Goal: Task Accomplishment & Management: Manage account settings

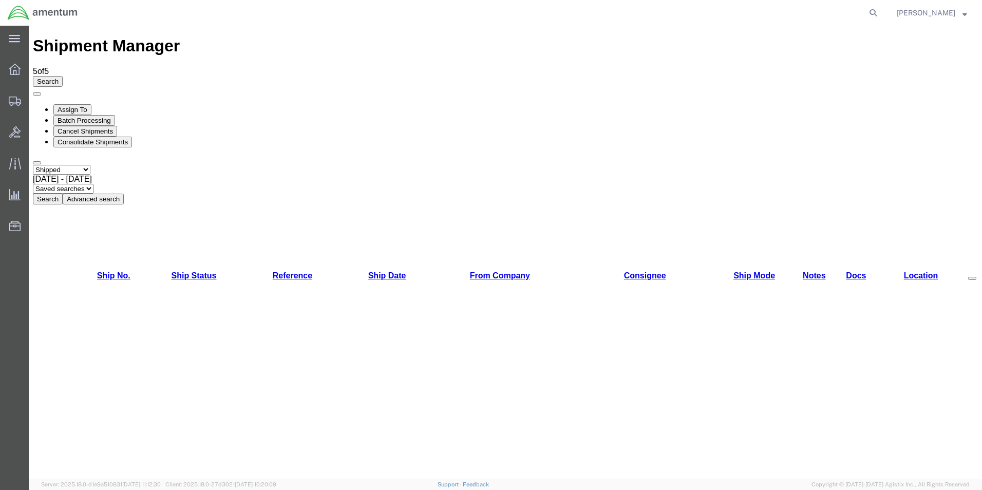
click at [68, 165] on select "Select status Active All Shipments Approved Booked Canceled Delivered Denied Ne…" at bounding box center [62, 170] width 58 height 10
select select "DELIVERED"
click at [33, 165] on select "Select status Active All Shipments Approved Booked Canceled Delivered Denied Ne…" at bounding box center [62, 170] width 58 height 10
click at [92, 175] on span "[DATE] - [DATE]" at bounding box center [62, 179] width 59 height 9
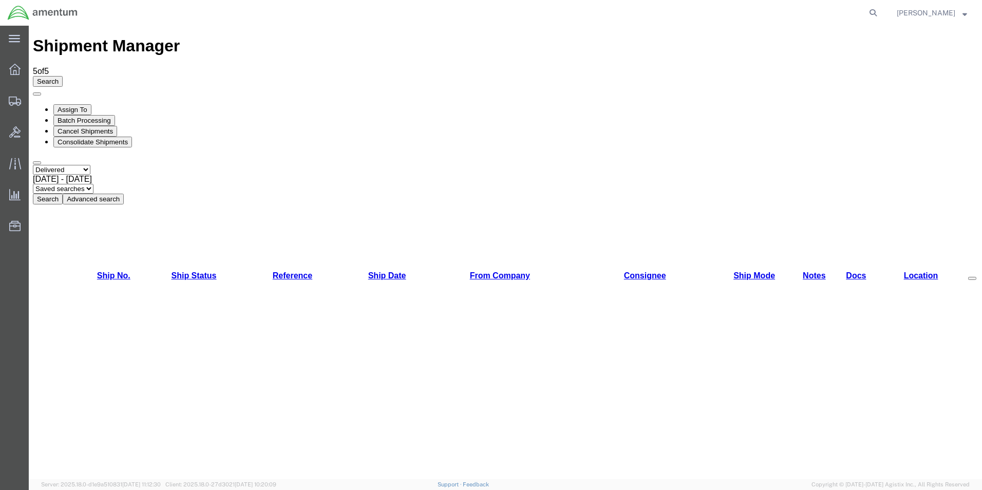
click at [63, 194] on button "Search" at bounding box center [48, 199] width 30 height 11
click at [368, 271] on link "Ship Date" at bounding box center [387, 275] width 38 height 9
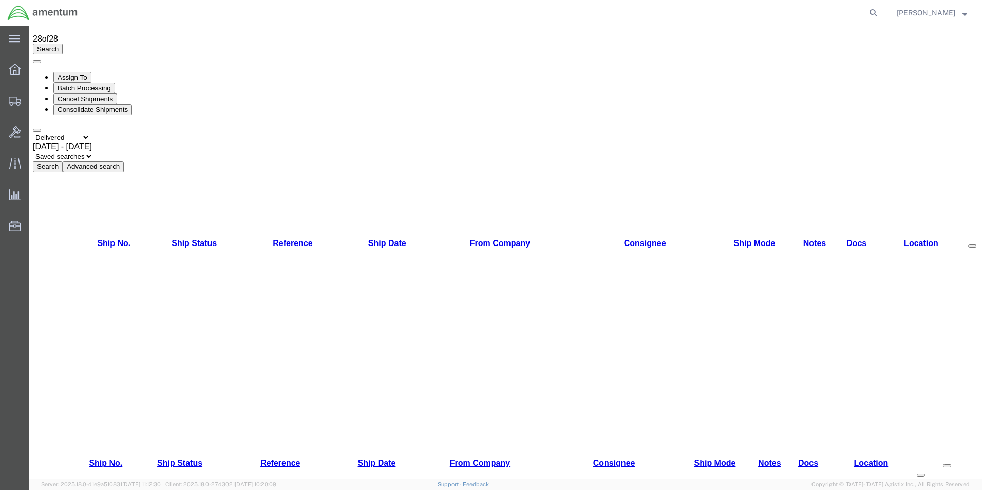
scroll to position [116, 0]
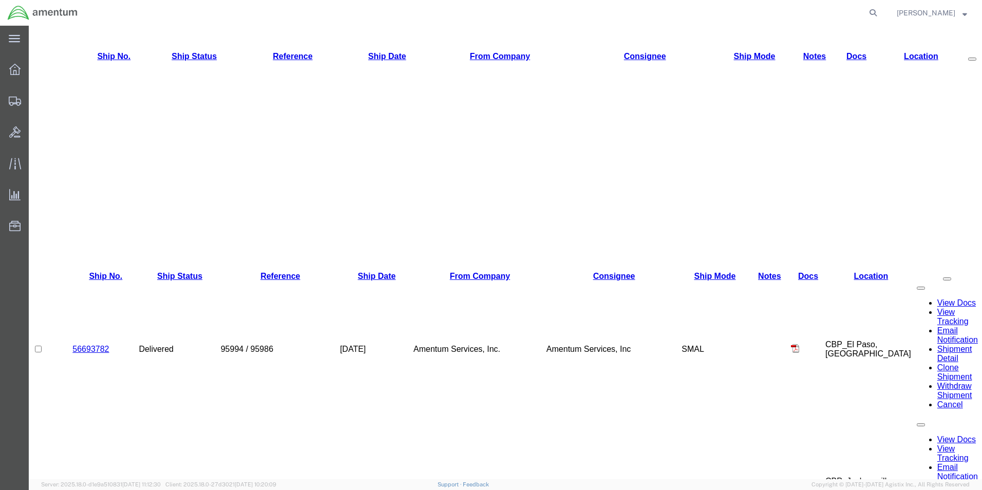
scroll to position [251, 0]
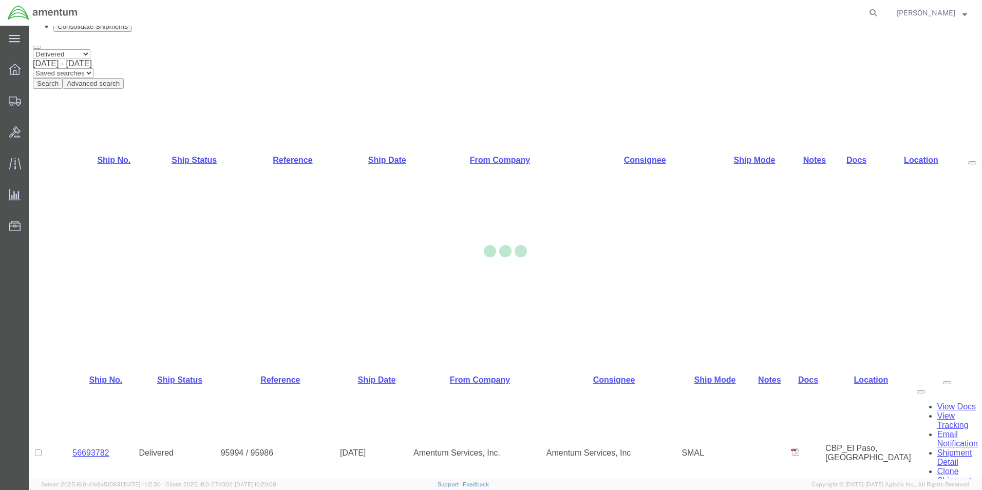
scroll to position [251, 0]
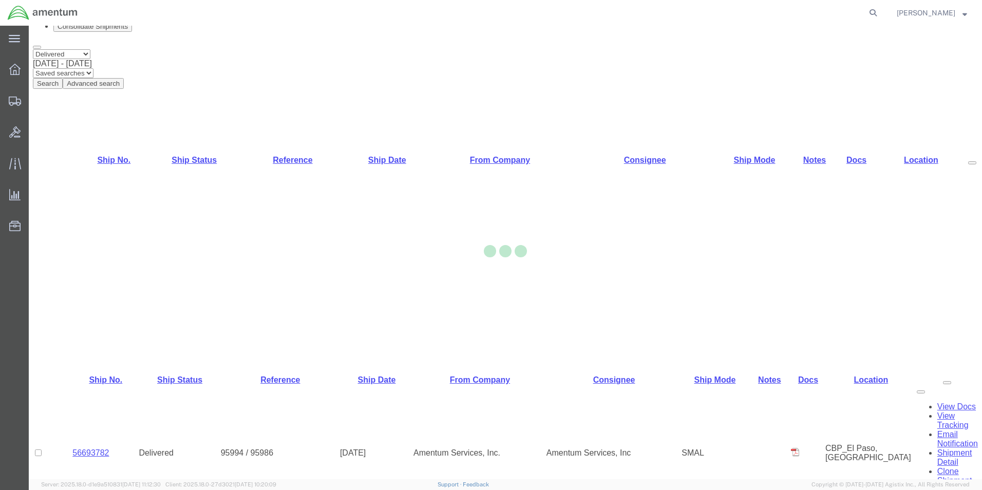
scroll to position [251, 0]
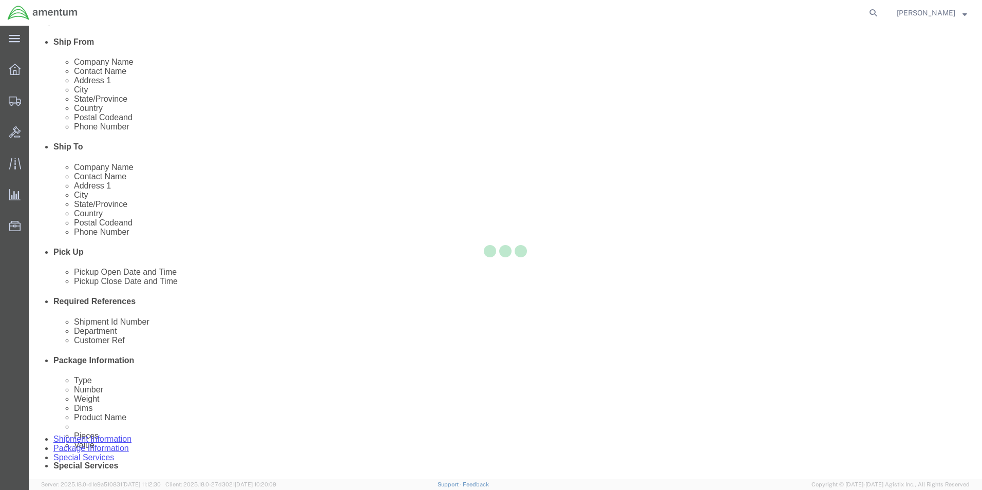
scroll to position [116, 0]
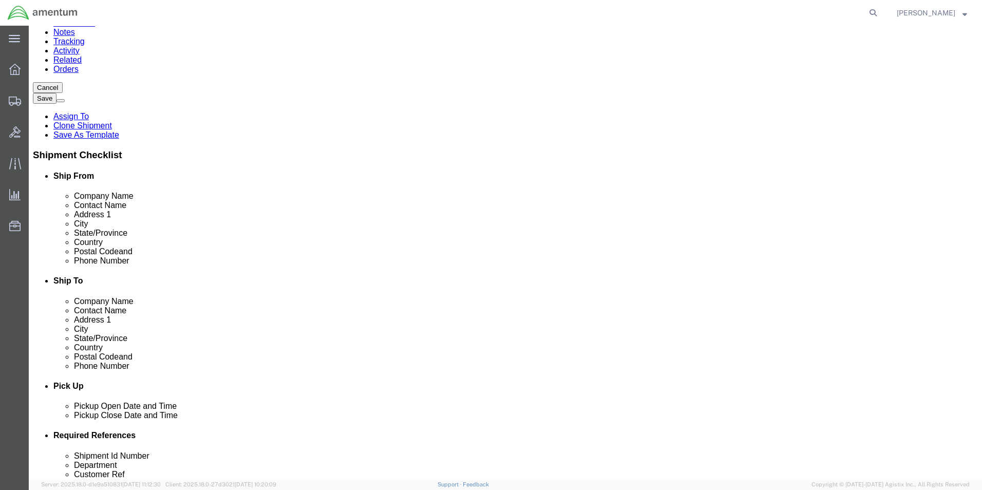
select select "49831"
select select "49930"
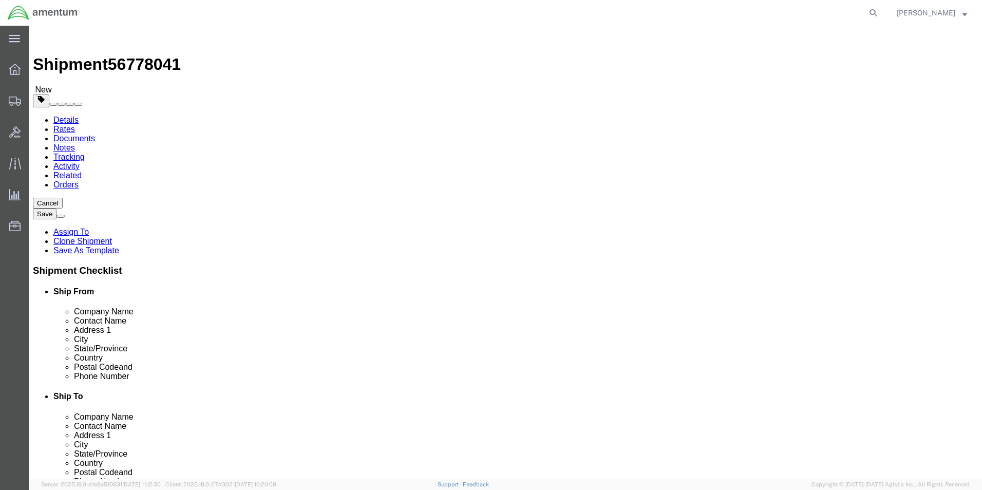
scroll to position [0, 0]
type input "eja"
select select "49930"
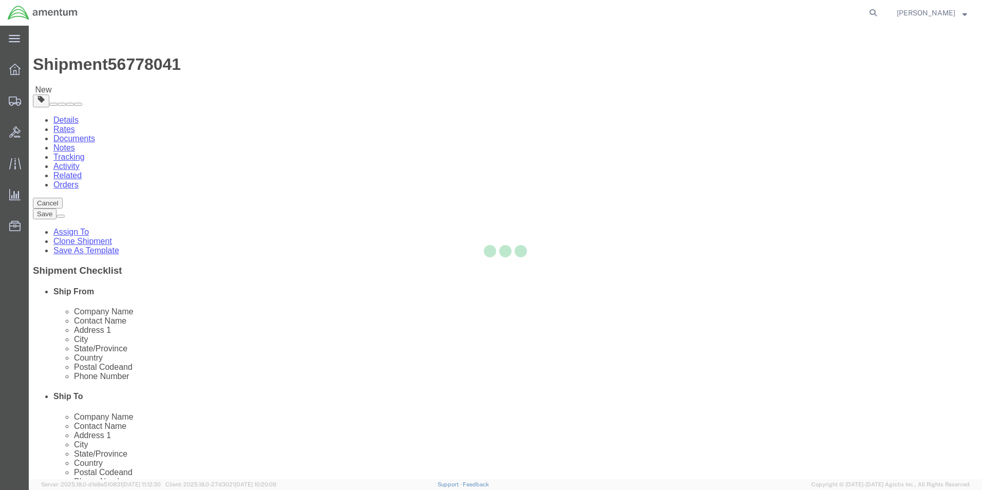
type input "32212"
type input "[PHONE_NUMBER]"
checkbox input "false"
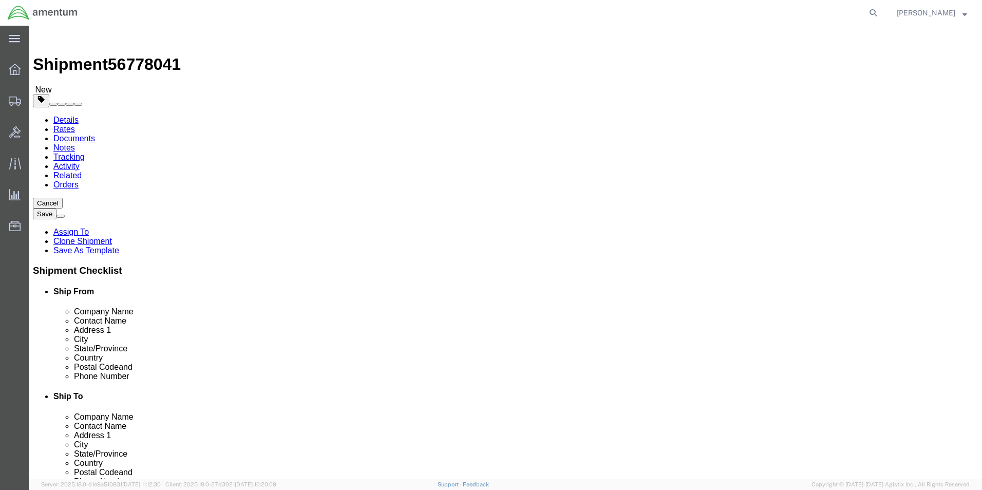
select select "FL"
click input "[PERSON_NAME]"
paste input "Tr0_K3i.Owe27"
type input "[PERSON_NAME]"
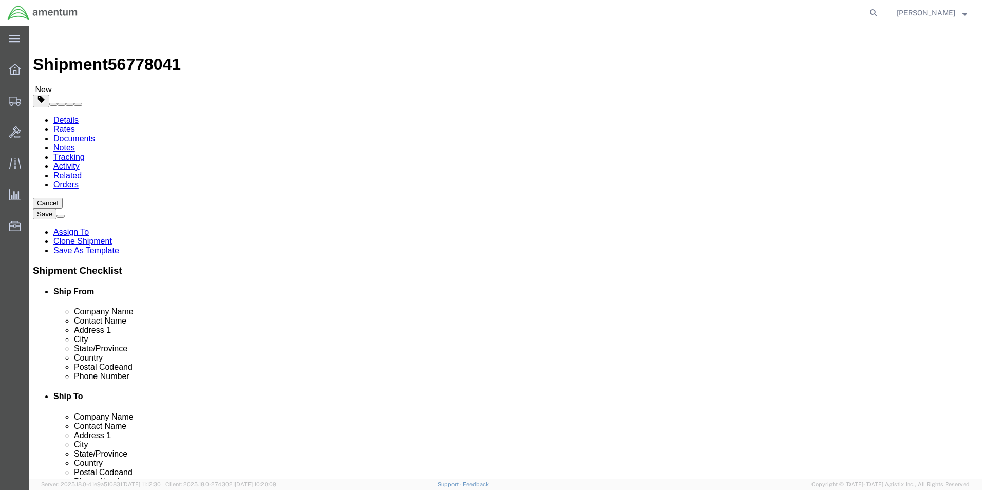
click label "Address 2"
click input "[PHONE_NUMBER]"
type input "[PHONE_NUMBER]"
click input "text"
type input "[DOMAIN_NAME][EMAIL_ADDRESS][PERSON_NAME][DOMAIN_NAME]"
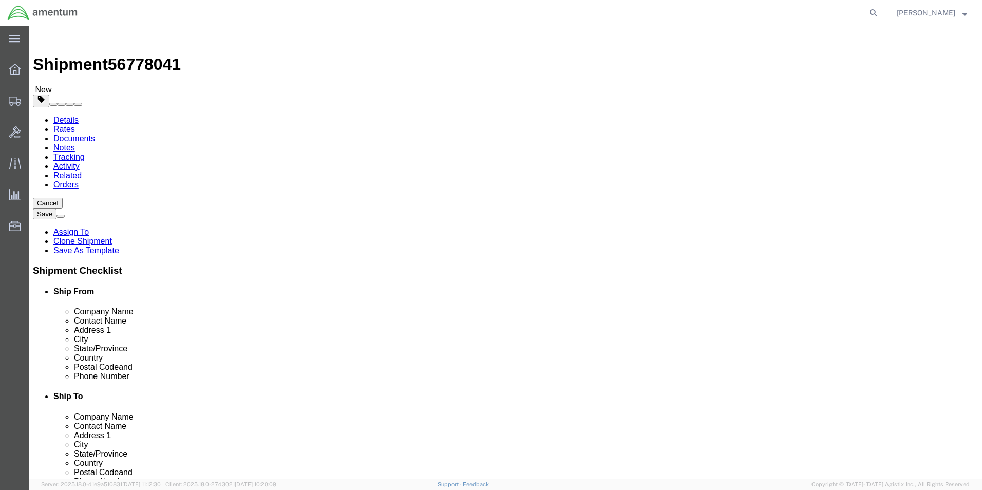
checkbox input "true"
type input "efo"
select select "49831"
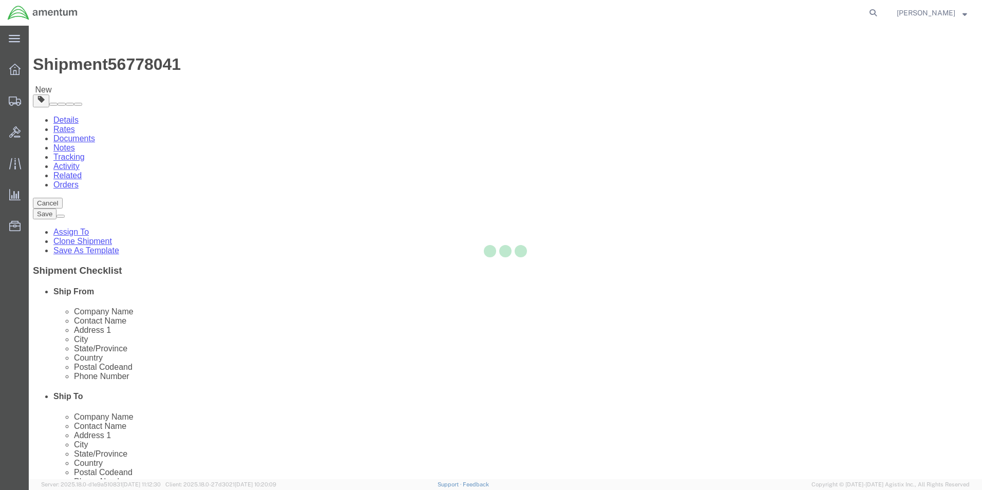
type input "79906"
type input "[PHONE_NUMBER]"
type input "[PERSON_NAME][EMAIL_ADDRESS][PERSON_NAME][DOMAIN_NAME]"
checkbox input "true"
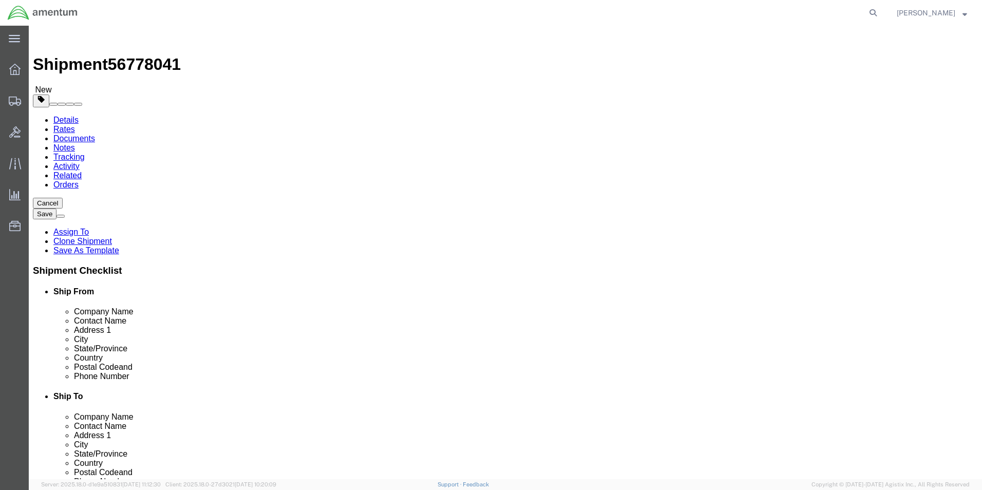
select select "[GEOGRAPHIC_DATA]"
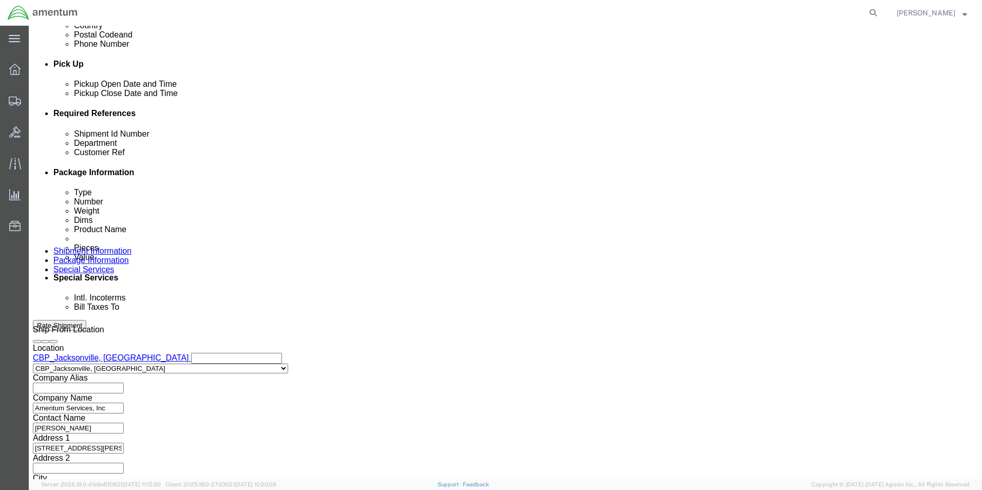
scroll to position [448, 0]
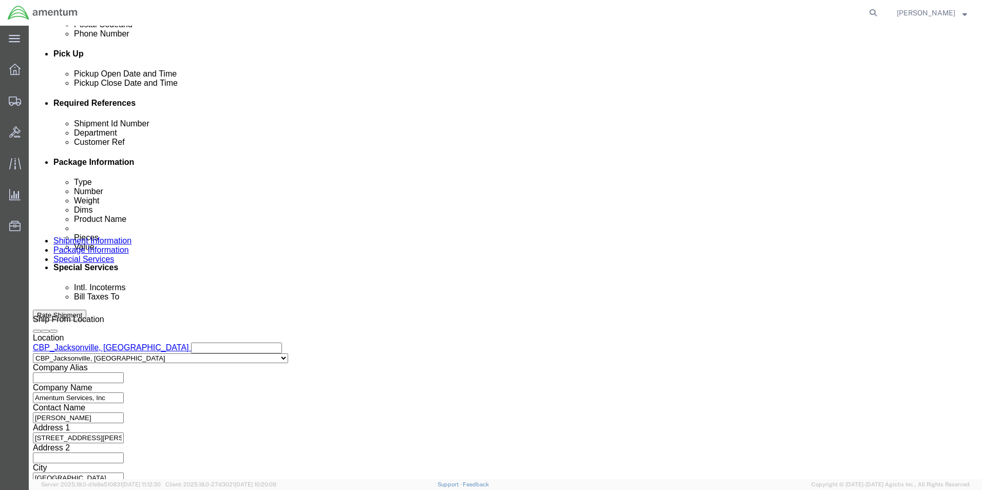
click icon "button"
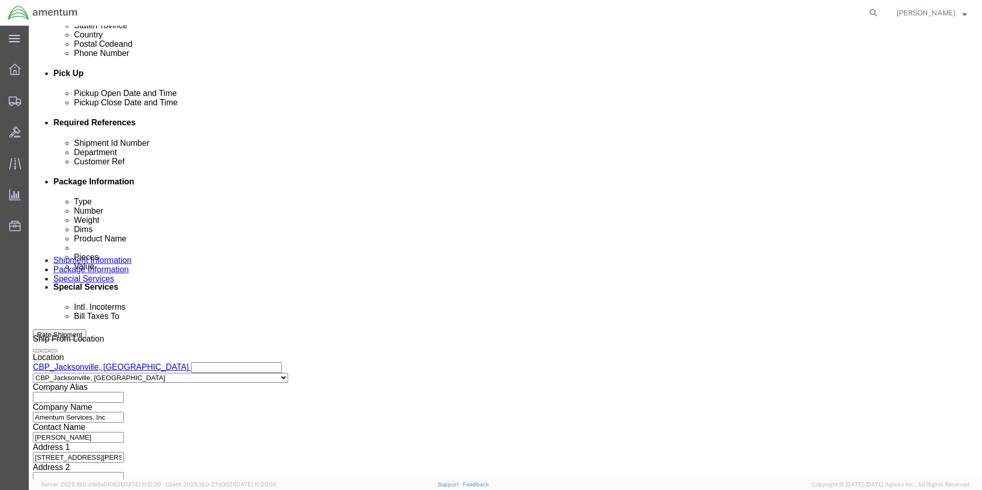
drag, startPoint x: 179, startPoint y: 206, endPoint x: 56, endPoint y: 196, distance: 123.2
click div "Shipment Id Number 329138 Department CBP Customer Ref 329138 Select Account Typ…"
type input "6118.03.03.2219.000.EJA.0000"
drag, startPoint x: 662, startPoint y: 202, endPoint x: 508, endPoint y: 207, distance: 154.2
click div "Customer Ref 329138"
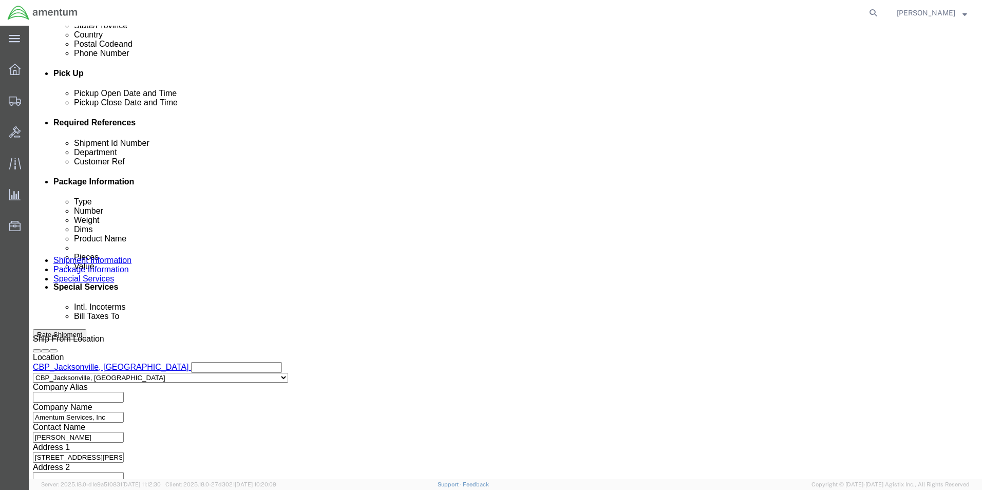
type input "S"
type input "HAND SEALER"
click button "Continue"
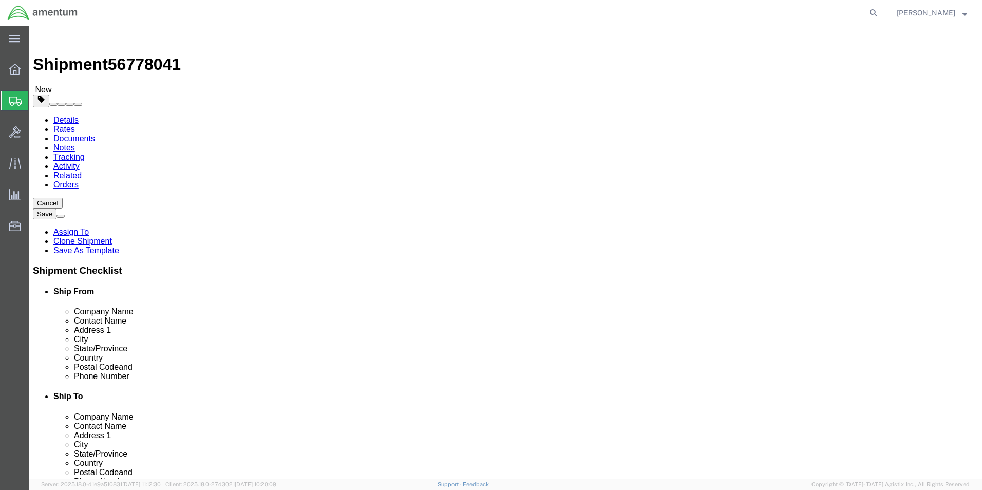
click select "Select Bale(s) Basket(s) Bolt(s) Bottle(s) Buckets Bulk Bundle(s) Can(s) Cardbo…"
select select "CASE"
click select "Select Bale(s) Basket(s) Bolt(s) Bottle(s) Buckets Bulk Bundle(s) Can(s) Cardbo…"
click dd "3.00 Each"
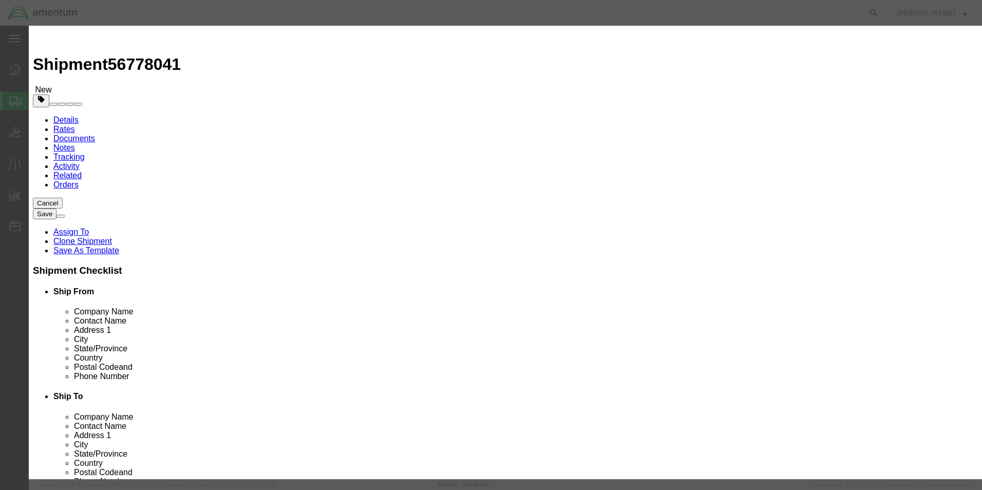
drag, startPoint x: 359, startPoint y: 81, endPoint x: 221, endPoint y: 72, distance: 137.9
click div "Product Name Shop Item"
type input "HAND SEALER"
click input "3.00"
click button "Save & Close"
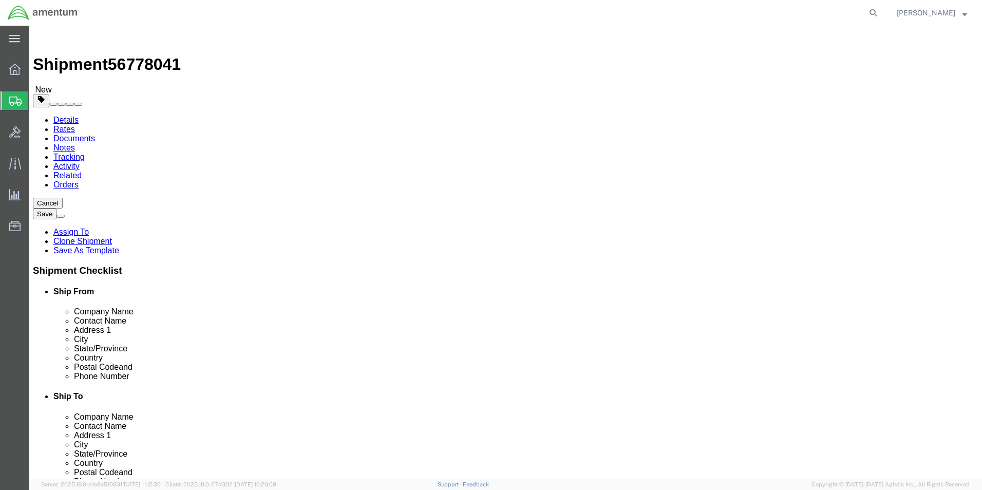
click button "Rate Shipment"
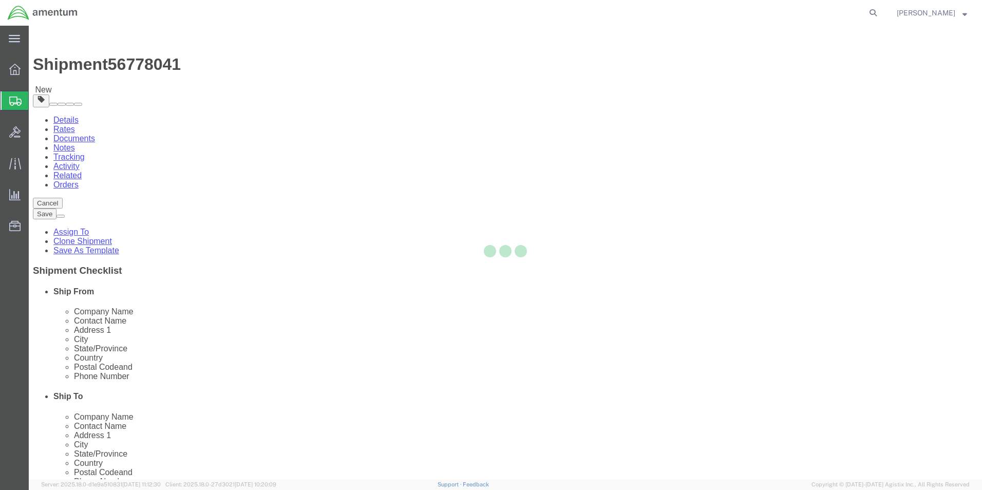
select select "49930"
select select "49831"
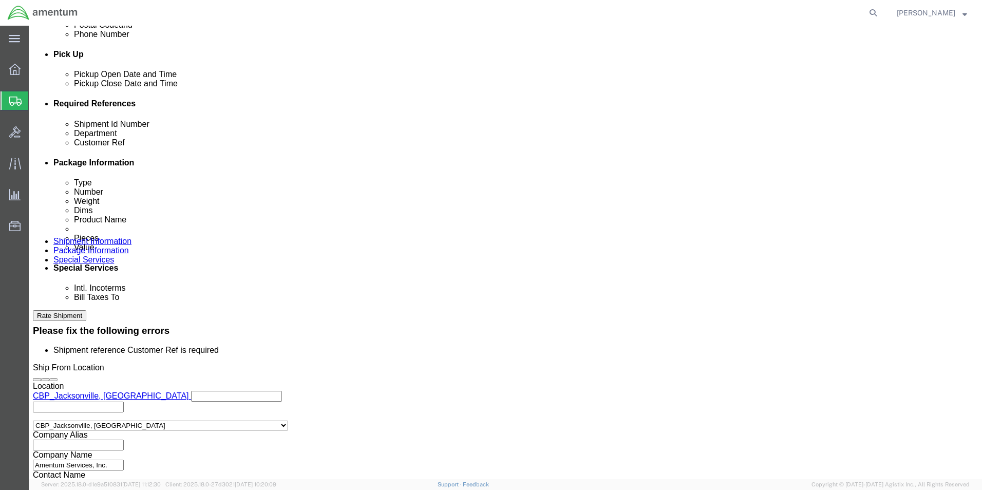
scroll to position [462, 0]
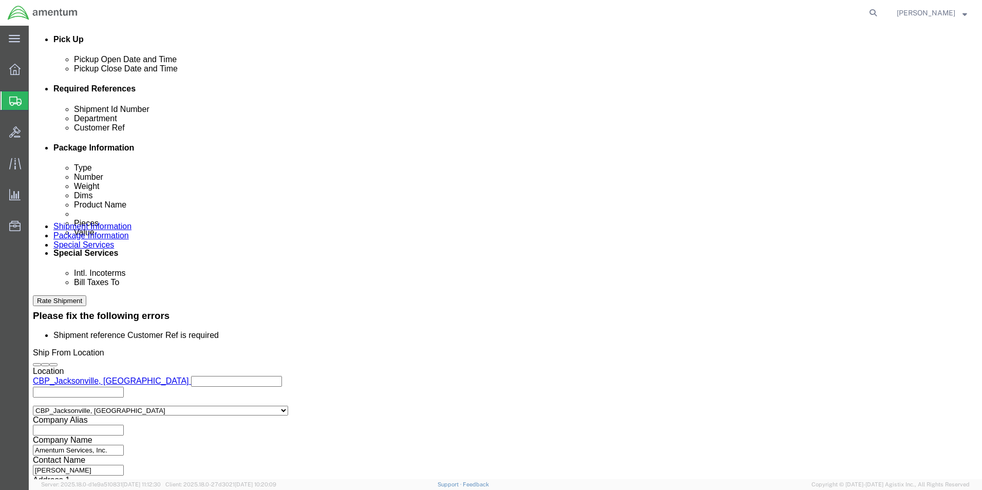
click input "text"
type input "HAND SEALER"
click button "Rate Shipment"
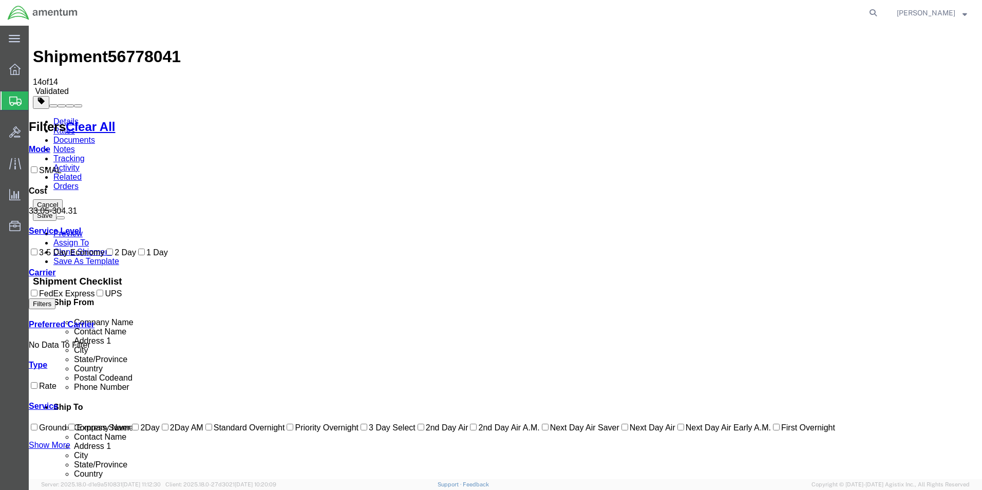
scroll to position [0, 0]
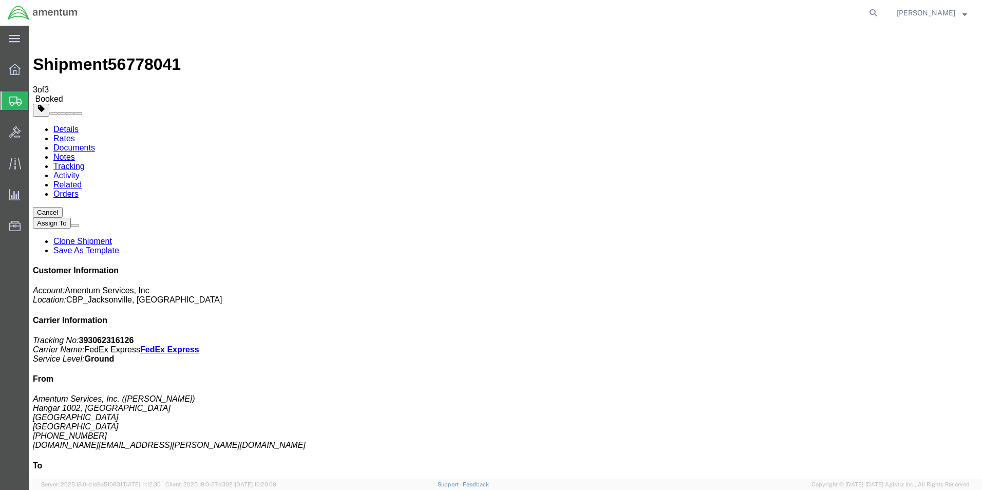
click at [22, 66] on div at bounding box center [15, 69] width 29 height 21
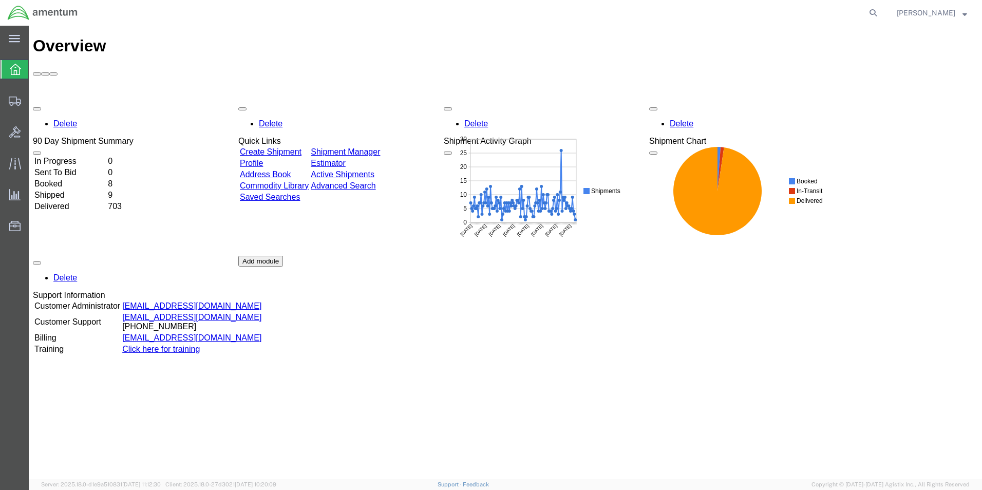
click at [71, 201] on td "Delivered" at bounding box center [70, 206] width 72 height 10
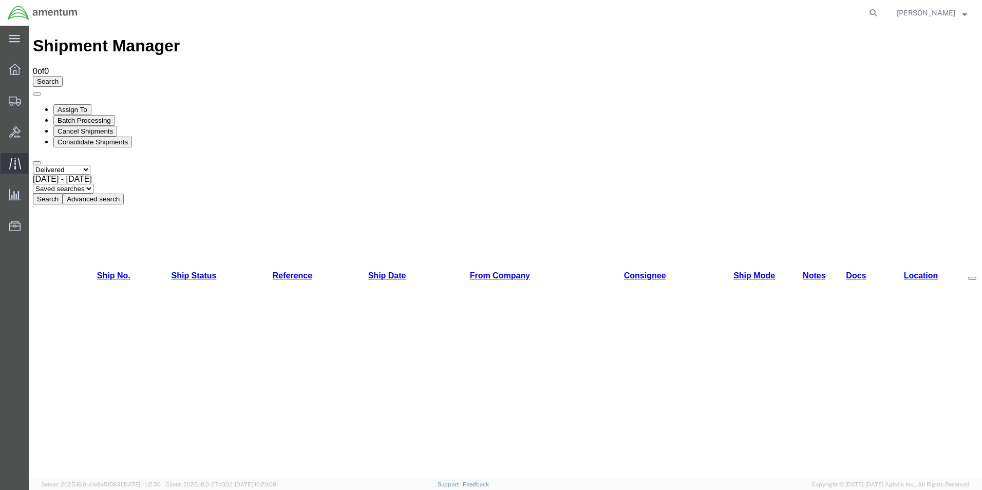
click at [35, 171] on span "Traffic" at bounding box center [31, 163] width 7 height 21
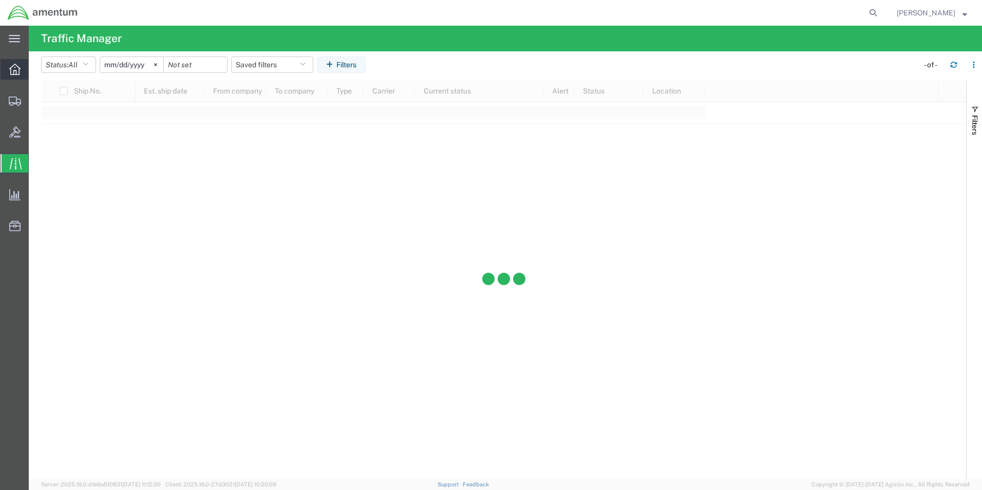
click at [17, 62] on div at bounding box center [15, 69] width 29 height 21
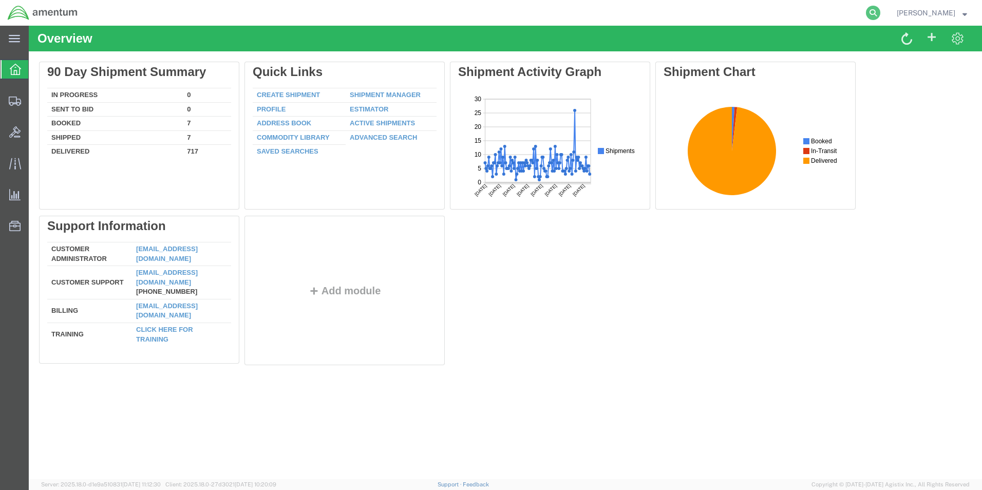
click at [879, 11] on icon at bounding box center [873, 13] width 14 height 14
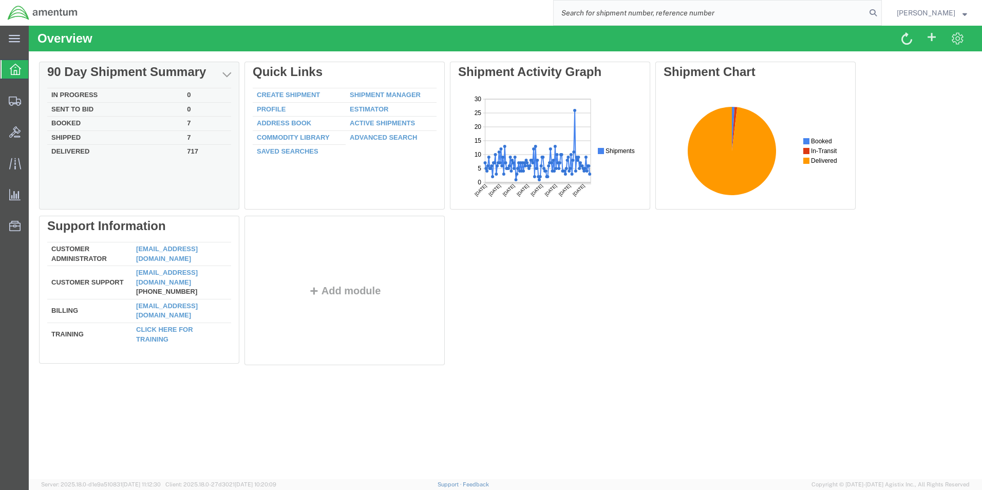
click at [105, 126] on td "Booked" at bounding box center [115, 124] width 136 height 14
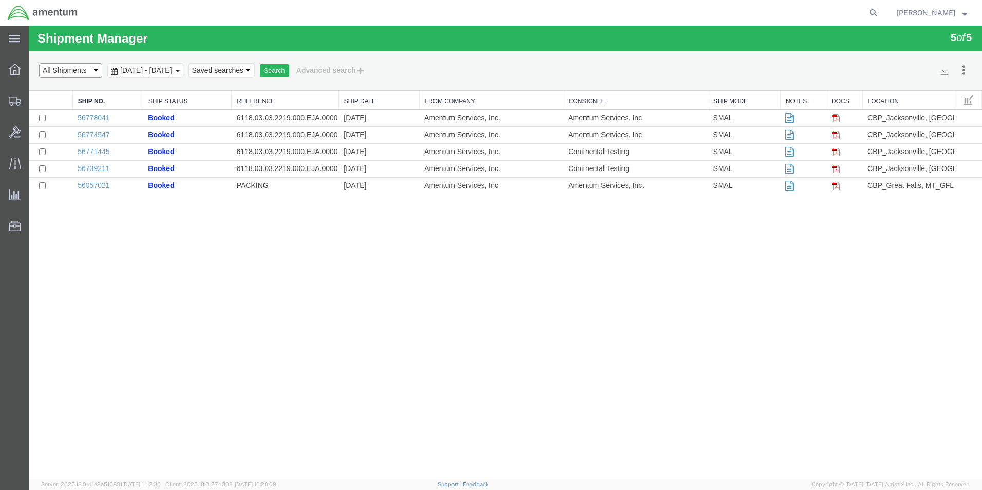
click at [82, 67] on select "Select status Active All Shipments Approved Booked Canceled Delivered Denied Ne…" at bounding box center [70, 70] width 63 height 14
select select "DELIVERED"
click at [39, 63] on select "Select status Active All Shipments Approved Booked Canceled Delivered Denied Ne…" at bounding box center [70, 70] width 63 height 14
click at [132, 67] on span "[DATE] - [DATE]" at bounding box center [146, 70] width 57 height 8
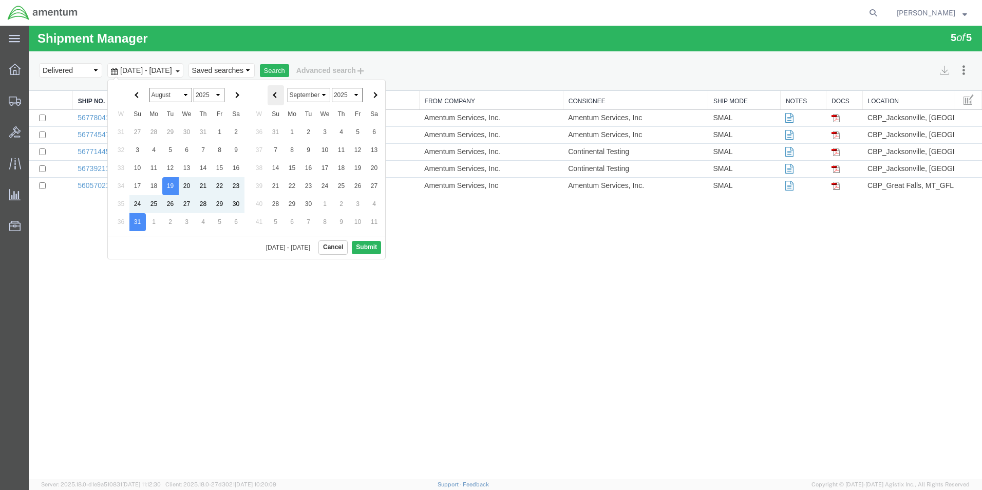
click at [277, 96] on span at bounding box center [276, 95] width 6 height 6
click at [368, 247] on button "Submit" at bounding box center [366, 247] width 29 height 13
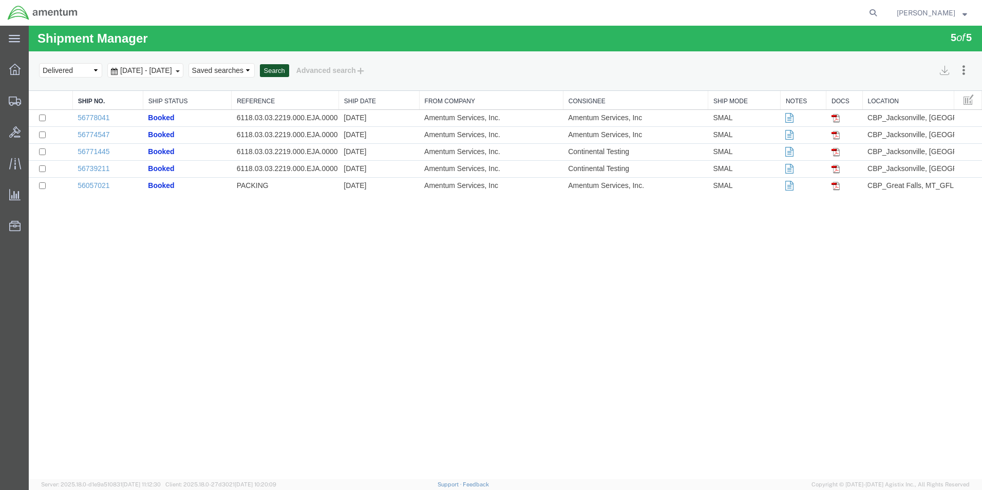
click at [289, 72] on button "Search" at bounding box center [274, 70] width 29 height 13
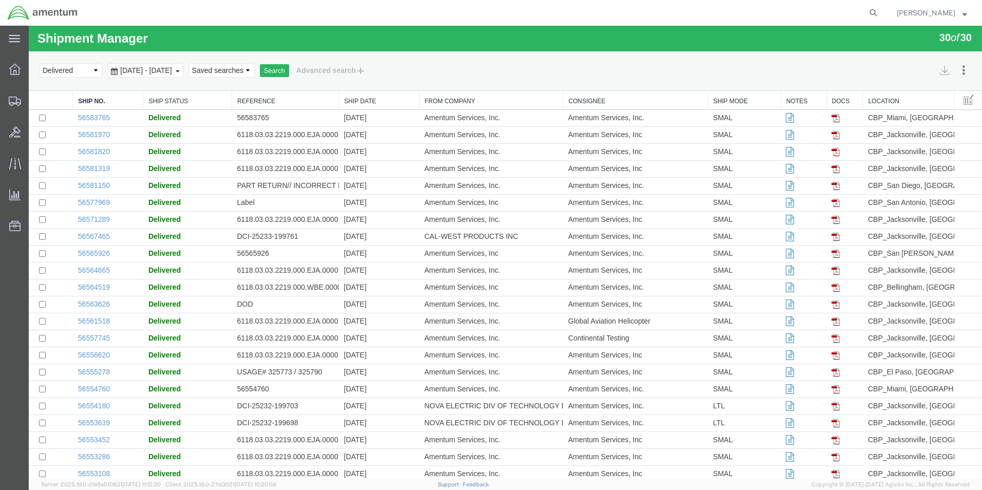
click at [363, 104] on link "Ship Date" at bounding box center [379, 101] width 70 height 9
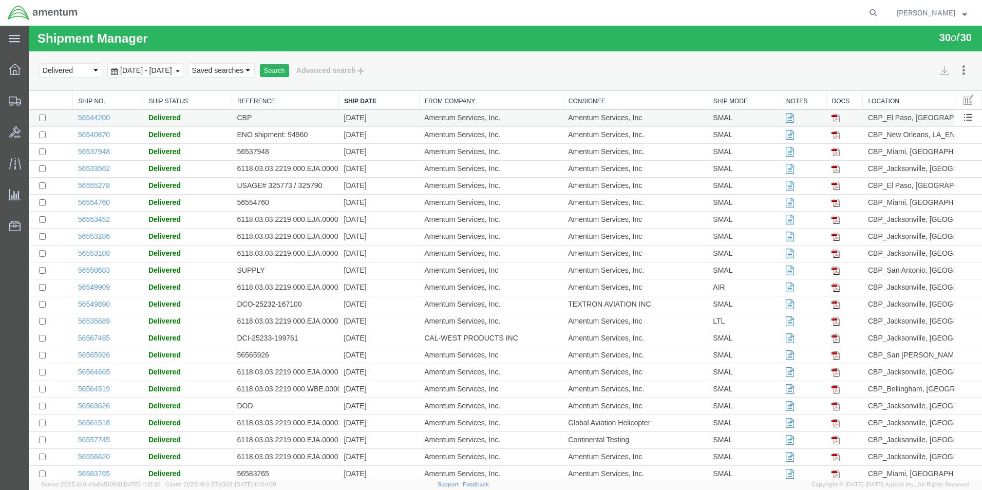
click at [369, 122] on td "[DATE]" at bounding box center [379, 118] width 81 height 17
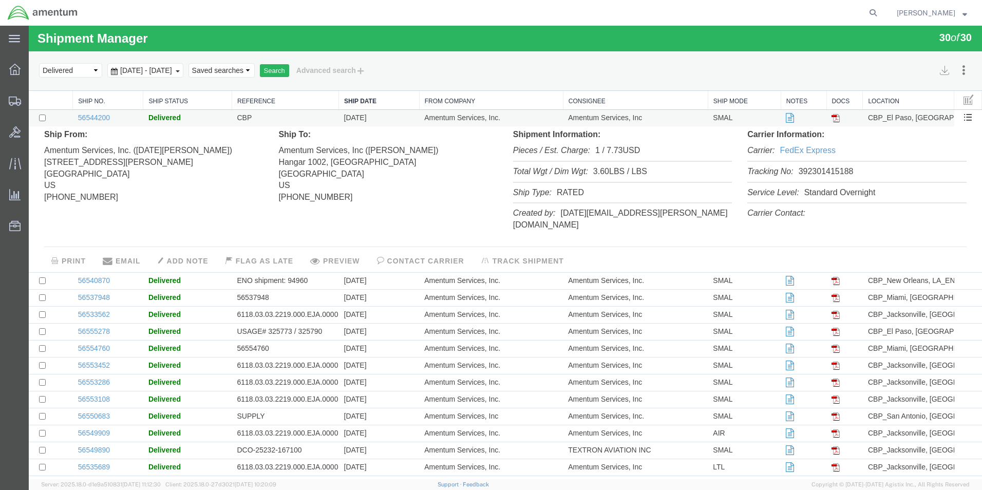
click at [370, 120] on td "[DATE]" at bounding box center [379, 118] width 81 height 17
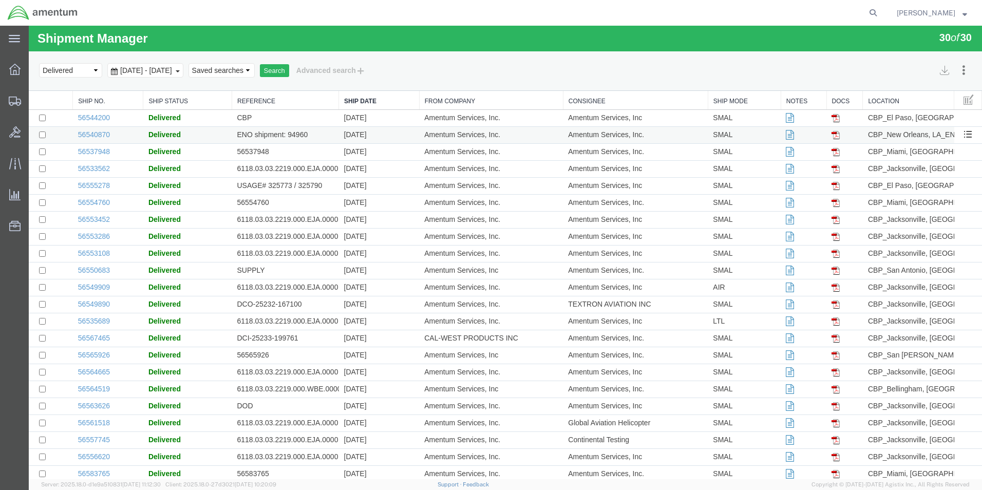
click at [365, 137] on td "[DATE]" at bounding box center [379, 135] width 81 height 17
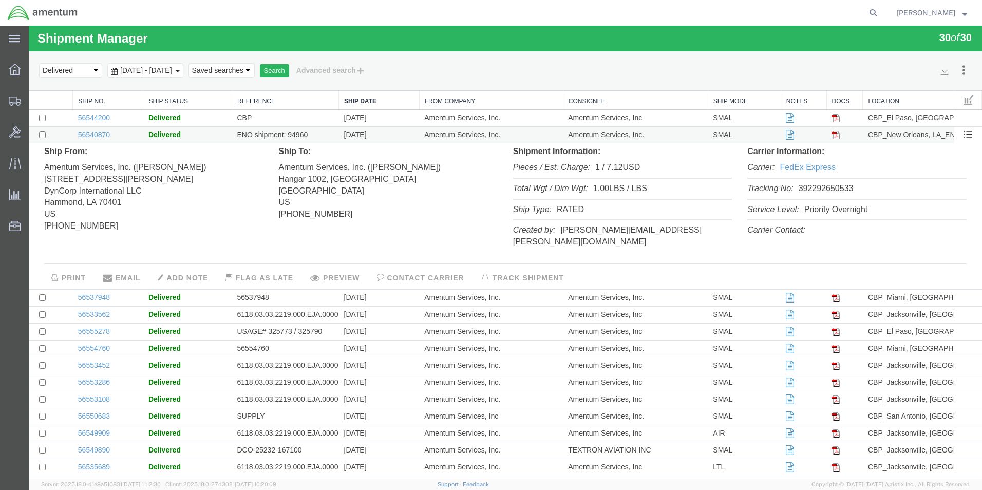
click at [365, 137] on td "[DATE]" at bounding box center [379, 135] width 81 height 17
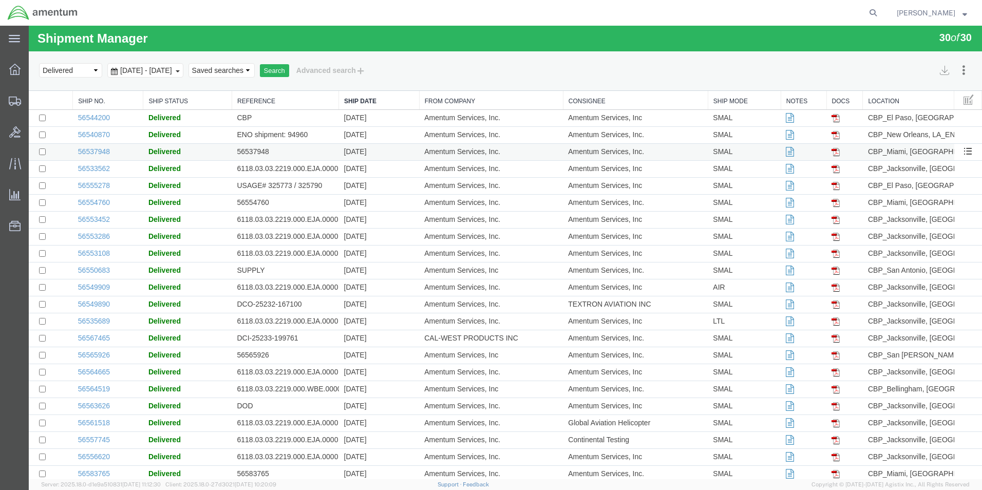
click at [360, 151] on td "[DATE]" at bounding box center [379, 152] width 81 height 17
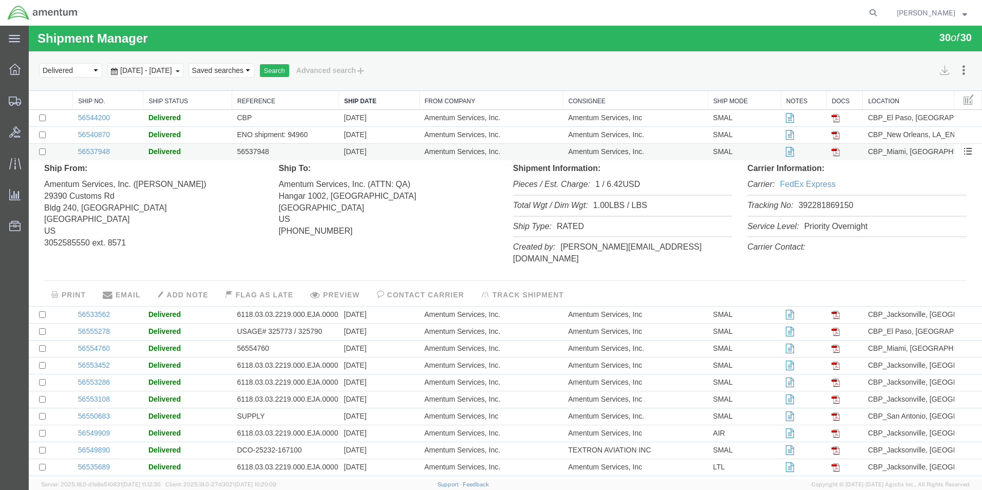
click at [360, 151] on td "[DATE]" at bounding box center [379, 152] width 81 height 17
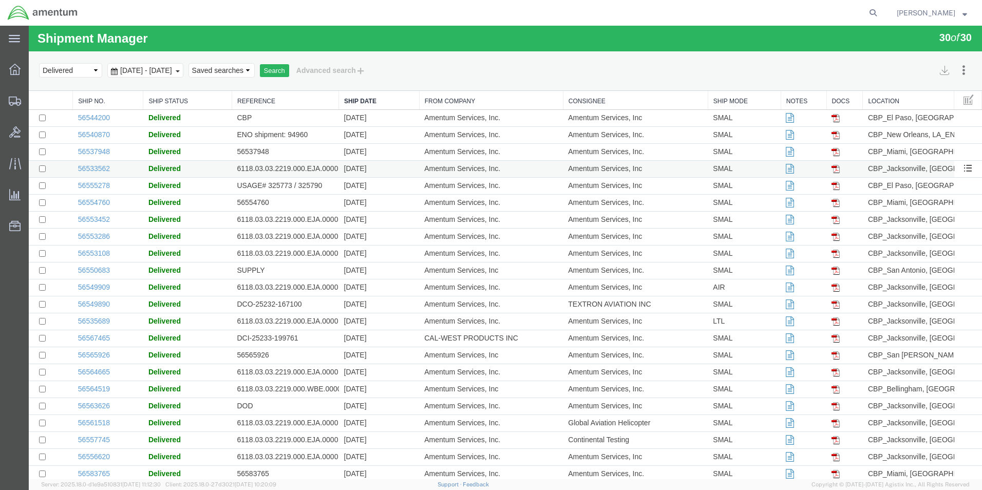
click at [357, 167] on td "[DATE]" at bounding box center [379, 169] width 81 height 17
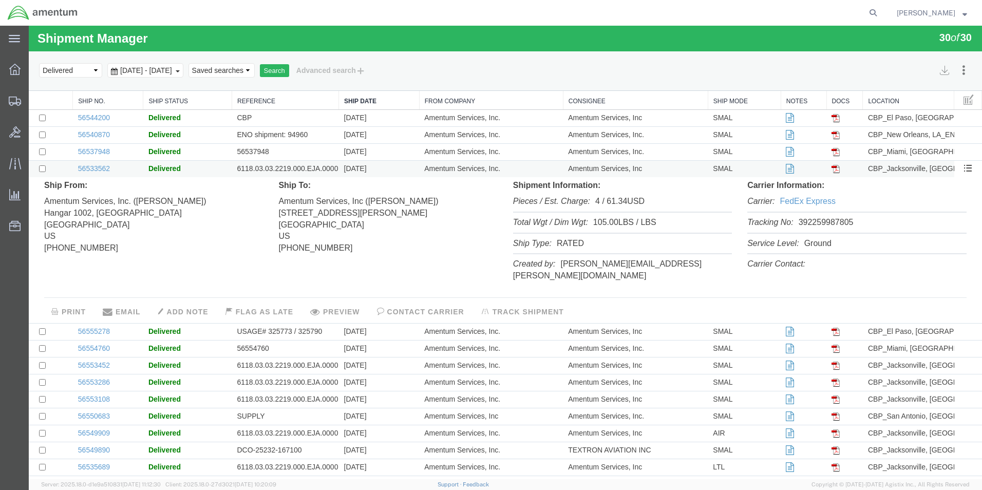
click at [357, 167] on td "[DATE]" at bounding box center [379, 169] width 81 height 17
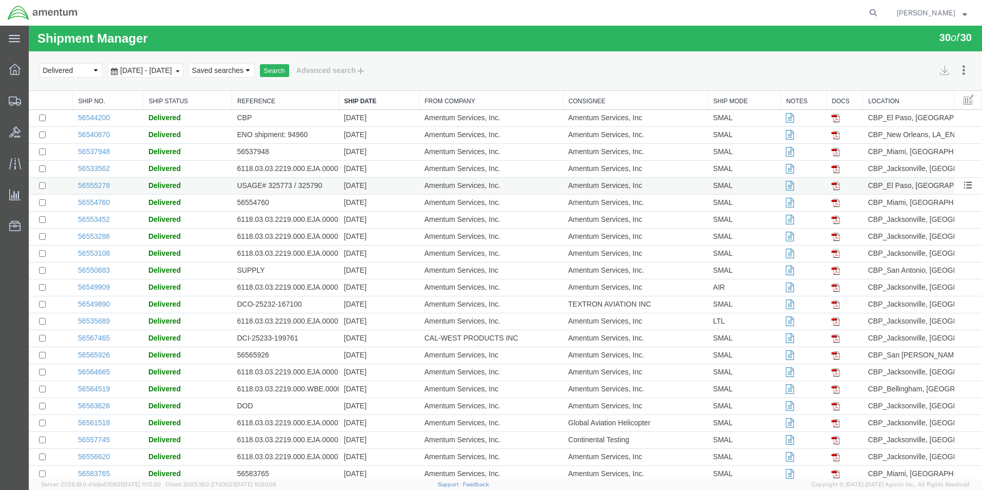
click at [347, 189] on td "[DATE]" at bounding box center [379, 186] width 81 height 17
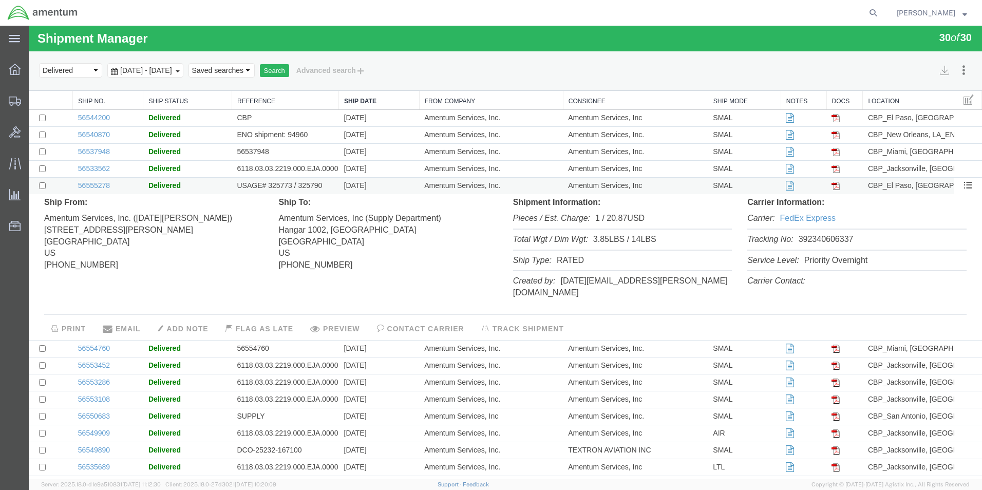
click at [347, 189] on td "[DATE]" at bounding box center [379, 186] width 81 height 17
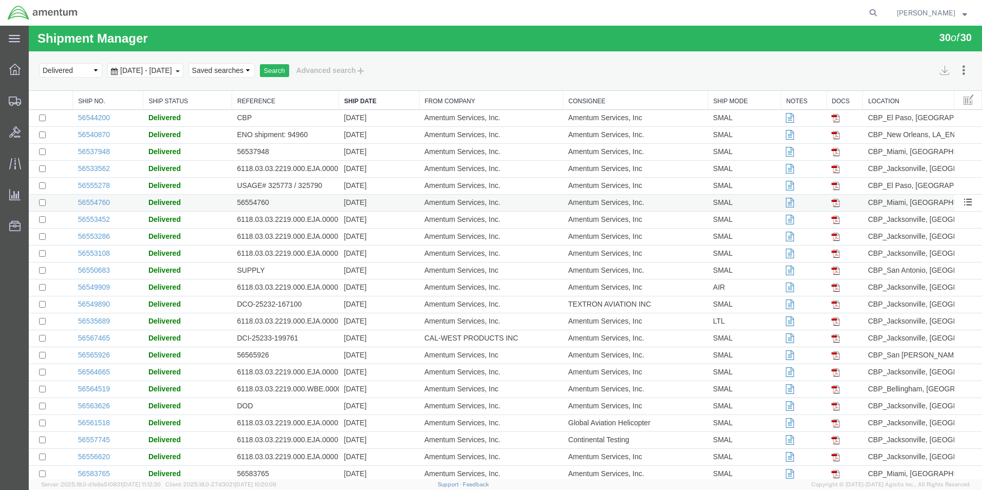
click at [345, 206] on td "[DATE]" at bounding box center [379, 203] width 81 height 17
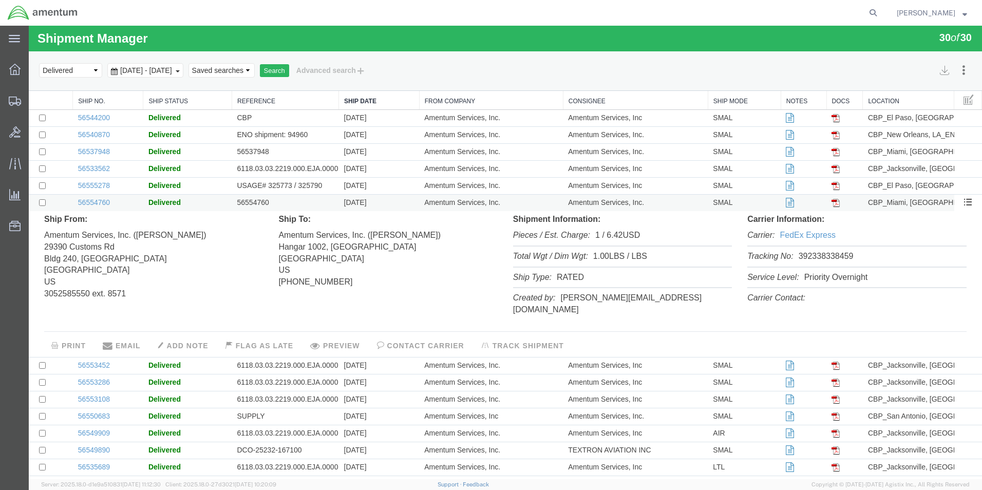
click at [345, 206] on td "[DATE]" at bounding box center [379, 203] width 81 height 17
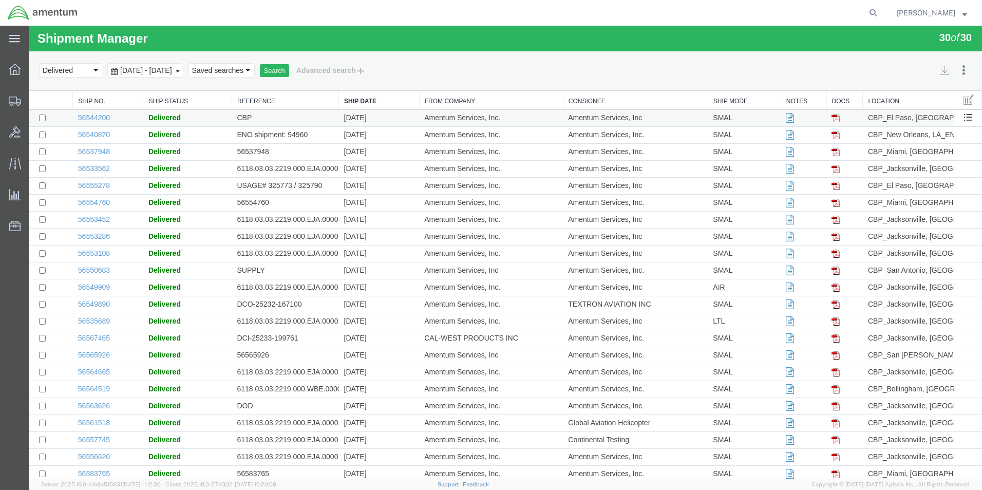
click at [316, 118] on td "CBP" at bounding box center [285, 118] width 107 height 17
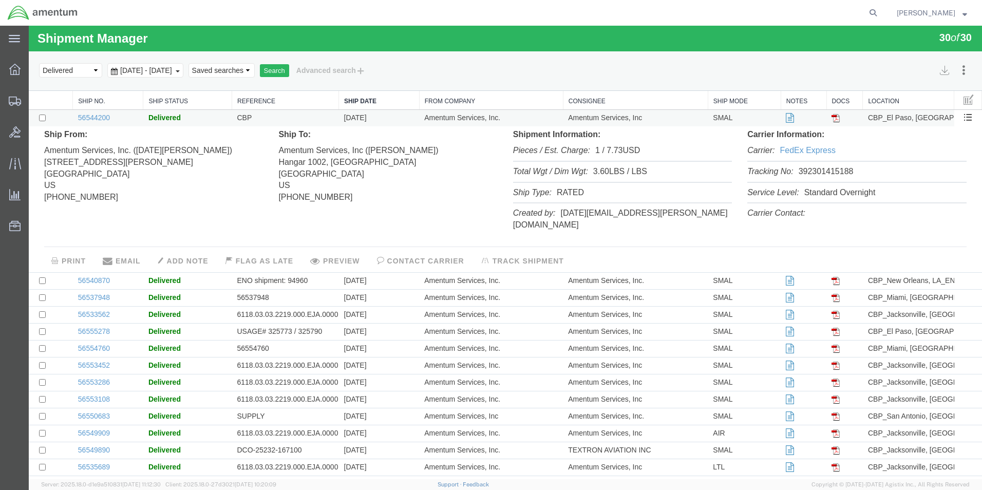
click at [316, 118] on td "CBP" at bounding box center [285, 118] width 107 height 17
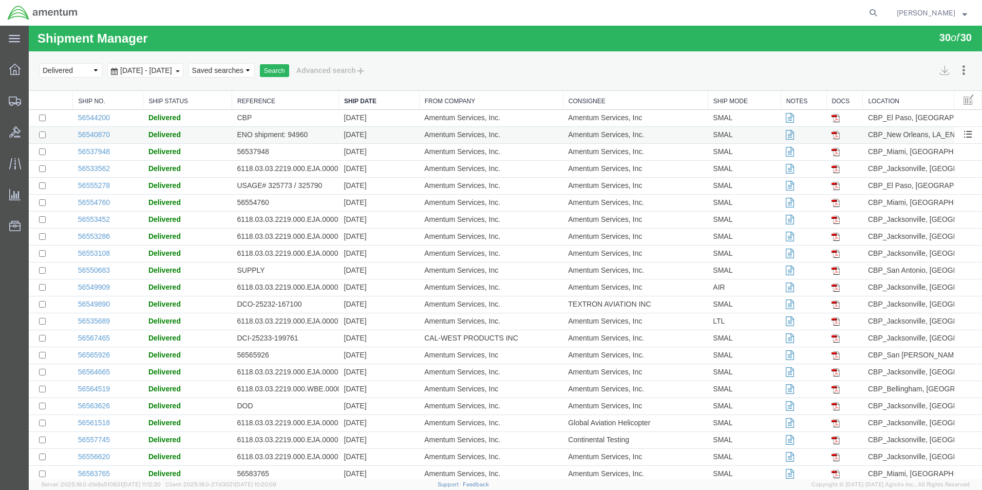
click at [312, 139] on td "ENO shipment: 94960" at bounding box center [285, 135] width 107 height 17
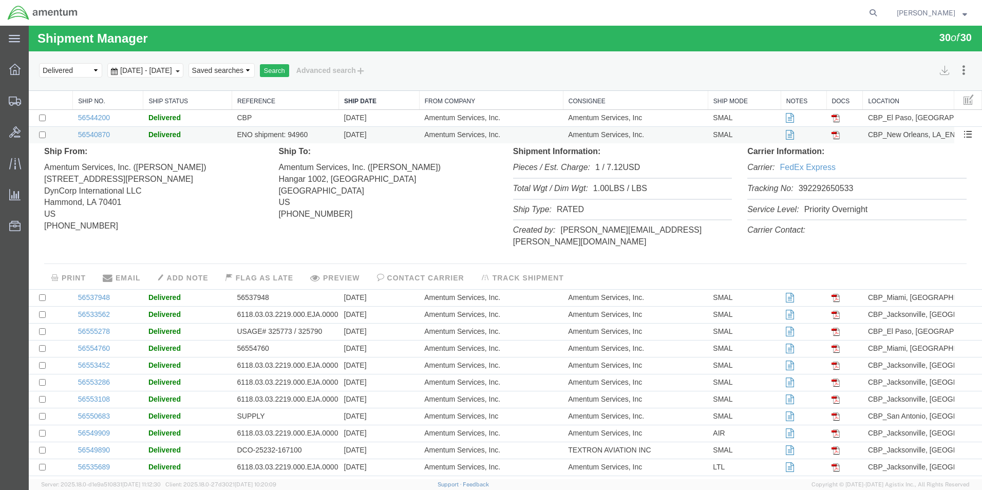
click at [312, 136] on td "ENO shipment: 94960" at bounding box center [285, 135] width 107 height 17
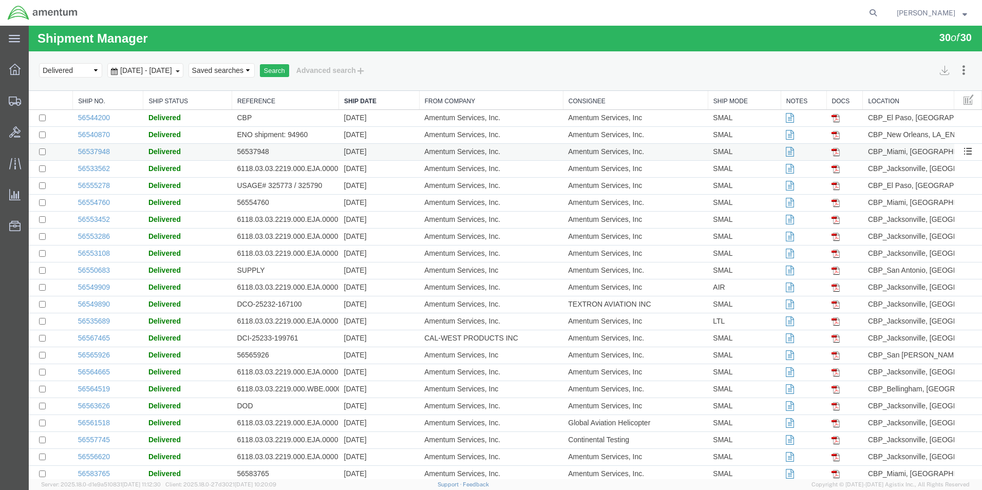
click at [314, 155] on td "56537948" at bounding box center [285, 152] width 107 height 17
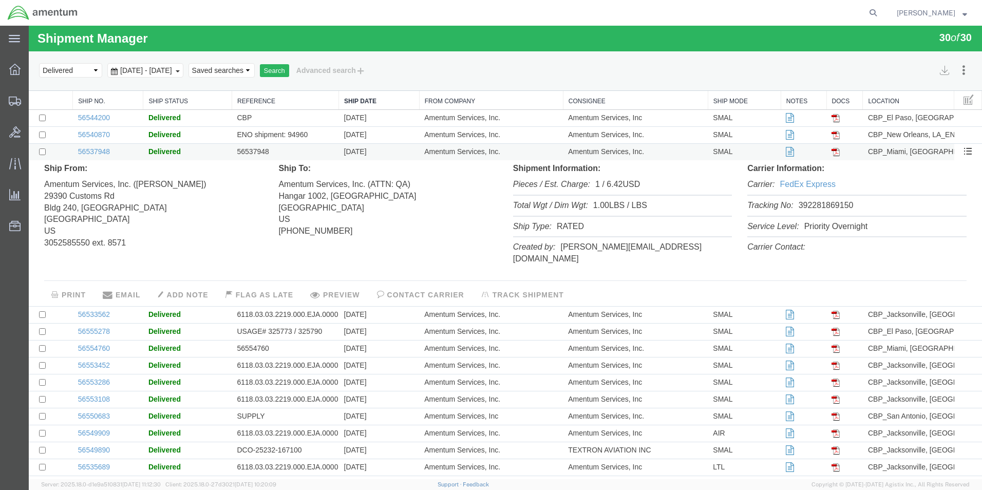
click at [314, 155] on td "56537948" at bounding box center [285, 152] width 107 height 17
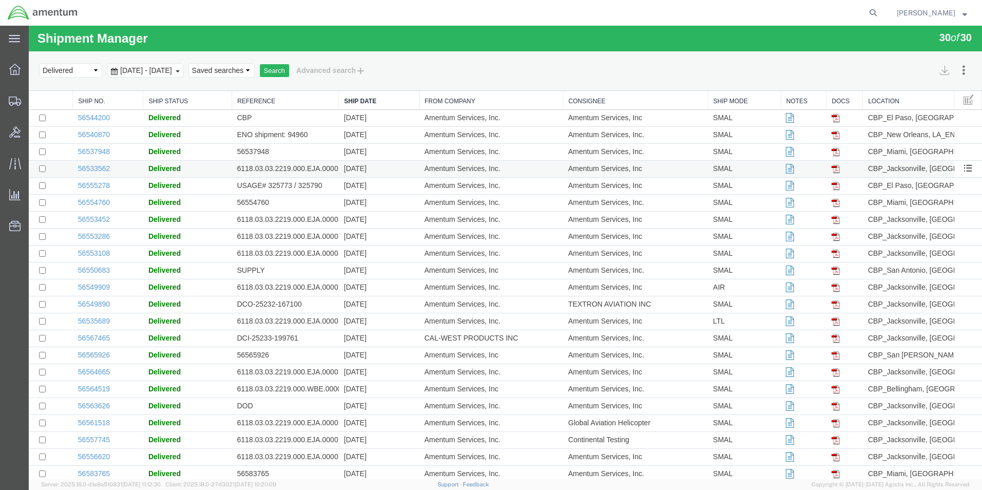
click at [312, 173] on td "6118.03.03.2219.000.EJA.0000" at bounding box center [285, 169] width 107 height 17
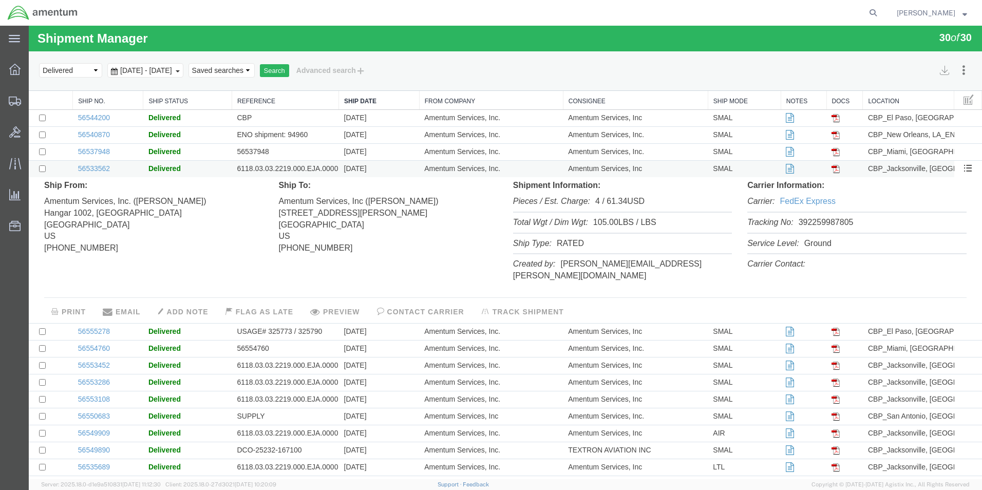
click at [312, 173] on td "6118.03.03.2219.000.EJA.0000" at bounding box center [285, 169] width 107 height 17
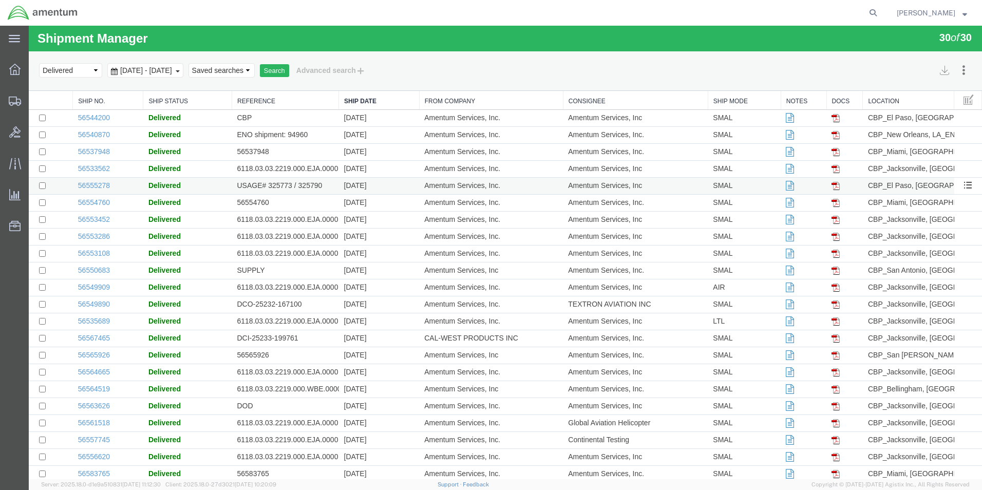
click at [310, 192] on td "USAGE# 325773 / 325790" at bounding box center [285, 186] width 107 height 17
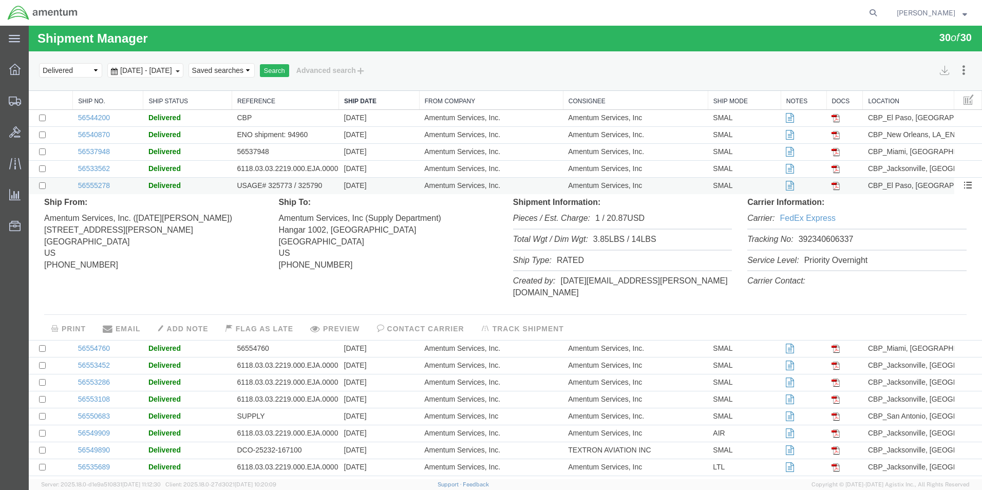
click at [310, 191] on td "USAGE# 325773 / 325790" at bounding box center [285, 186] width 107 height 17
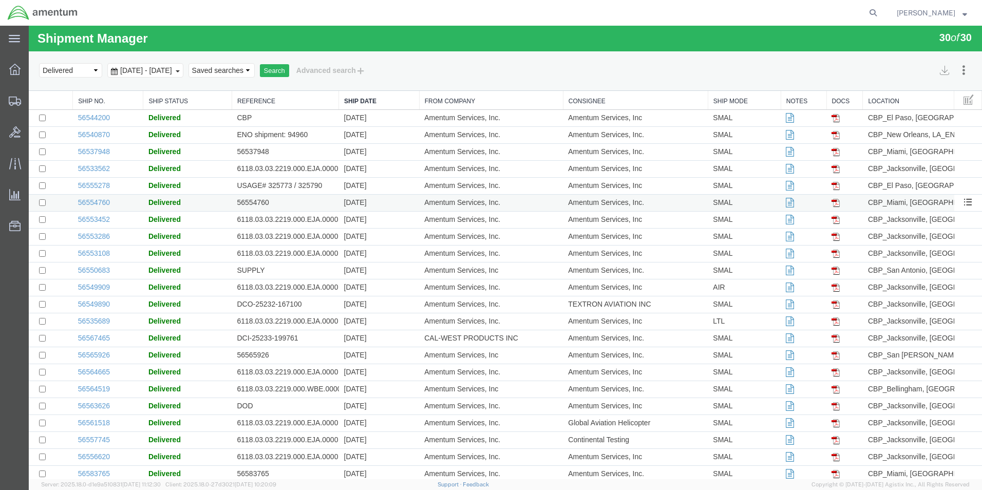
click at [308, 204] on td "56554760" at bounding box center [285, 203] width 107 height 17
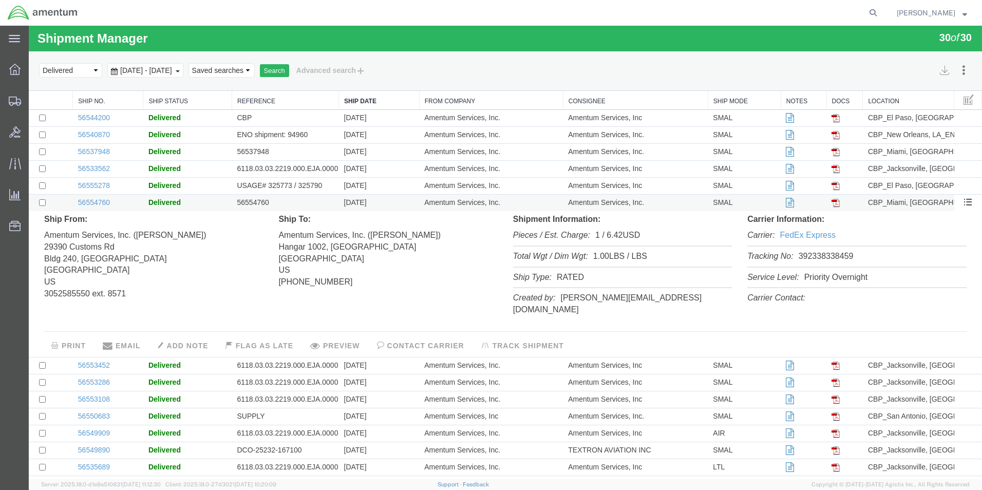
click at [308, 204] on td "56554760" at bounding box center [285, 203] width 107 height 17
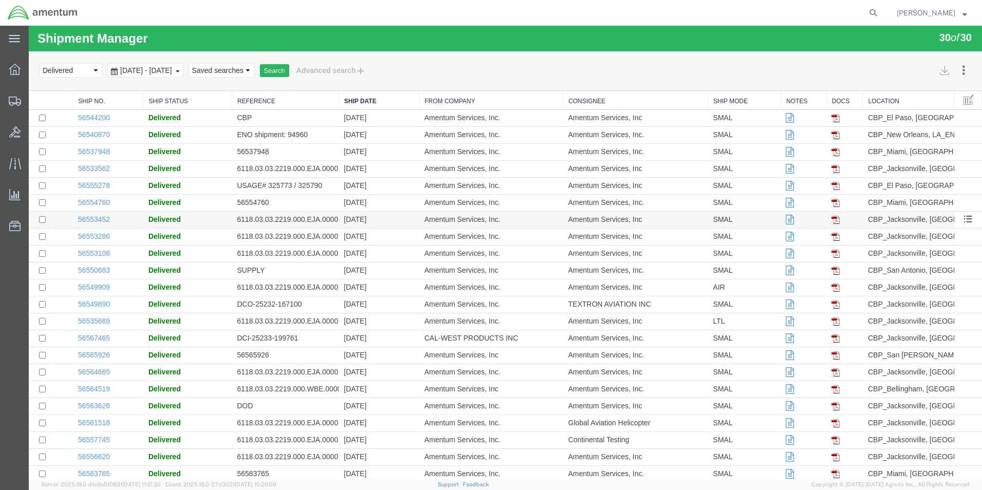
click at [299, 222] on td "6118.03.03.2219.000.EJA.0000" at bounding box center [285, 220] width 107 height 17
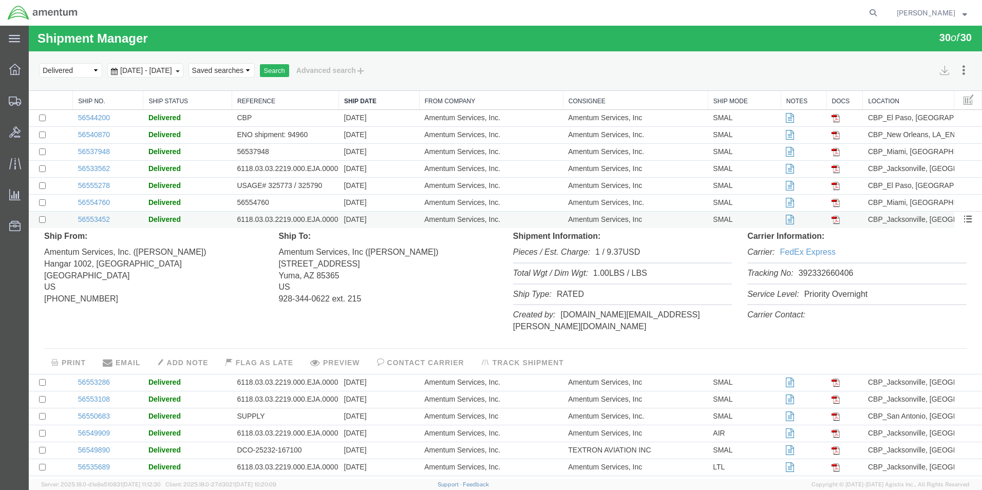
click at [299, 223] on td "6118.03.03.2219.000.EJA.0000" at bounding box center [285, 220] width 107 height 17
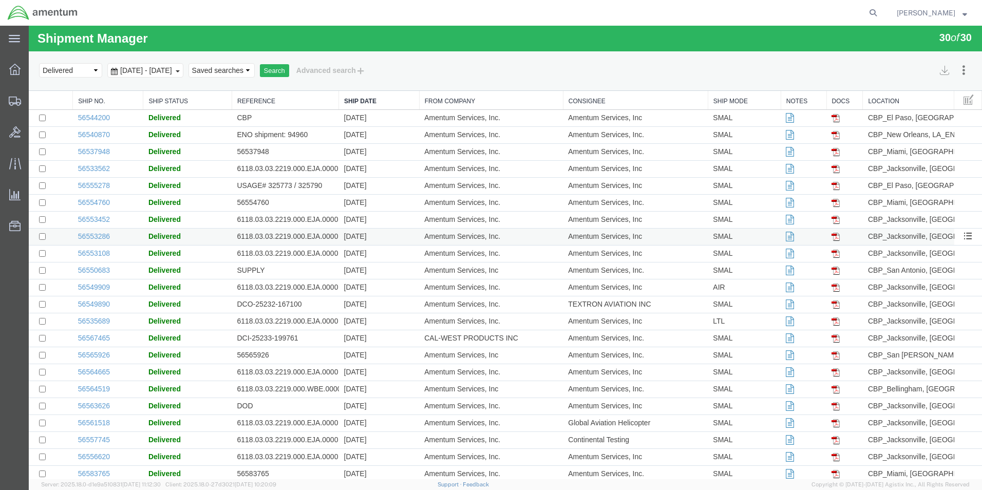
click at [290, 240] on td "6118.03.03.2219.000.EJA.0000" at bounding box center [285, 237] width 107 height 17
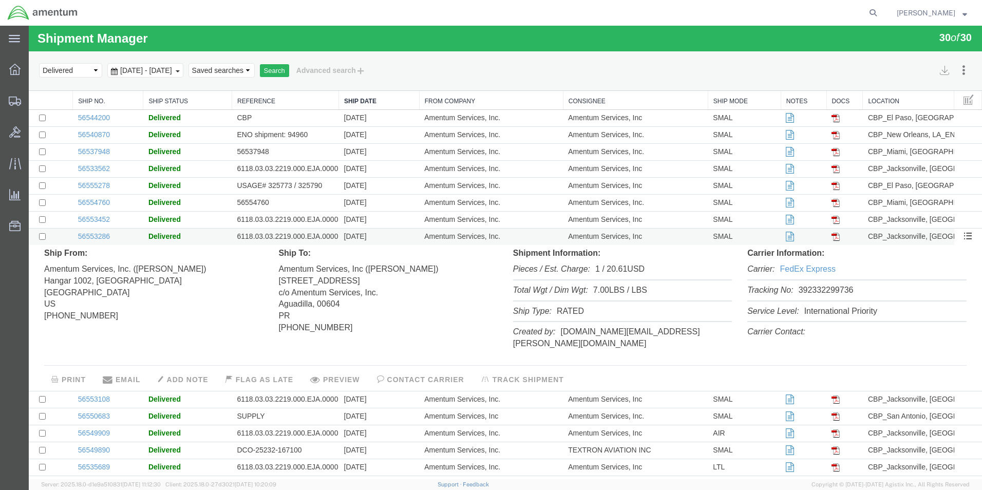
click at [290, 240] on td "6118.03.03.2219.000.EJA.0000" at bounding box center [285, 237] width 107 height 17
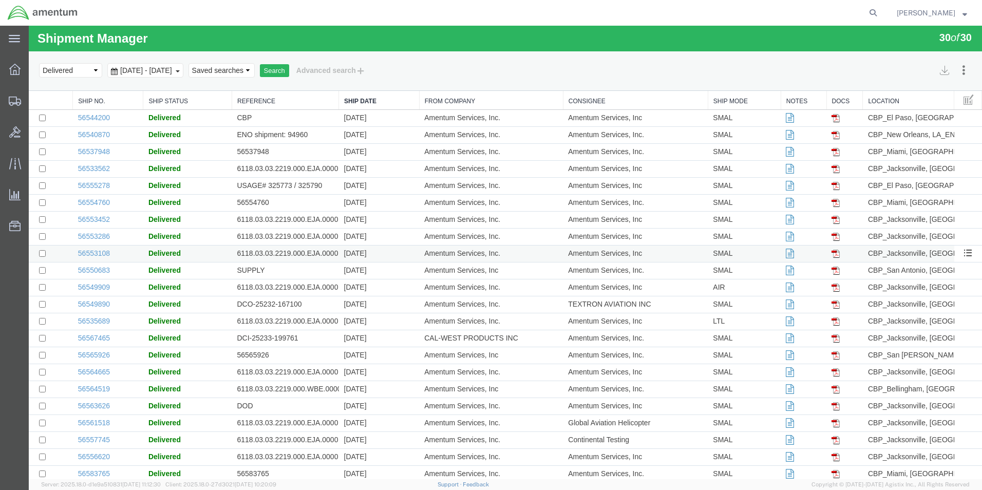
click at [280, 256] on td "6118.03.03.2219.000.EJA.0000" at bounding box center [285, 254] width 107 height 17
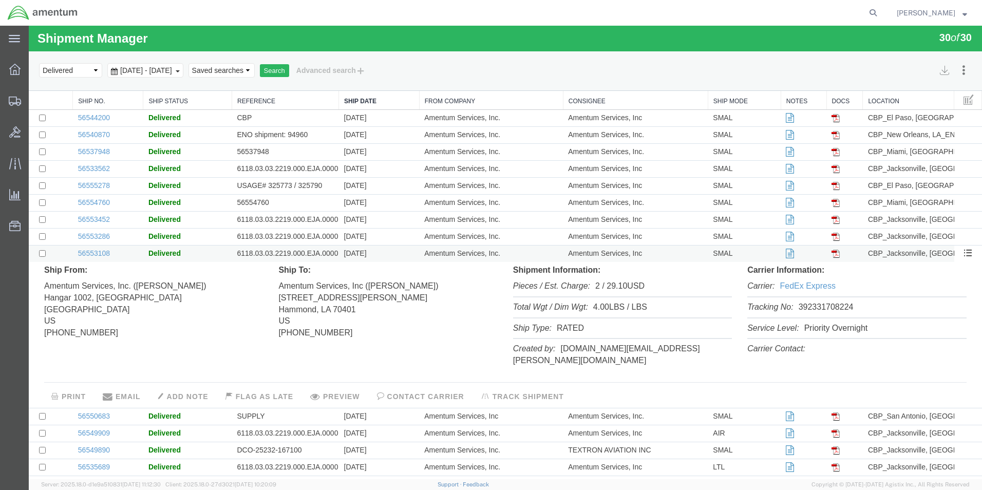
click at [282, 253] on td "6118.03.03.2219.000.EJA.0000" at bounding box center [285, 254] width 107 height 17
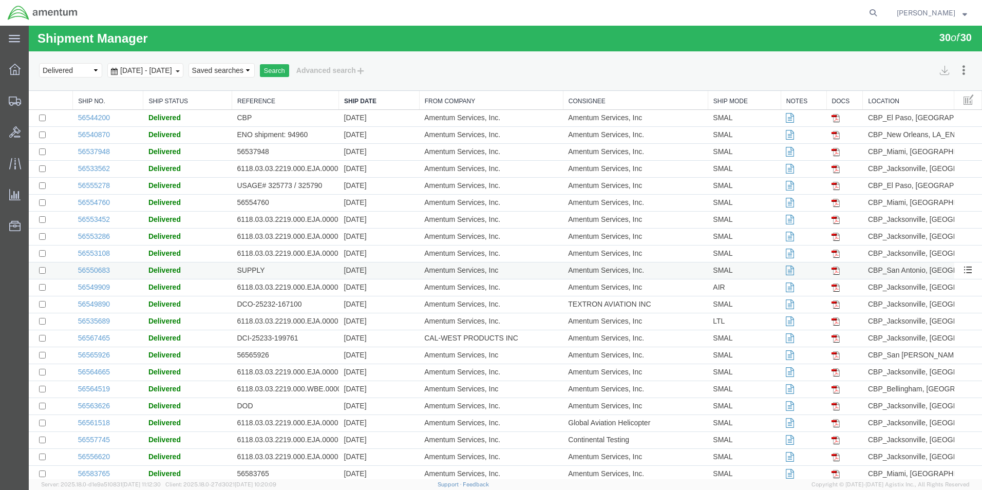
click at [280, 275] on td "SUPPLY" at bounding box center [285, 270] width 107 height 17
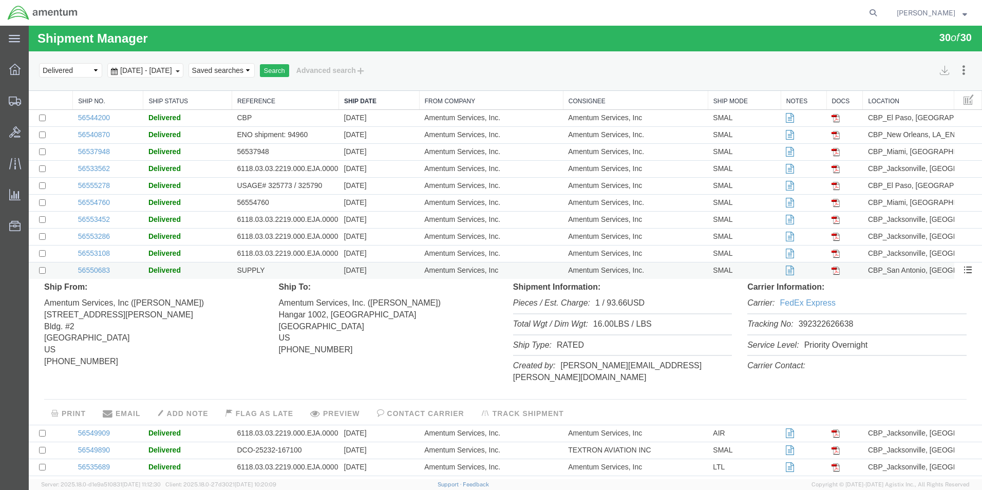
click at [281, 274] on td "SUPPLY" at bounding box center [285, 270] width 107 height 17
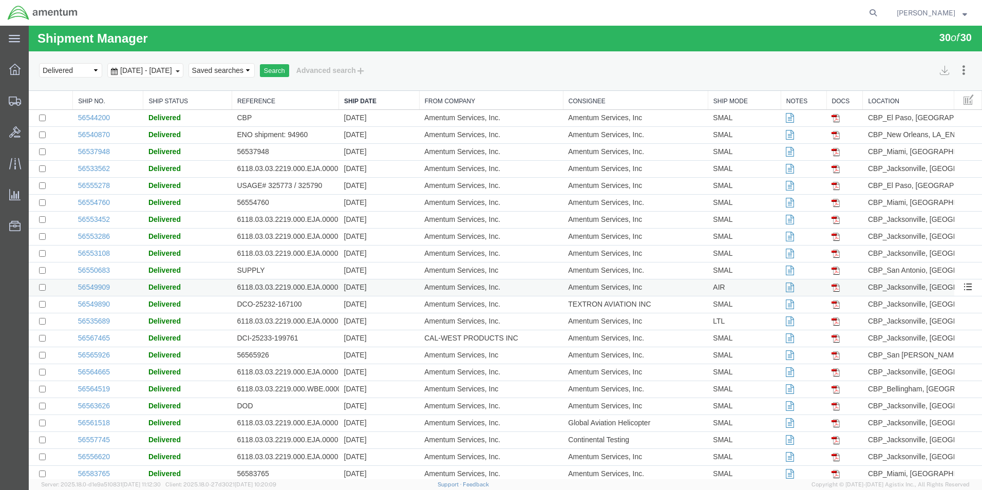
click at [281, 286] on td "6118.03.03.2219.000.EJA.0000" at bounding box center [285, 287] width 107 height 17
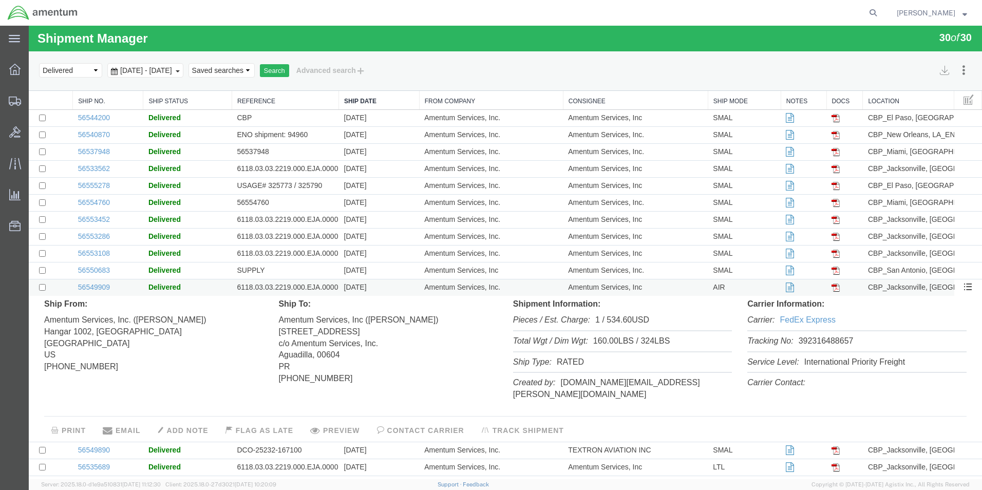
click at [282, 285] on td "6118.03.03.2219.000.EJA.0000" at bounding box center [285, 287] width 107 height 17
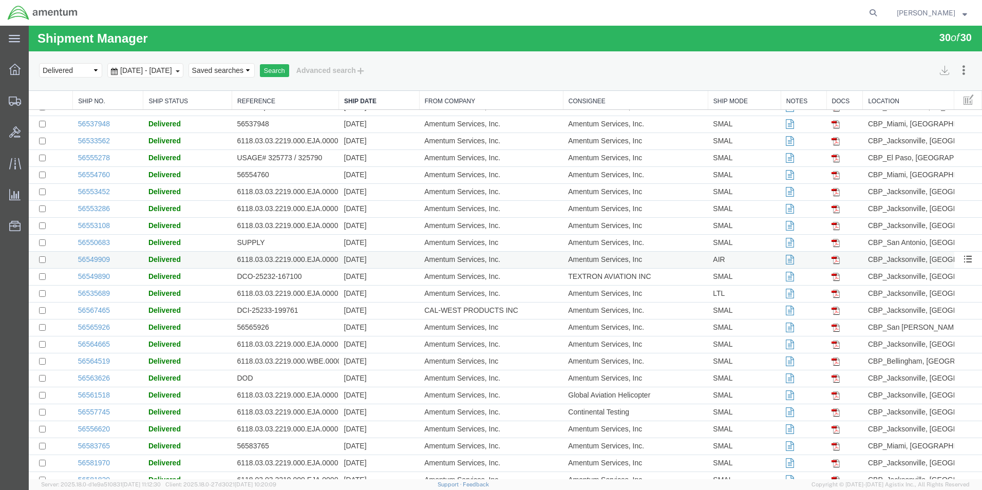
scroll to position [51, 0]
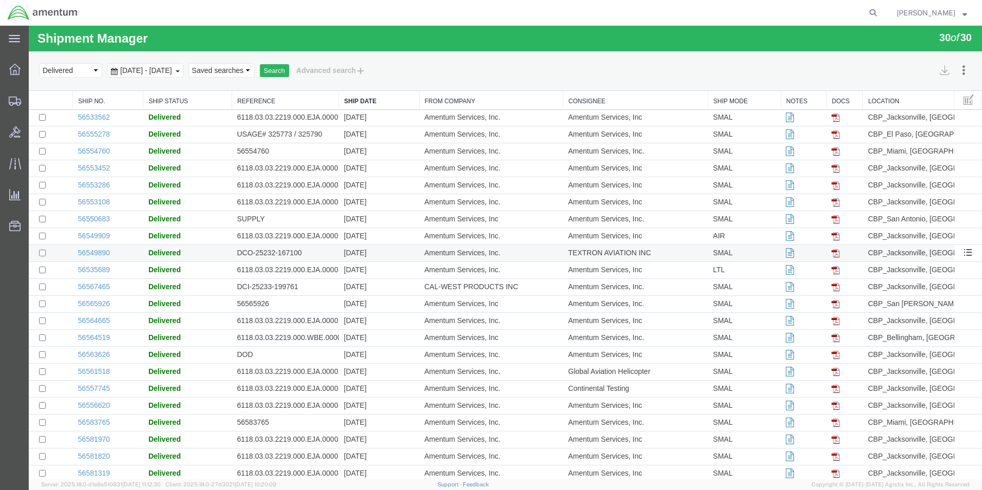
click at [294, 253] on td "DCO-25232-167100" at bounding box center [285, 253] width 107 height 17
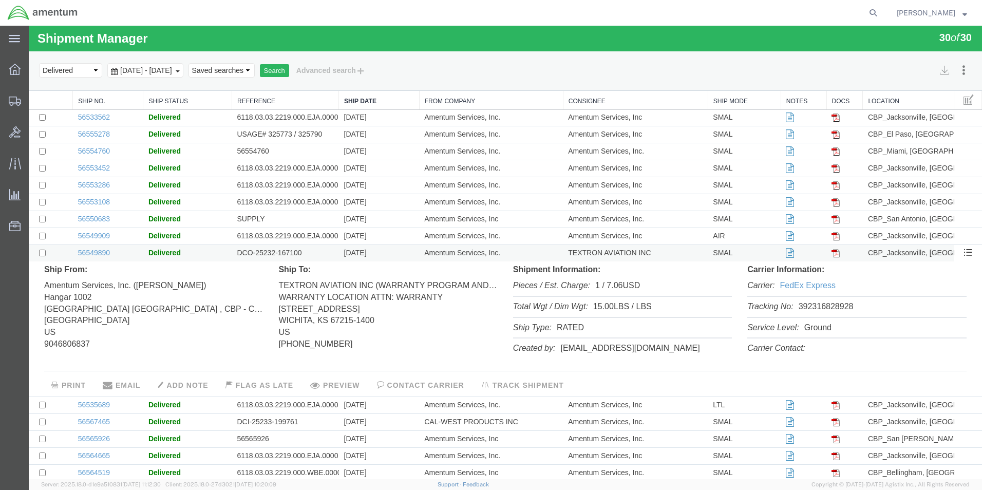
click at [294, 253] on td "DCO-25232-167100" at bounding box center [285, 253] width 107 height 17
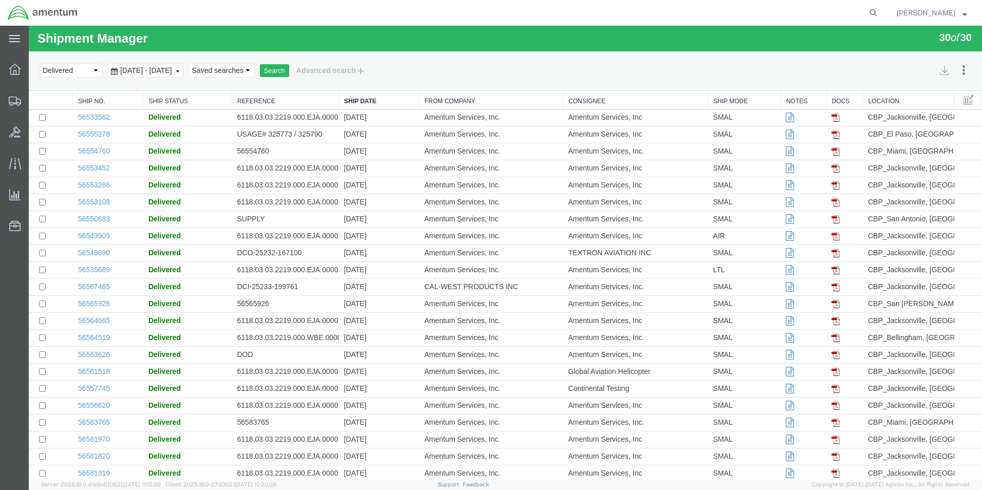
click at [292, 270] on td "6118.03.03.2219.000.EJA.0000" at bounding box center [285, 270] width 107 height 17
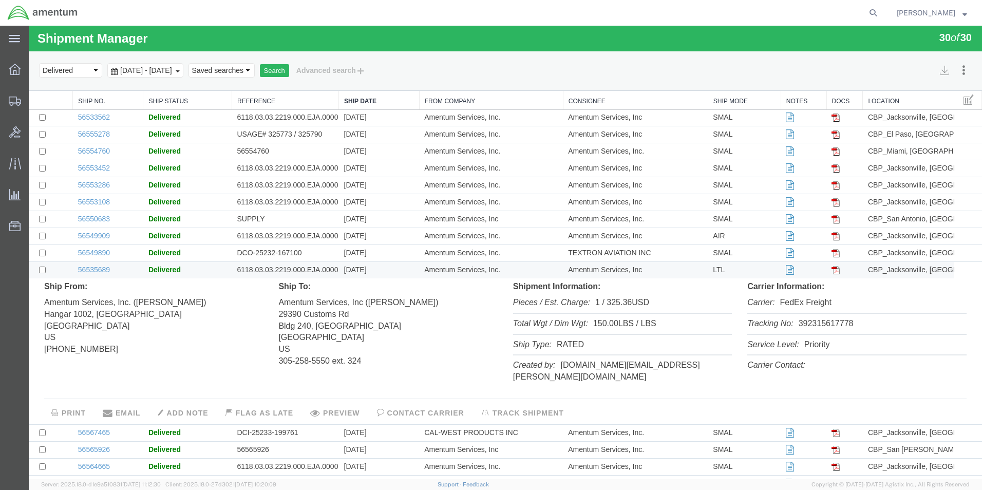
click at [292, 270] on td "6118.03.03.2219.000.EJA.0000" at bounding box center [285, 270] width 107 height 17
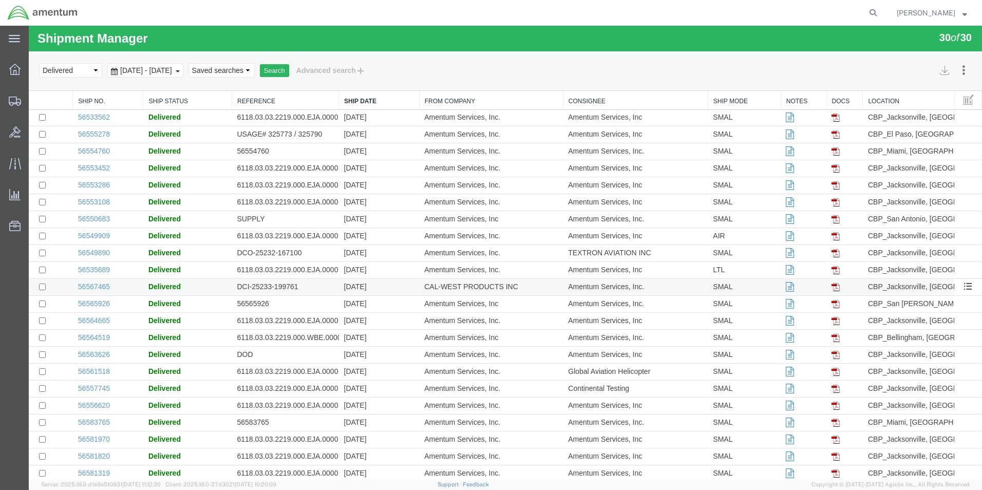
click at [288, 286] on td "DCI-25233-199761" at bounding box center [285, 287] width 107 height 17
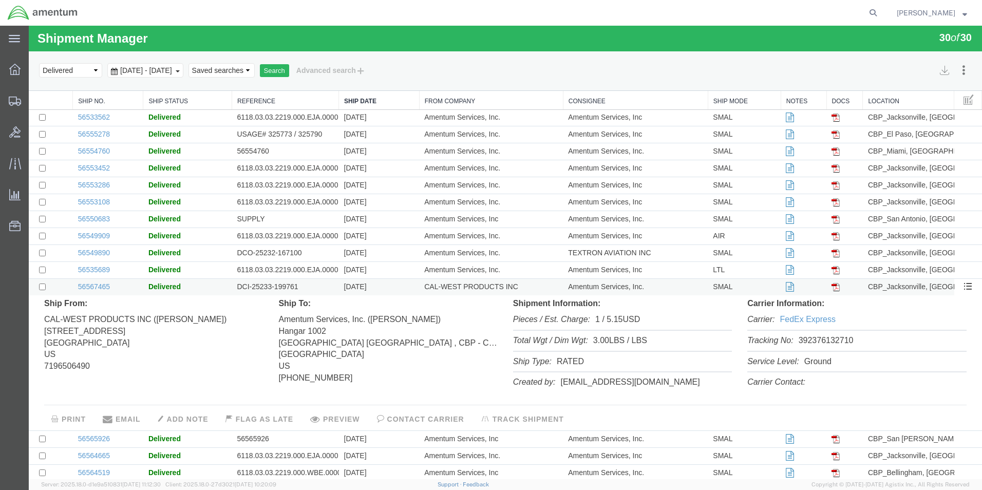
click at [288, 284] on td "DCI-25233-199761" at bounding box center [285, 287] width 107 height 17
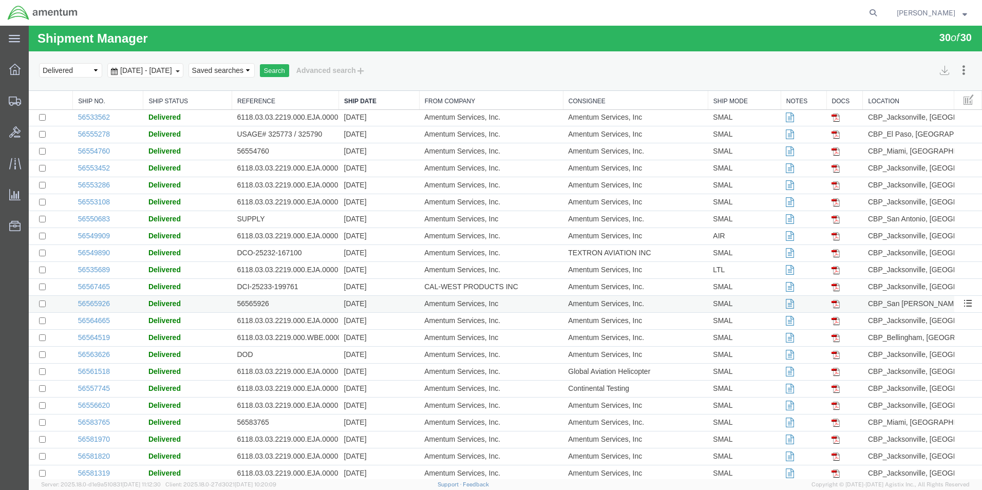
click at [285, 307] on td "56565926" at bounding box center [285, 304] width 107 height 17
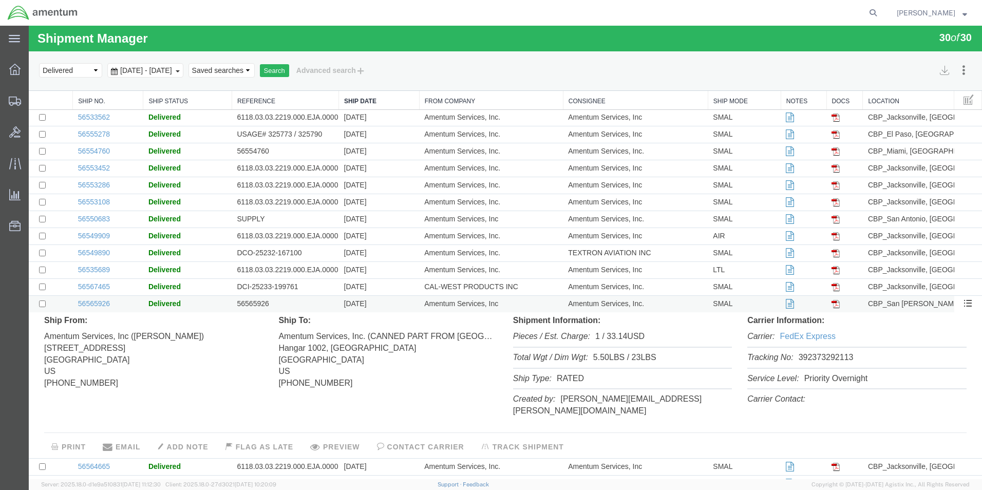
click at [286, 304] on td "56565926" at bounding box center [285, 304] width 107 height 17
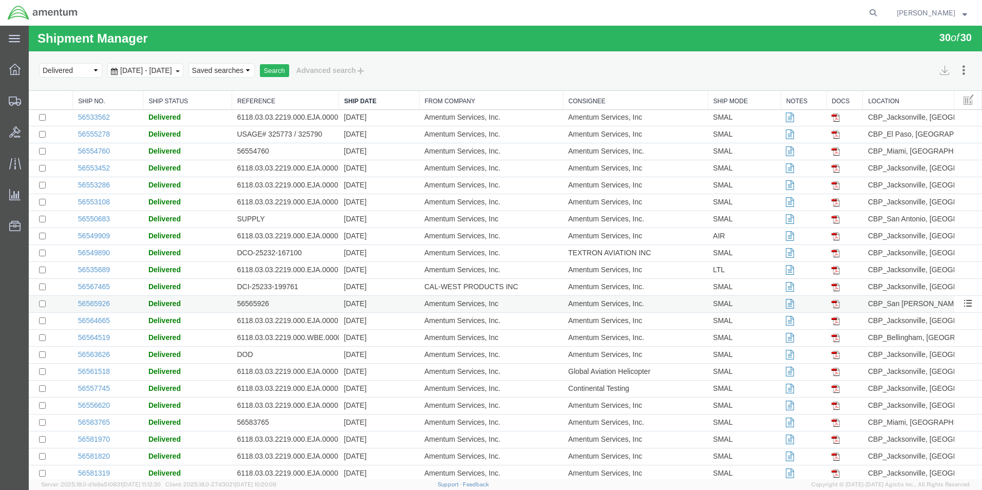
click at [292, 301] on td "56565926" at bounding box center [285, 304] width 107 height 17
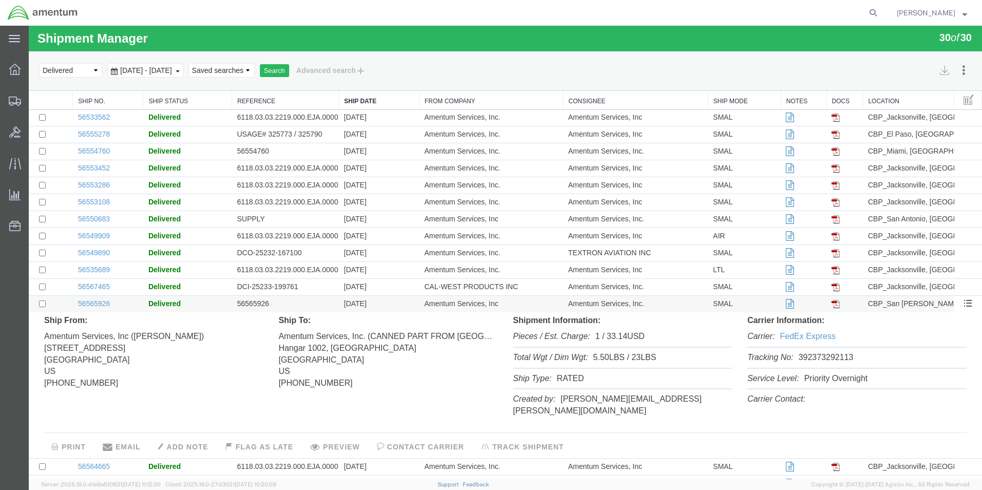
click at [292, 301] on td "56565926" at bounding box center [285, 304] width 107 height 17
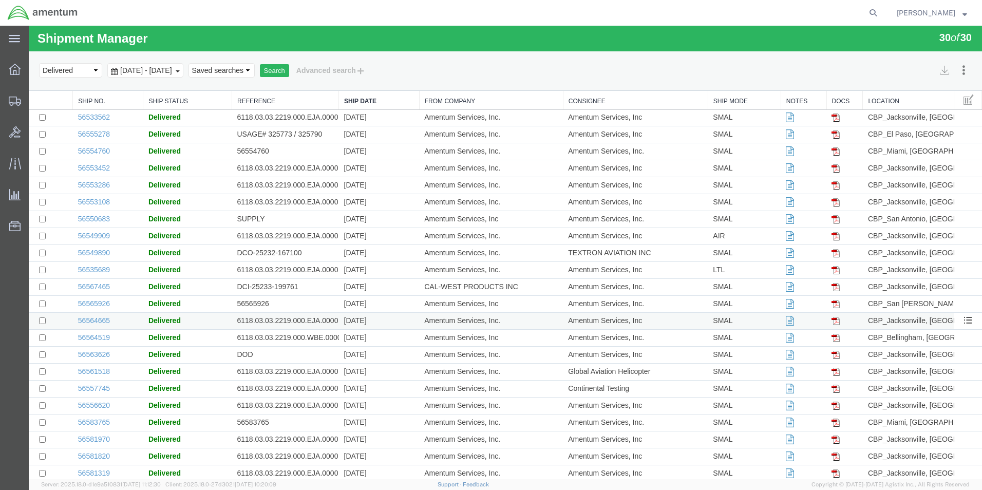
click at [284, 325] on td "6118.03.03.2219.000.EJA.0000" at bounding box center [285, 321] width 107 height 17
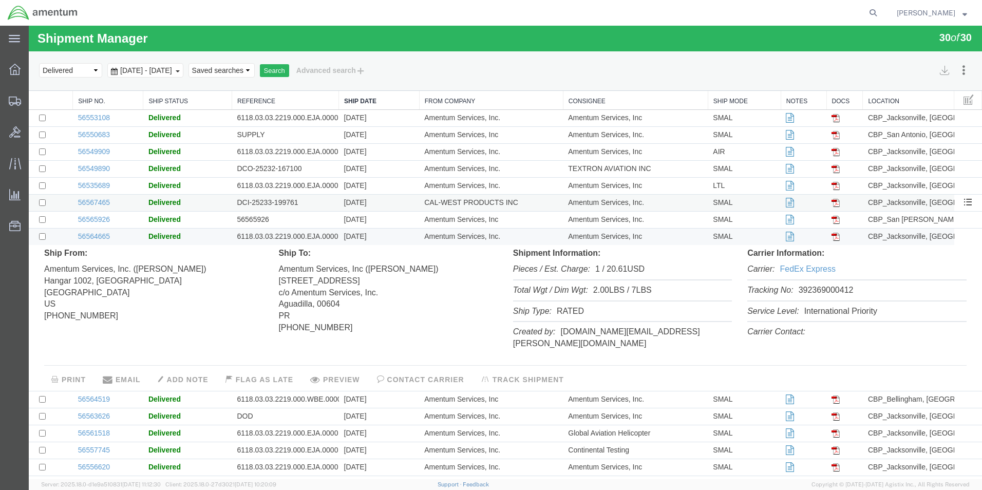
scroll to position [154, 0]
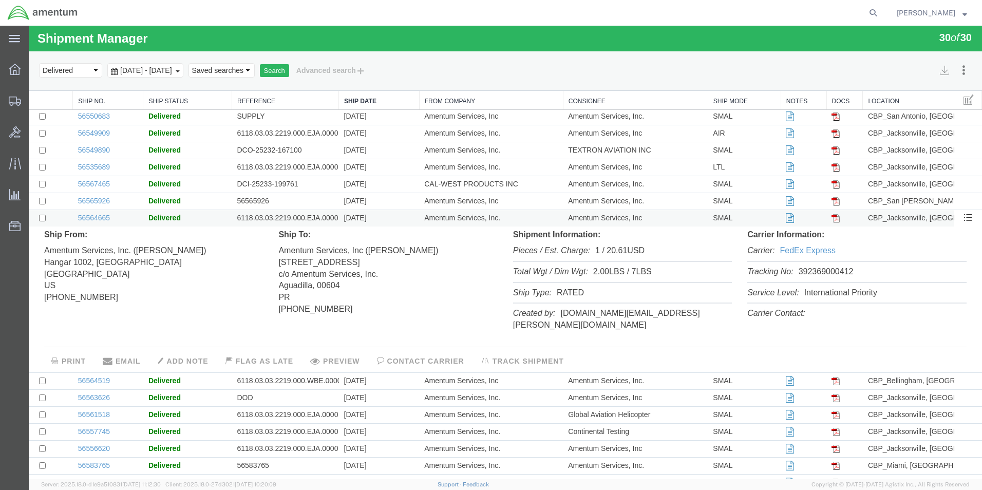
click at [340, 219] on td "[DATE]" at bounding box center [379, 218] width 81 height 17
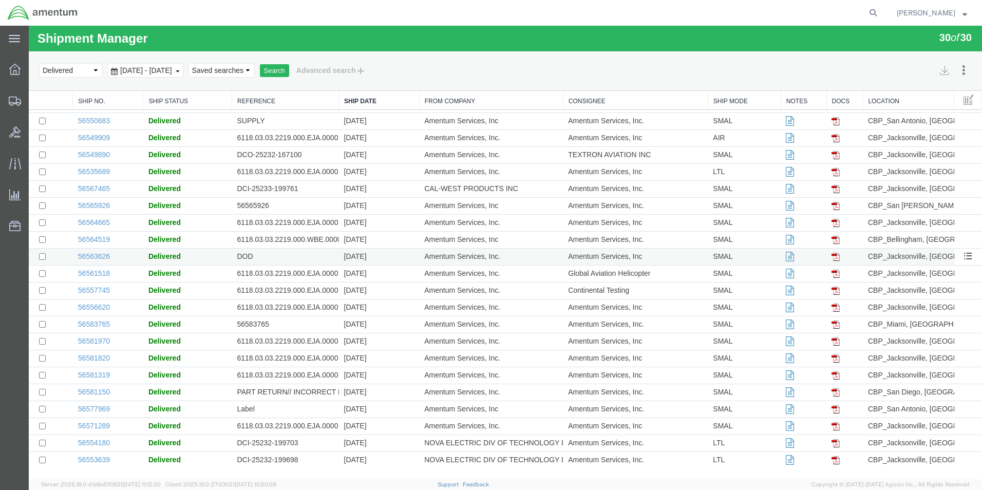
scroll to position [149, 0]
click at [302, 275] on td "6118.03.03.2219.000.EJA.0000" at bounding box center [285, 274] width 107 height 17
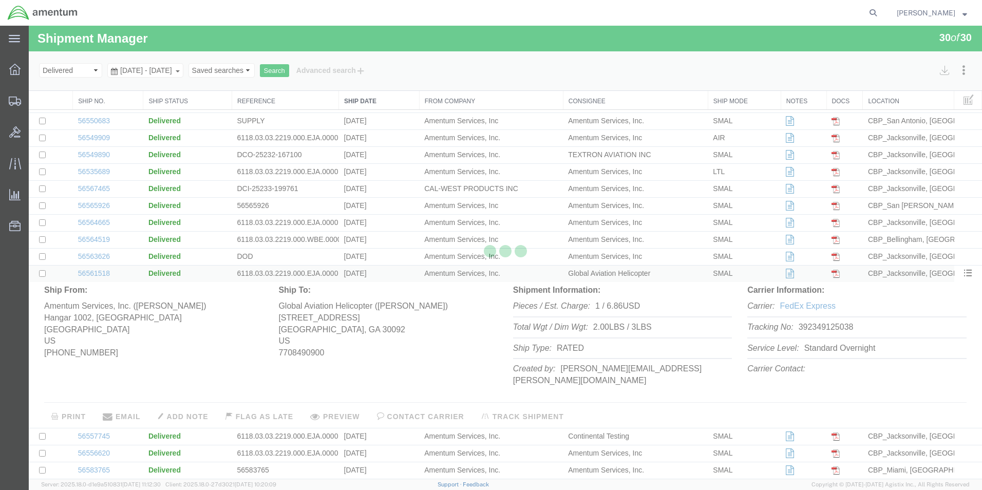
scroll to position [154, 0]
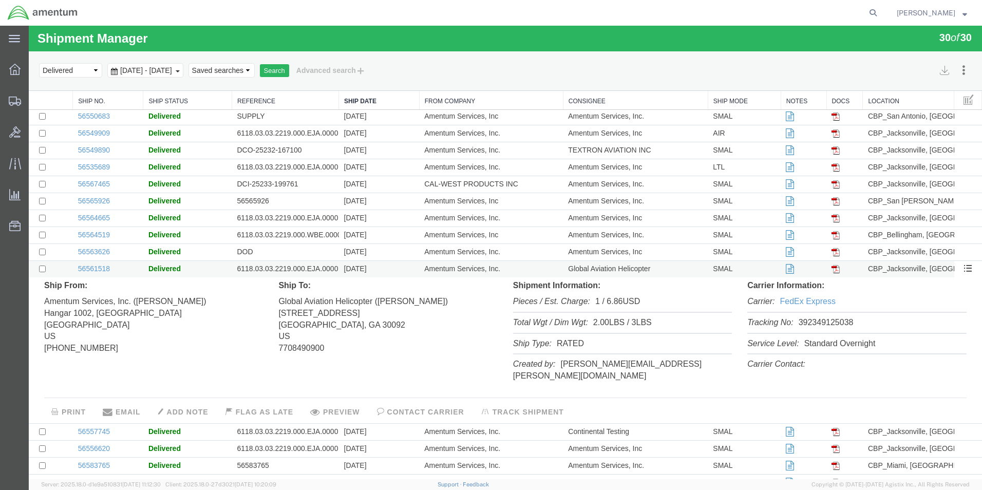
click at [304, 269] on td "6118.03.03.2219.000.EJA.0000" at bounding box center [285, 269] width 107 height 17
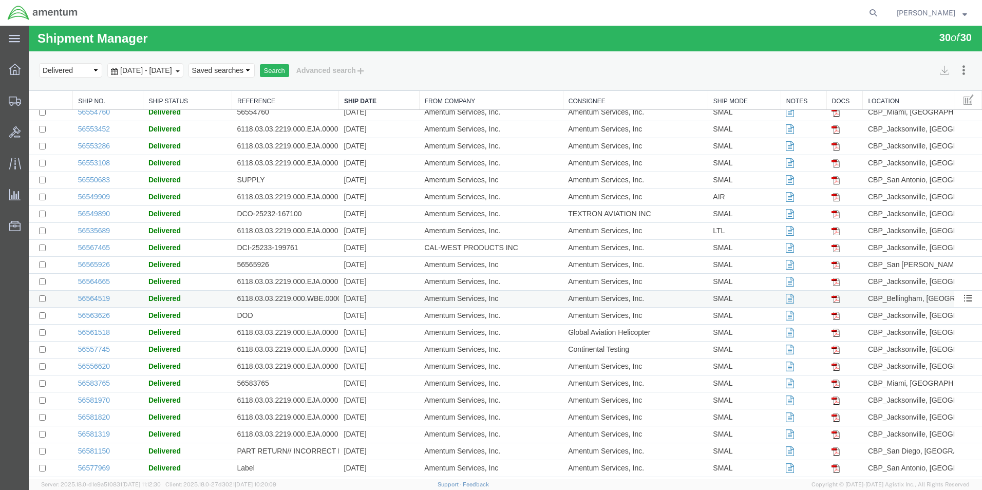
scroll to position [0, 0]
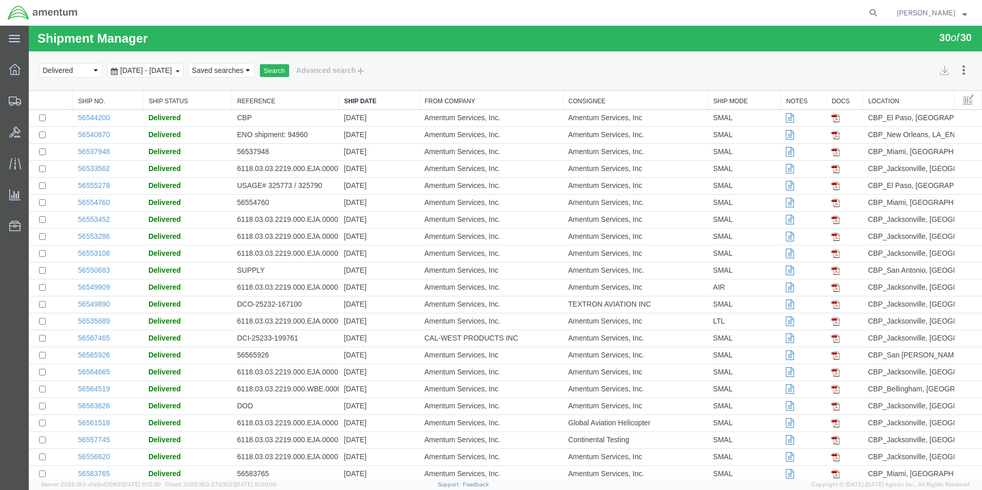
click at [135, 70] on span "[DATE] - [DATE]" at bounding box center [146, 70] width 57 height 8
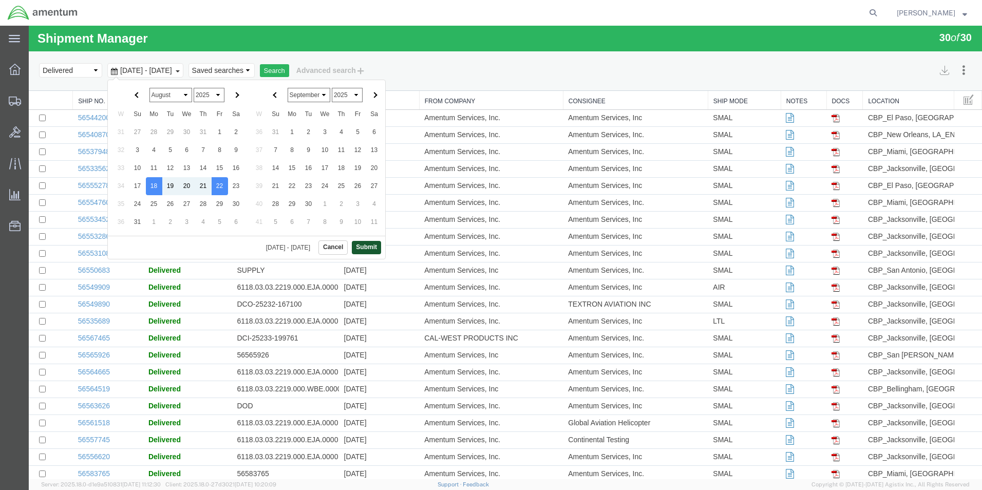
click at [370, 247] on button "Submit" at bounding box center [366, 247] width 29 height 13
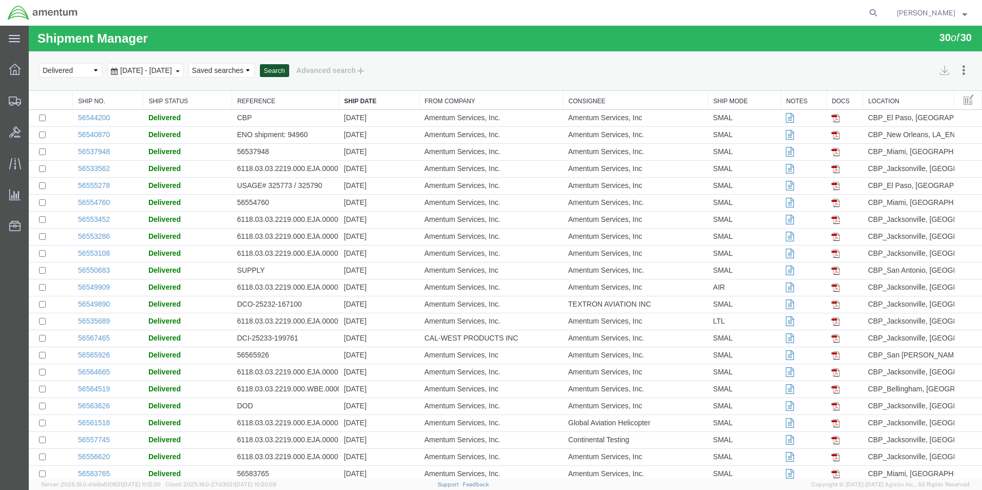
click at [289, 71] on button "Search" at bounding box center [274, 70] width 29 height 13
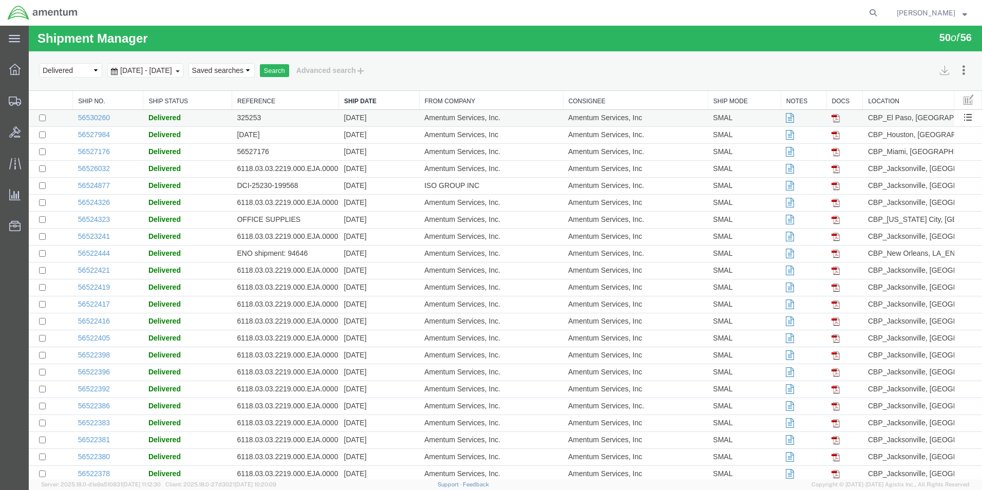
click at [292, 117] on td "325253" at bounding box center [285, 118] width 107 height 17
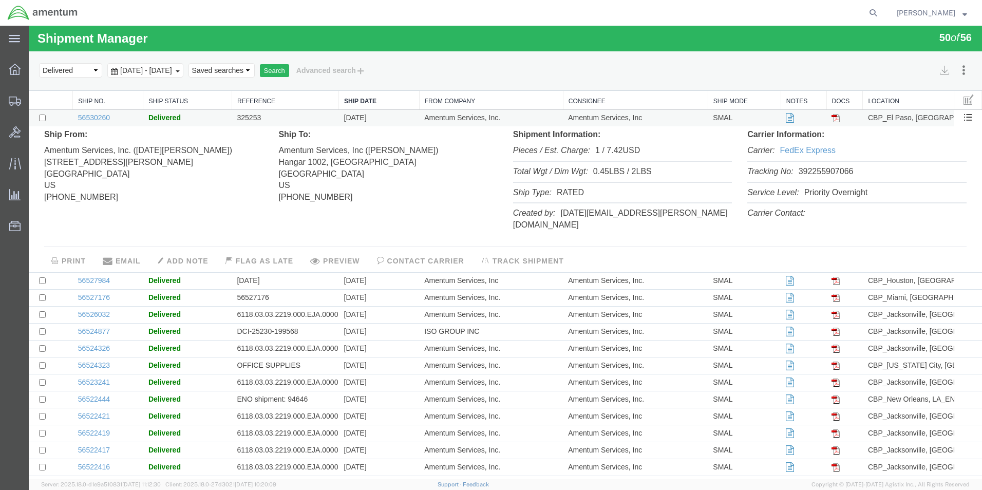
click at [292, 117] on td "325253" at bounding box center [285, 118] width 107 height 17
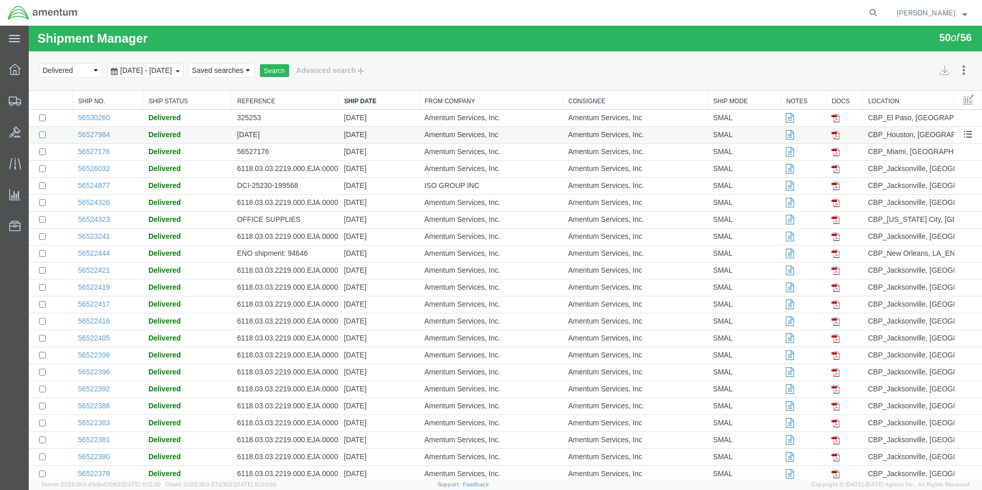
click at [283, 141] on td "[DATE]" at bounding box center [285, 135] width 107 height 17
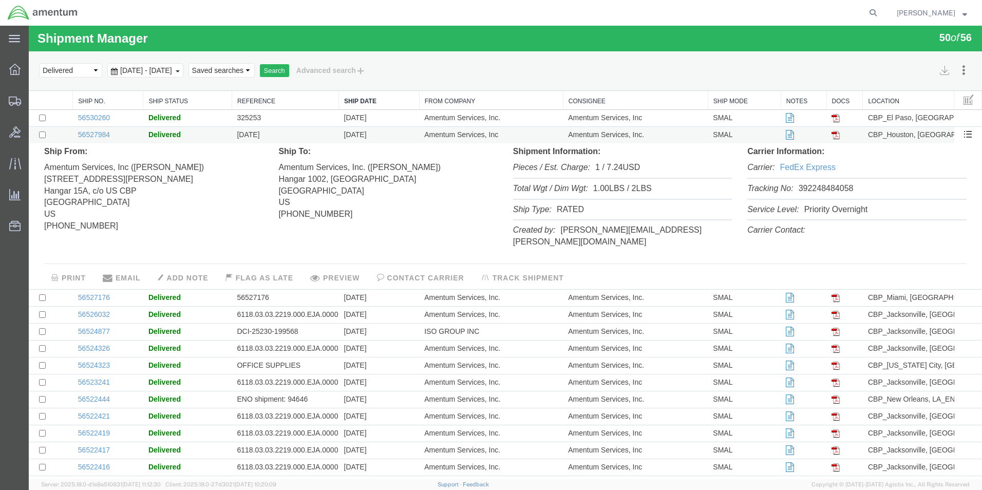
click at [283, 140] on td "[DATE]" at bounding box center [285, 135] width 107 height 17
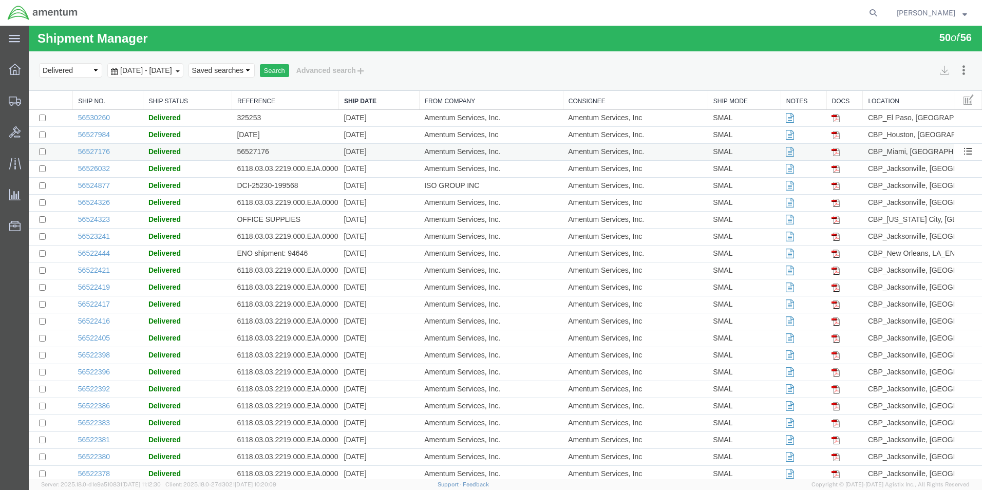
click at [281, 157] on td "56527176" at bounding box center [285, 152] width 107 height 17
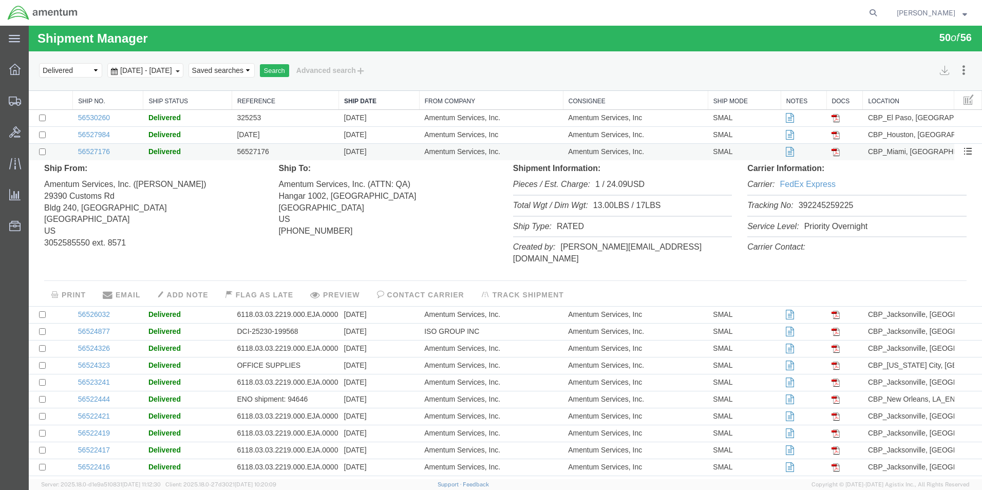
click at [281, 157] on td "56527176" at bounding box center [285, 152] width 107 height 17
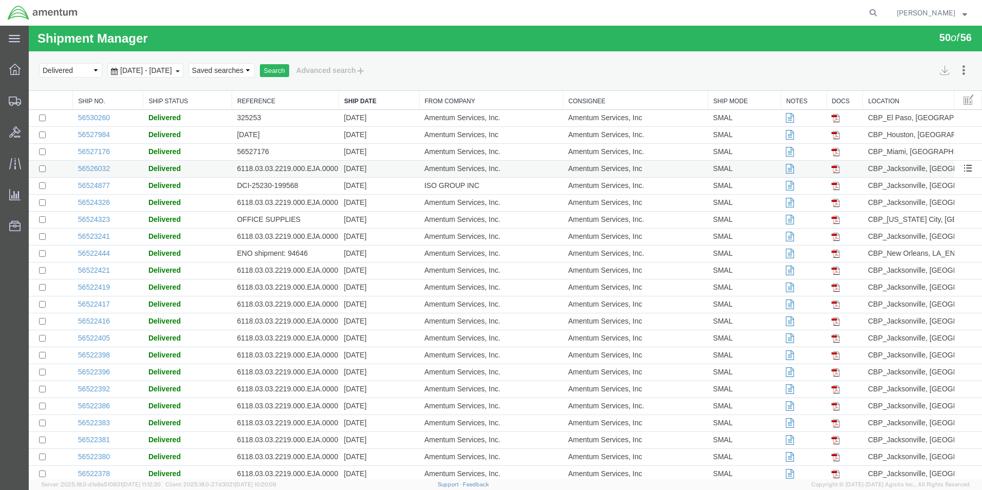
click at [279, 168] on td "6118.03.03.2219.000.EJA.0000" at bounding box center [285, 169] width 107 height 17
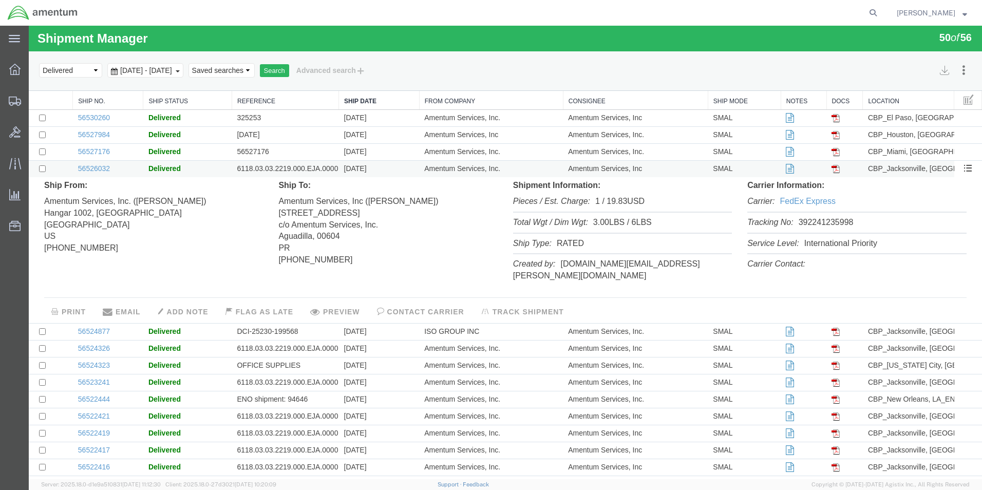
click at [279, 167] on td "6118.03.03.2219.000.EJA.0000" at bounding box center [285, 169] width 107 height 17
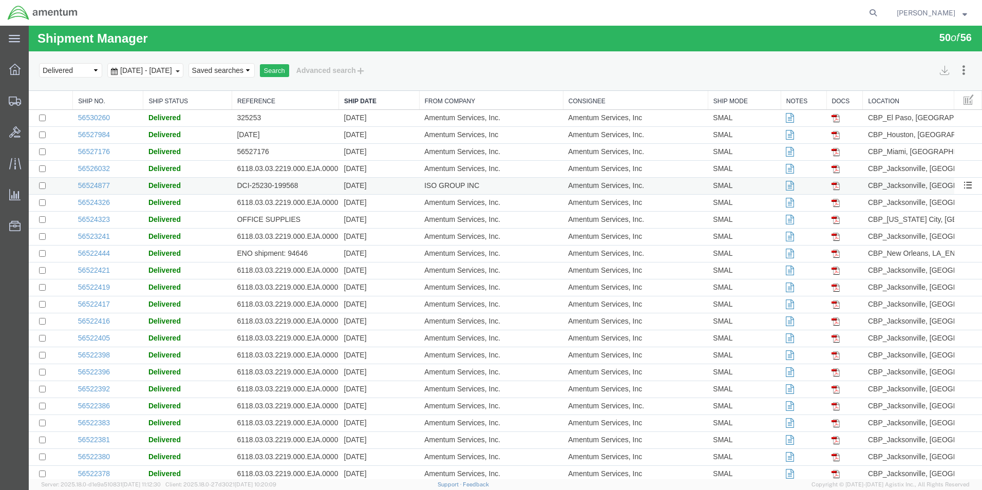
click at [274, 186] on td "DCI-25230-199568" at bounding box center [285, 186] width 107 height 17
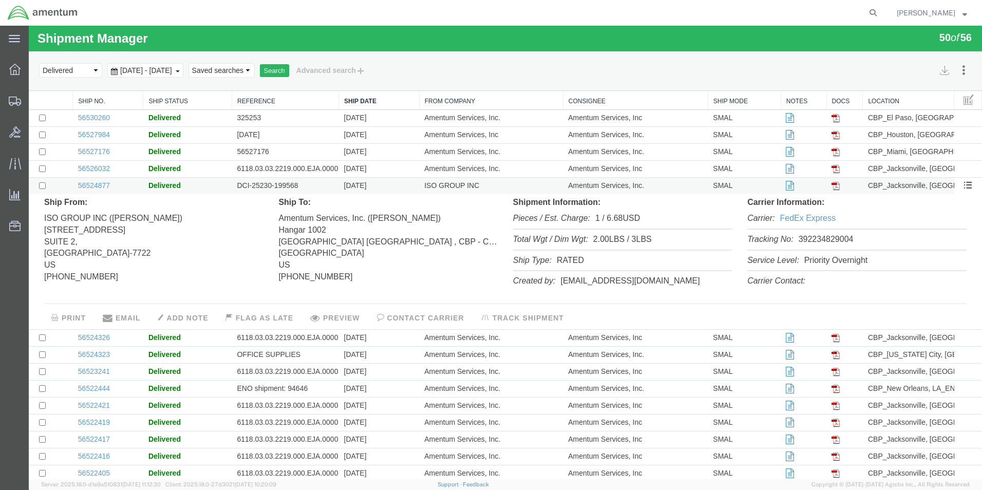
click at [274, 186] on td "DCI-25230-199568" at bounding box center [285, 186] width 107 height 17
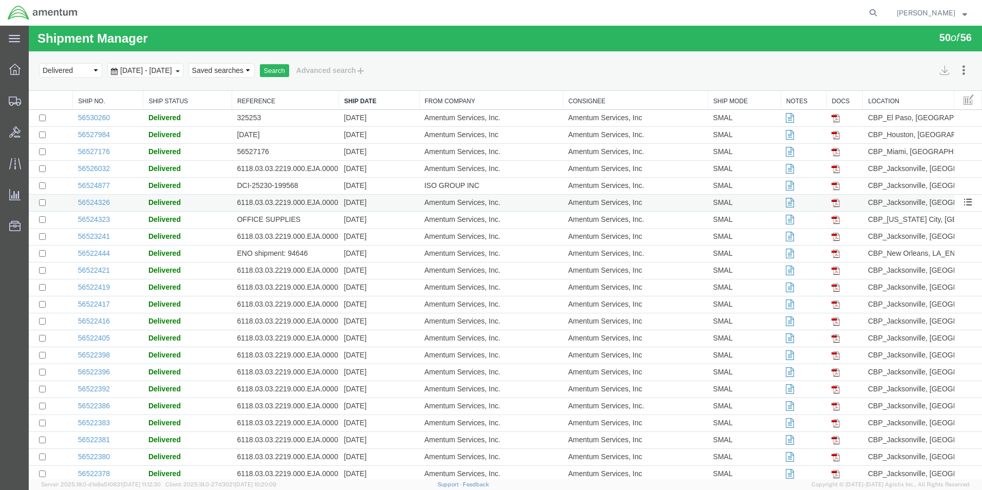
click at [268, 203] on td "6118.03.03.2219.000.EJA.0000" at bounding box center [285, 203] width 107 height 17
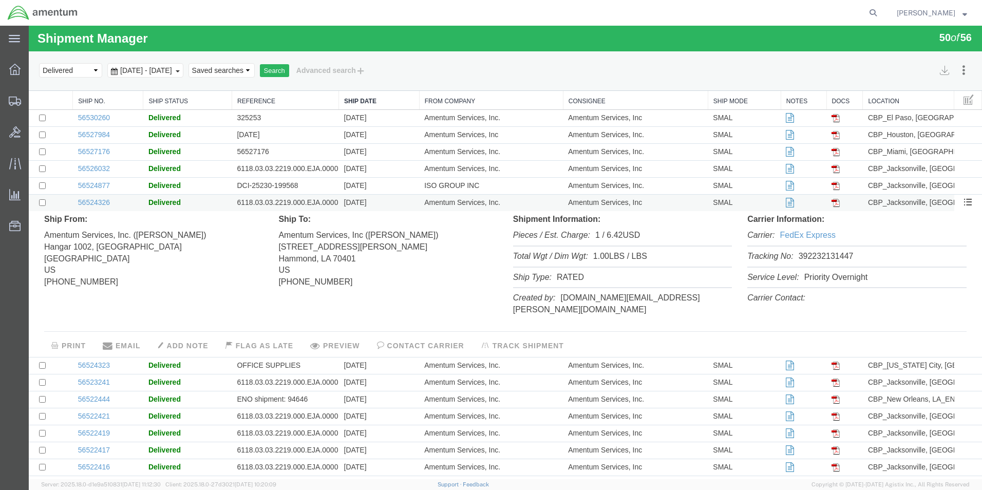
click at [268, 203] on td "6118.03.03.2219.000.EJA.0000" at bounding box center [285, 203] width 107 height 17
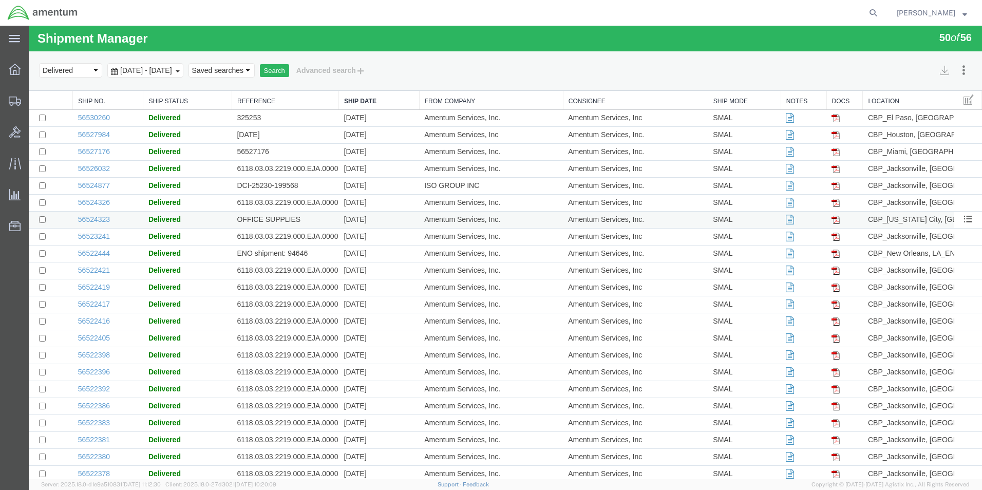
click at [266, 221] on td "OFFICE SUPPLIES" at bounding box center [285, 220] width 107 height 17
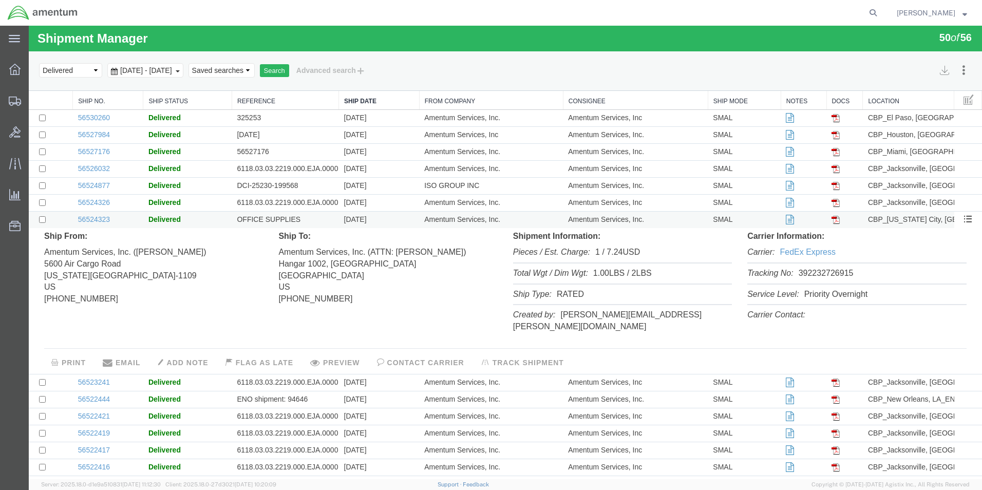
click at [266, 221] on td "OFFICE SUPPLIES" at bounding box center [285, 220] width 107 height 17
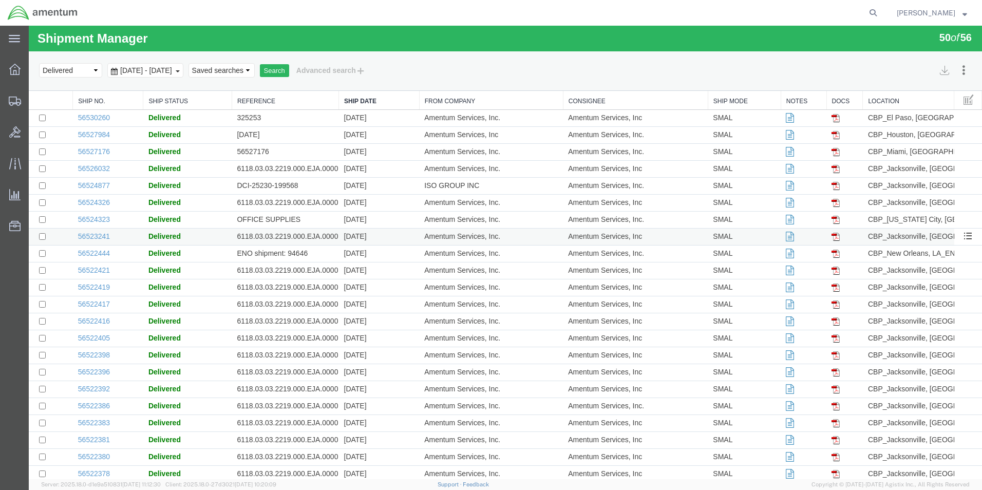
click at [265, 234] on td "6118.03.03.2219.000.EJA.0000" at bounding box center [285, 237] width 107 height 17
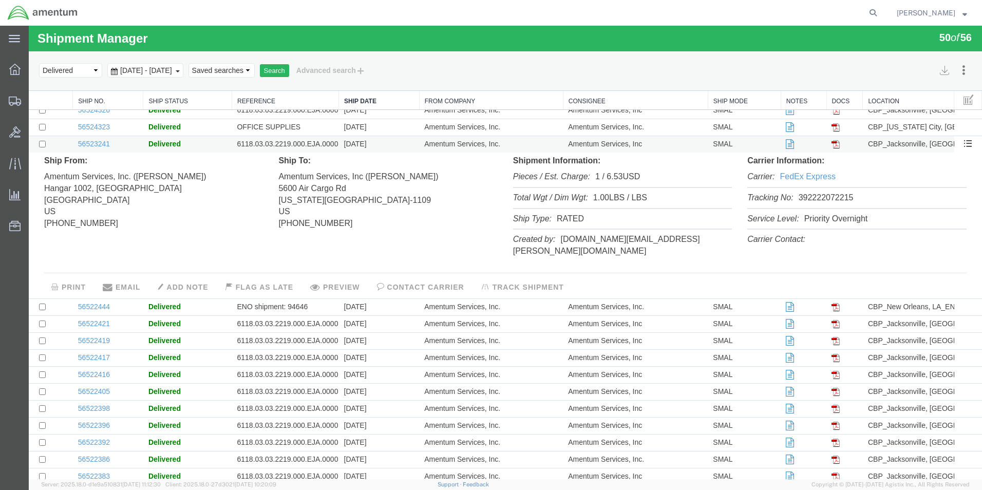
scroll to position [103, 0]
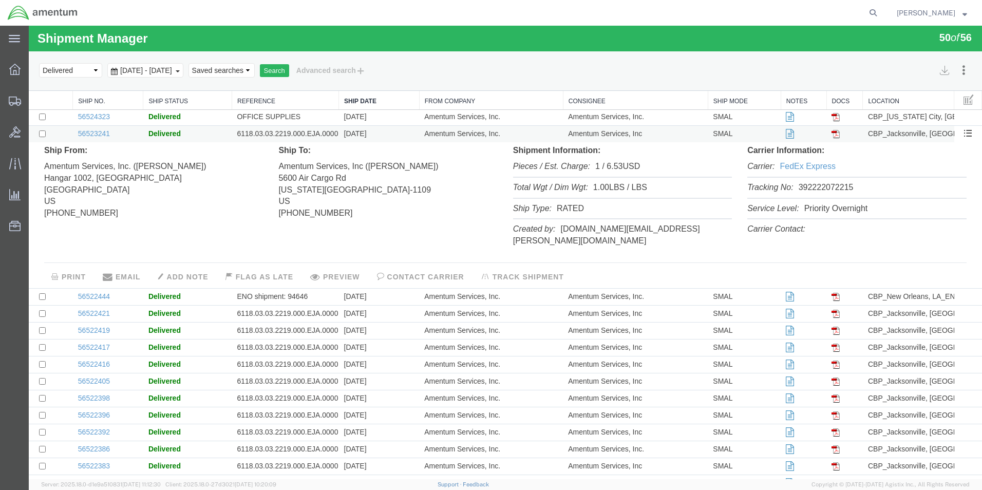
click at [286, 140] on td "6118.03.03.2219.000.EJA.0000" at bounding box center [285, 134] width 107 height 17
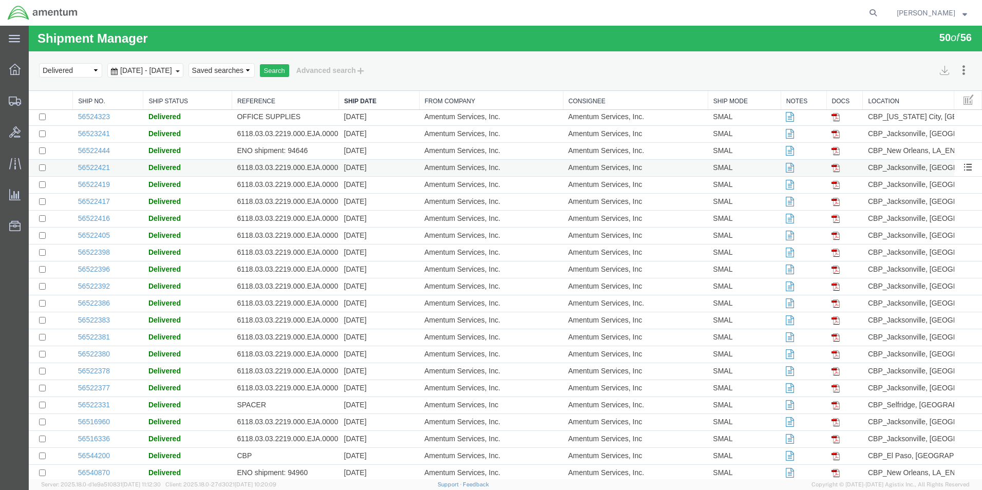
click at [288, 168] on td "6118.03.03.2219.000.EJA.0000" at bounding box center [285, 168] width 107 height 17
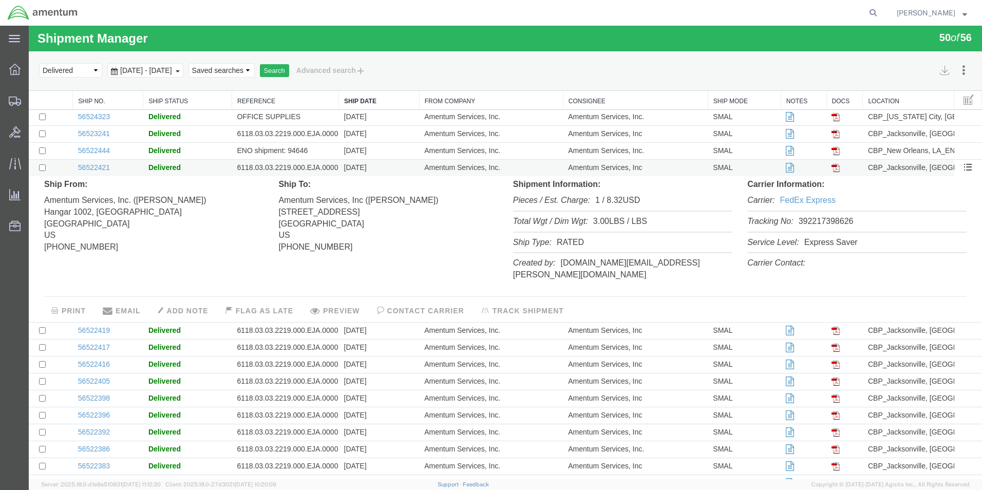
click at [288, 167] on td "6118.03.03.2219.000.EJA.0000" at bounding box center [285, 168] width 107 height 17
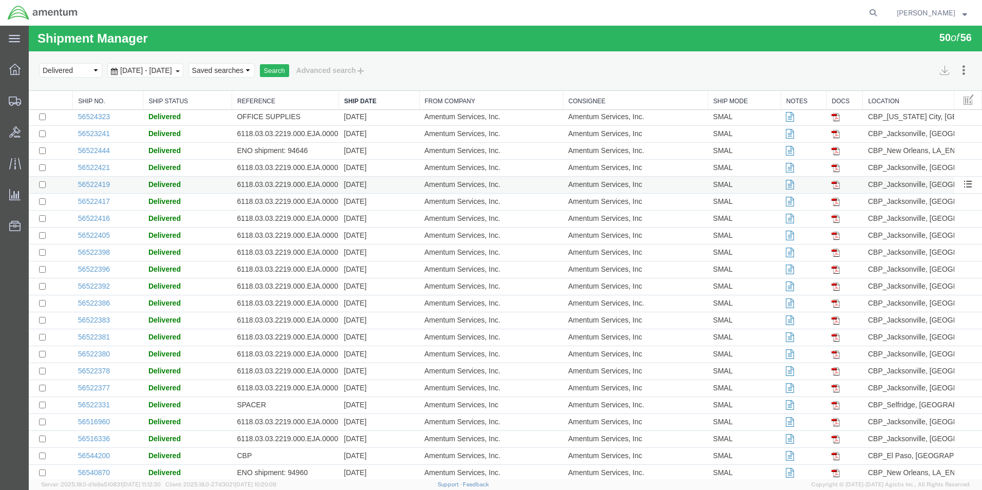
click at [287, 181] on td "6118.03.03.2219.000.EJA.0000" at bounding box center [285, 185] width 107 height 17
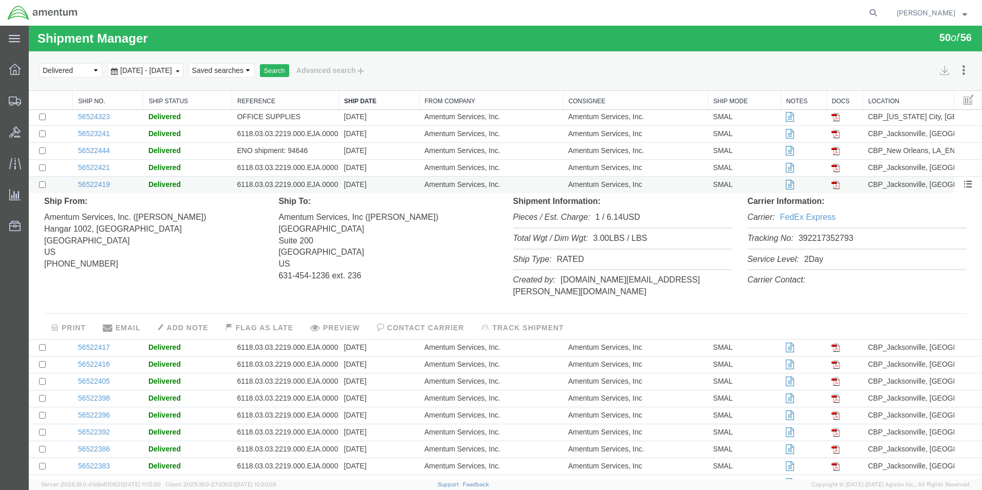
click at [287, 181] on td "6118.03.03.2219.000.EJA.0000" at bounding box center [285, 185] width 107 height 17
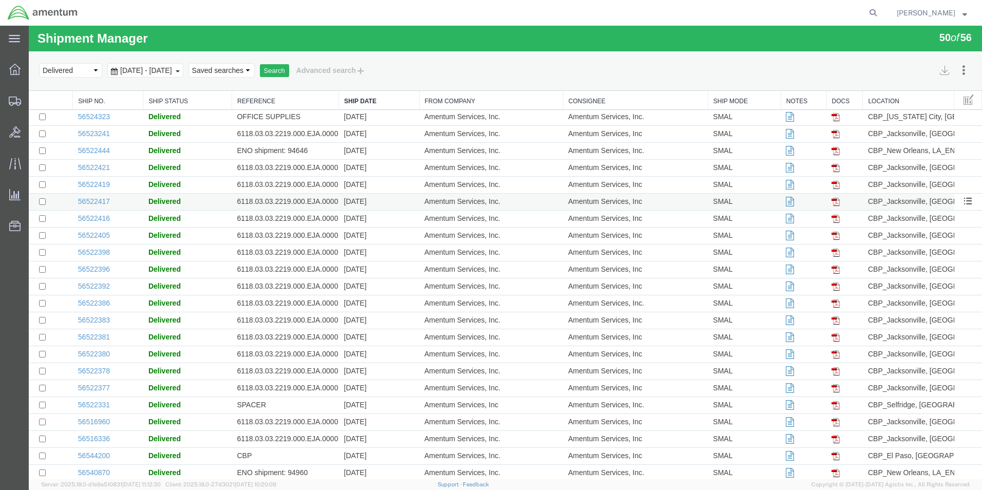
click at [287, 200] on td "6118.03.03.2219.000.EJA.0000" at bounding box center [285, 202] width 107 height 17
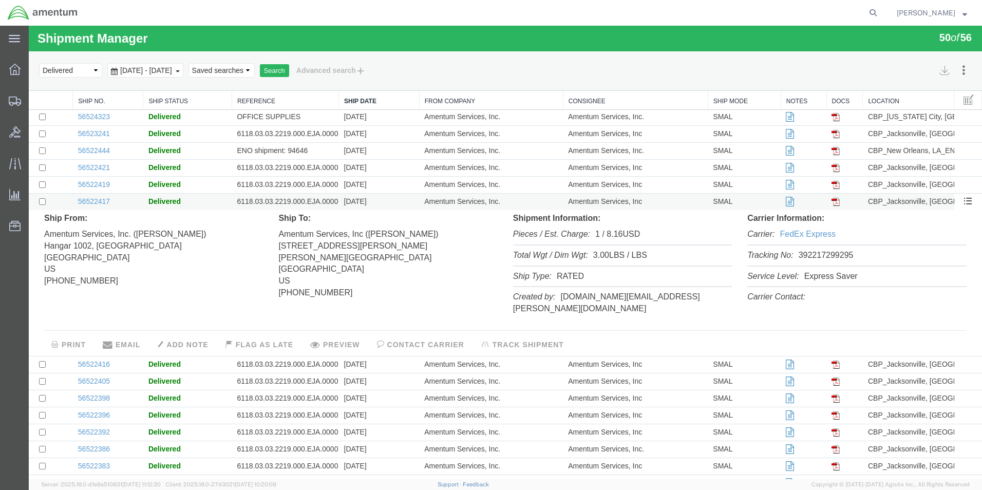
click at [287, 198] on td "6118.03.03.2219.000.EJA.0000" at bounding box center [285, 202] width 107 height 17
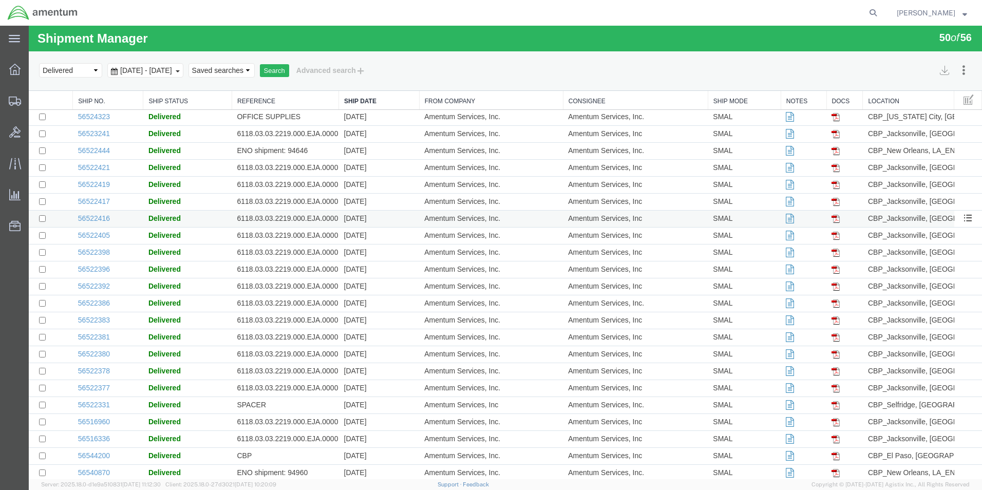
click at [285, 214] on td "6118.03.03.2219.000.EJA.0000" at bounding box center [285, 219] width 107 height 17
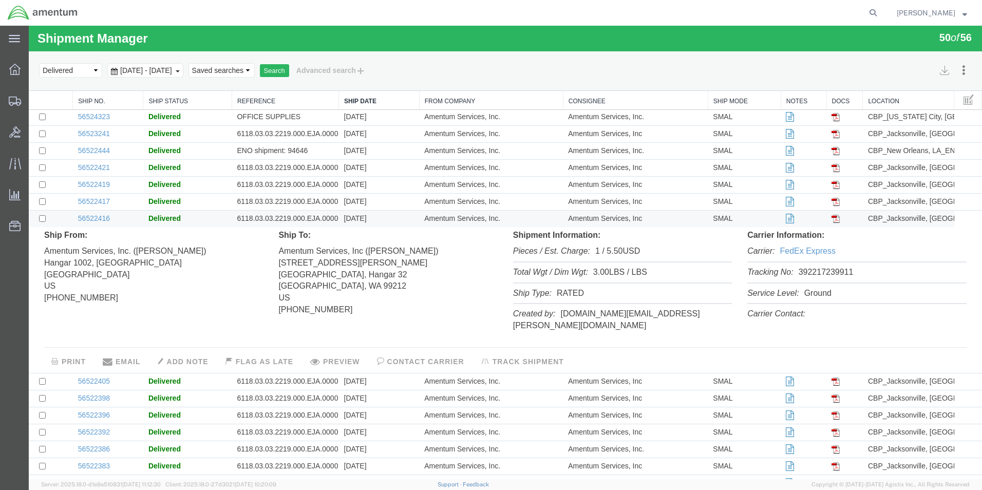
click at [285, 215] on td "6118.03.03.2219.000.EJA.0000" at bounding box center [285, 219] width 107 height 17
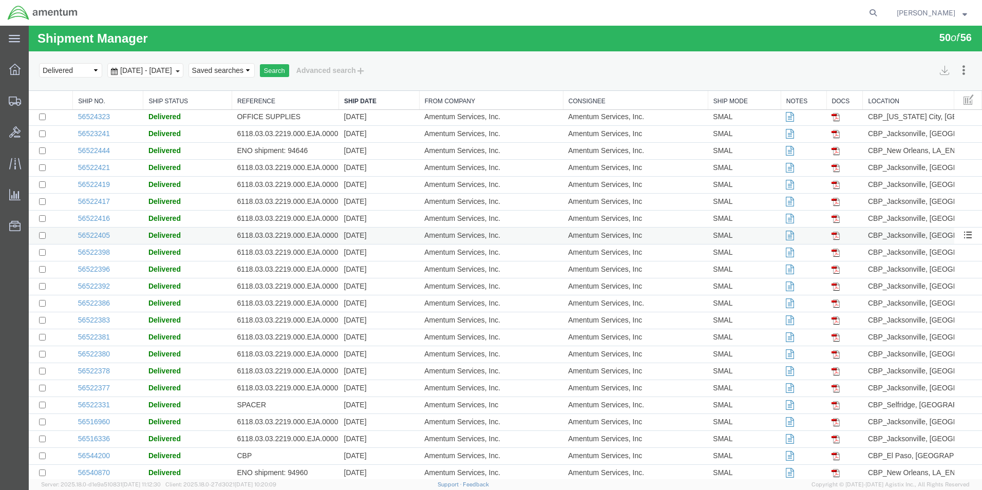
click at [280, 238] on td "6118.03.03.2219.000.EJA.0000" at bounding box center [285, 236] width 107 height 17
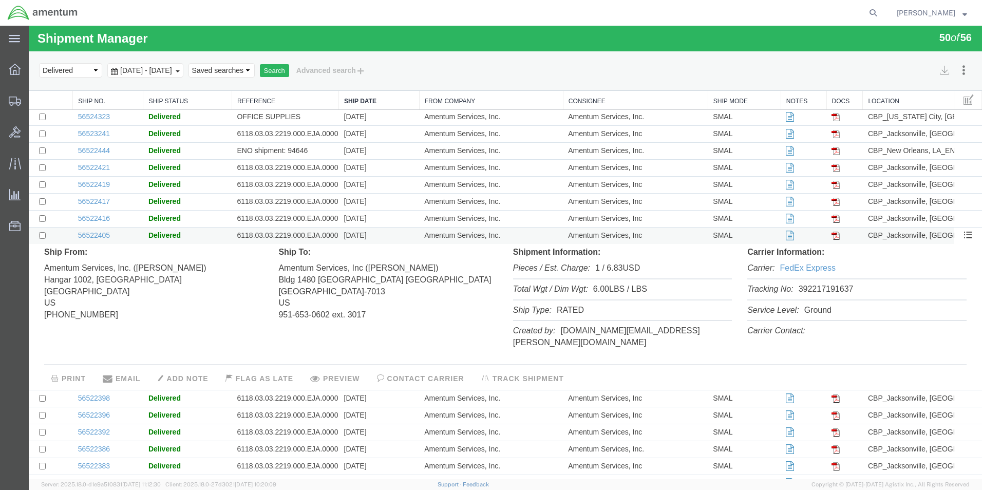
click at [280, 238] on td "6118.03.03.2219.000.EJA.0000" at bounding box center [285, 236] width 107 height 17
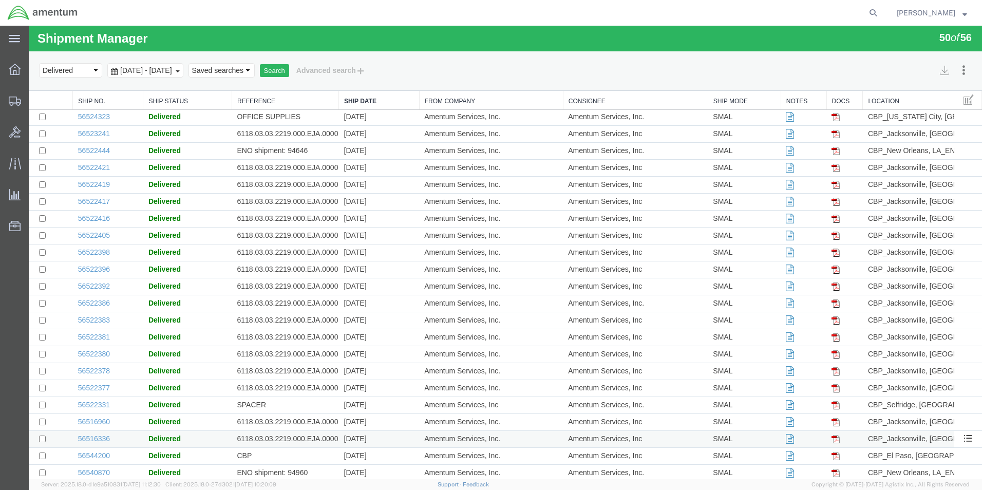
click at [321, 440] on td "6118.03.03.2219.000.EJA.0000" at bounding box center [285, 439] width 107 height 17
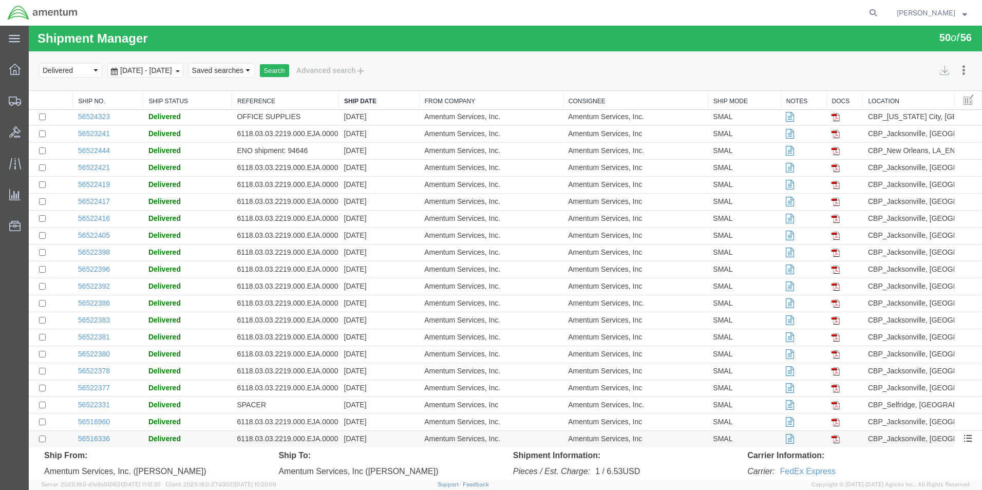
click at [321, 440] on td "6118.03.03.2219.000.EJA.0000" at bounding box center [285, 439] width 107 height 17
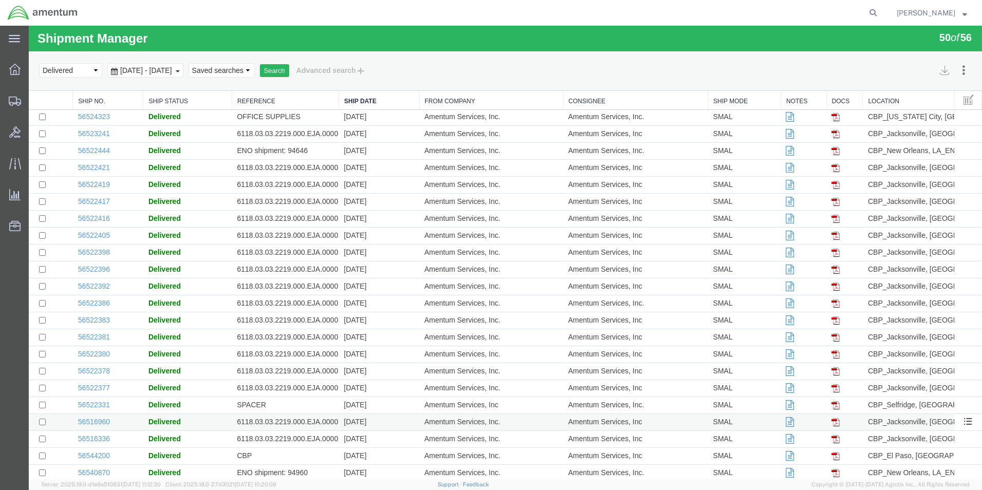
click at [324, 424] on td "6118.03.03.2219.000.EJA.0000" at bounding box center [285, 422] width 107 height 17
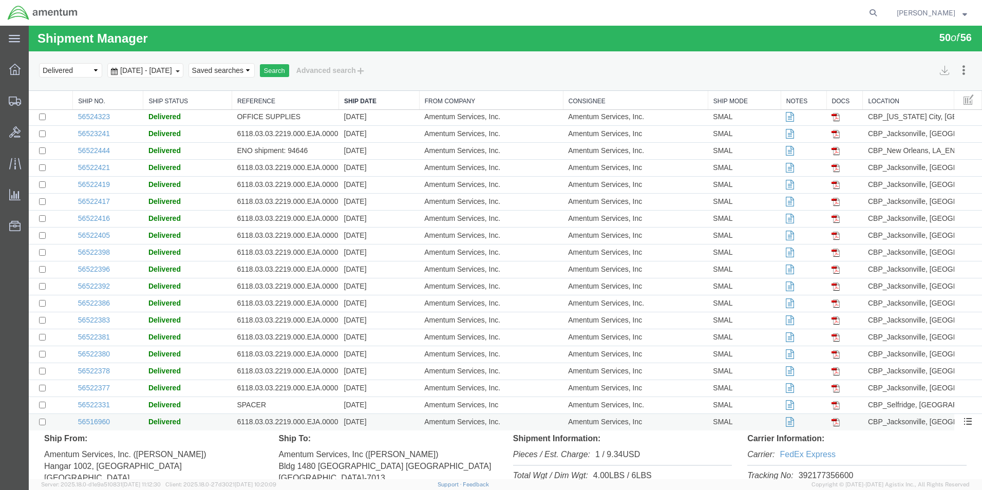
click at [324, 424] on td "6118.03.03.2219.000.EJA.0000" at bounding box center [285, 422] width 107 height 17
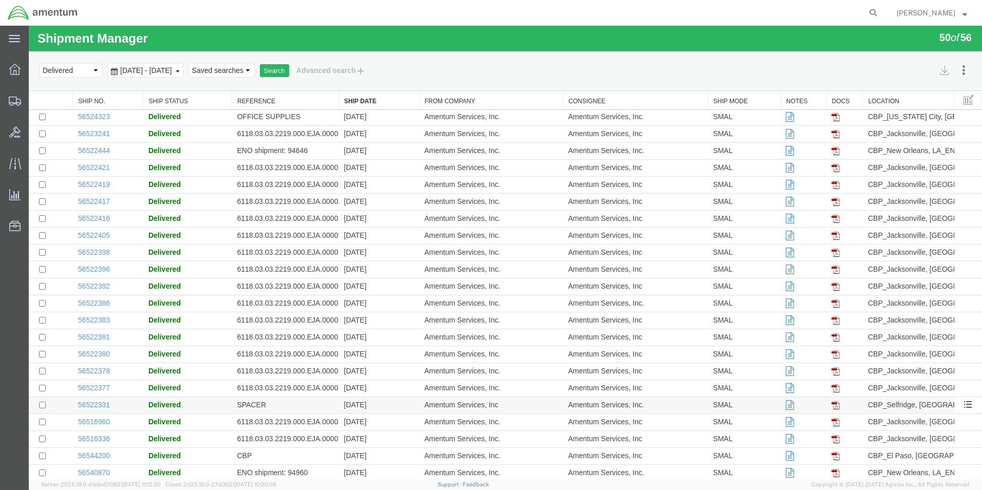
click at [328, 407] on td "SPACER" at bounding box center [285, 405] width 107 height 17
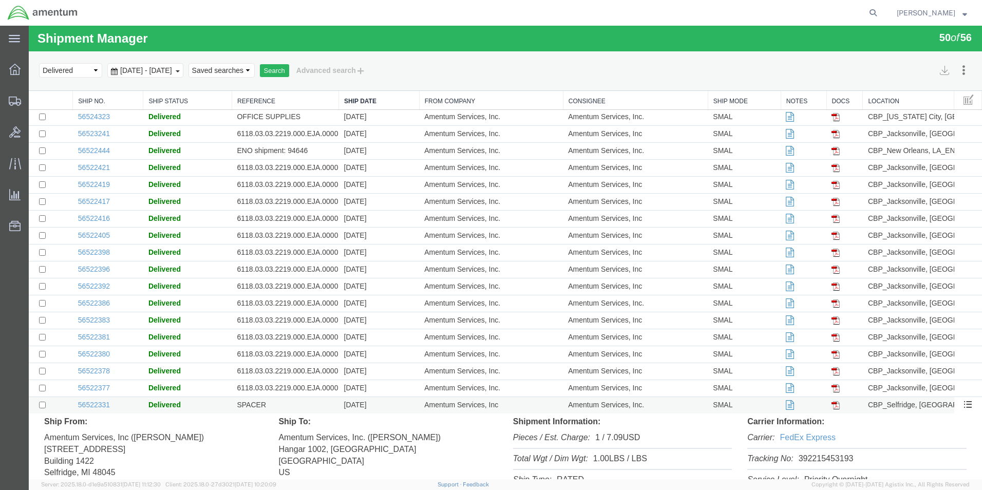
click at [328, 406] on td "SPACER" at bounding box center [285, 405] width 107 height 17
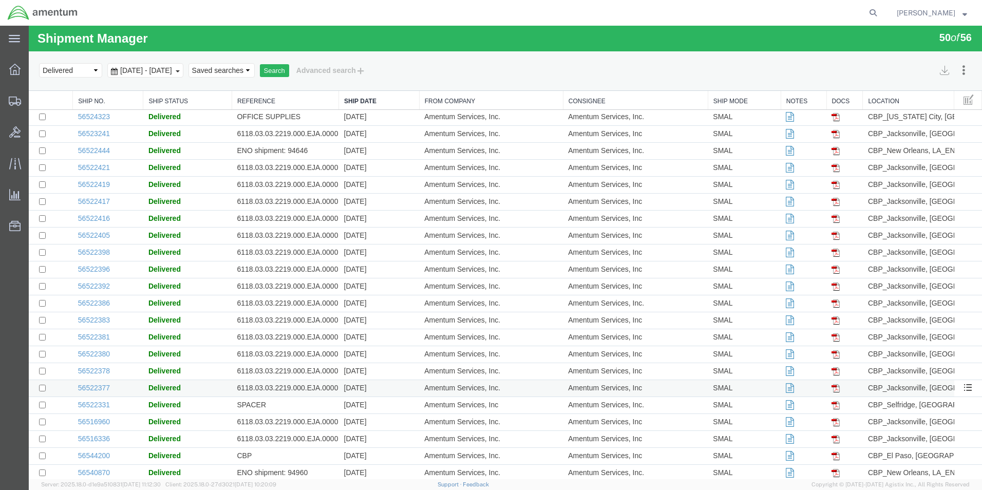
click at [322, 385] on td "6118.03.03.2219.000.EJA.0000" at bounding box center [285, 388] width 107 height 17
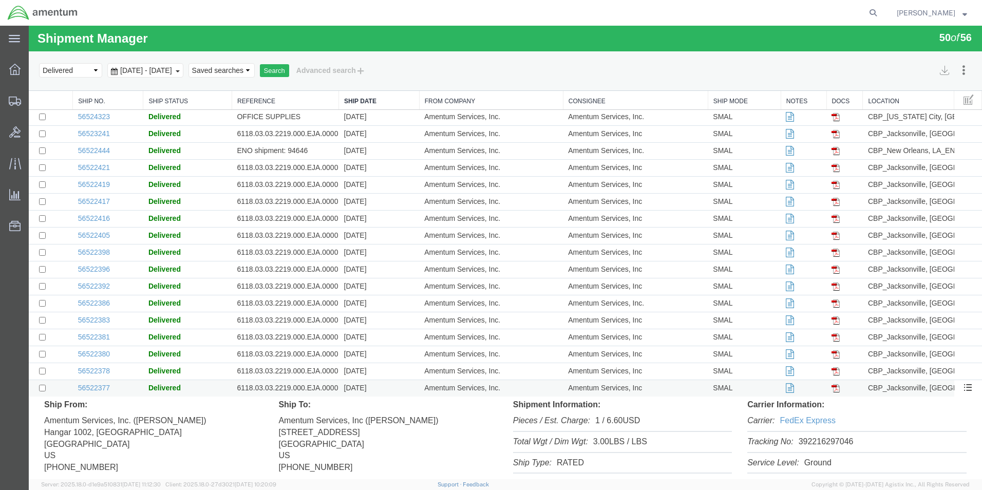
click at [309, 386] on td "6118.03.03.2219.000.EJA.0000" at bounding box center [285, 388] width 107 height 17
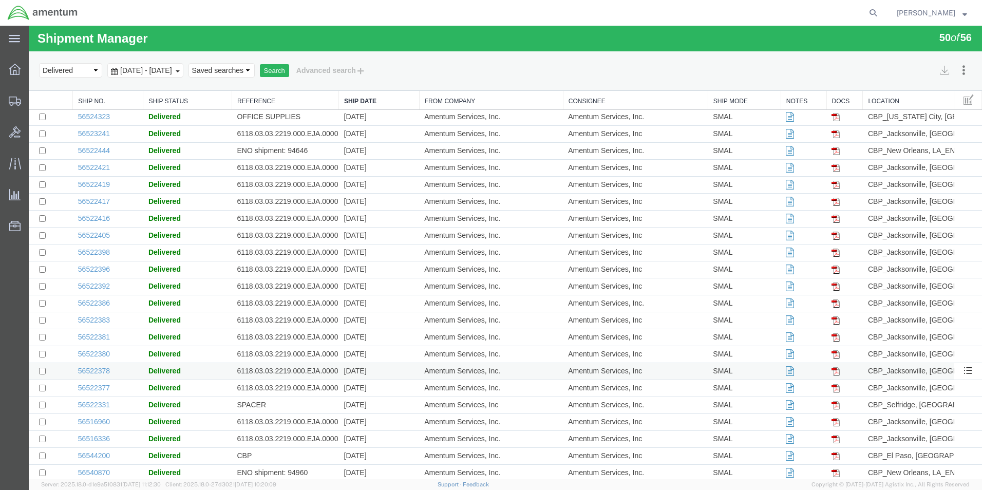
click at [309, 374] on td "6118.03.03.2219.000.EJA.0000" at bounding box center [285, 371] width 107 height 17
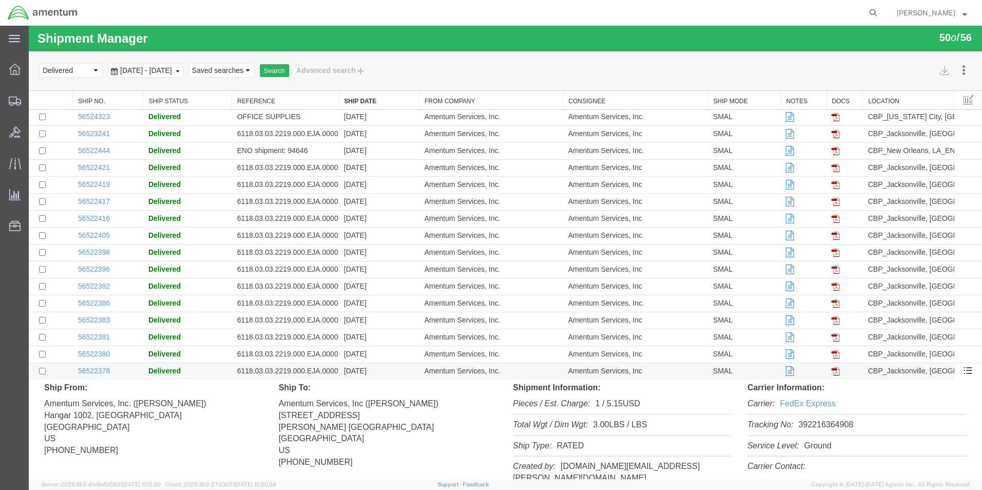
click at [309, 374] on td "6118.03.03.2219.000.EJA.0000" at bounding box center [285, 371] width 107 height 17
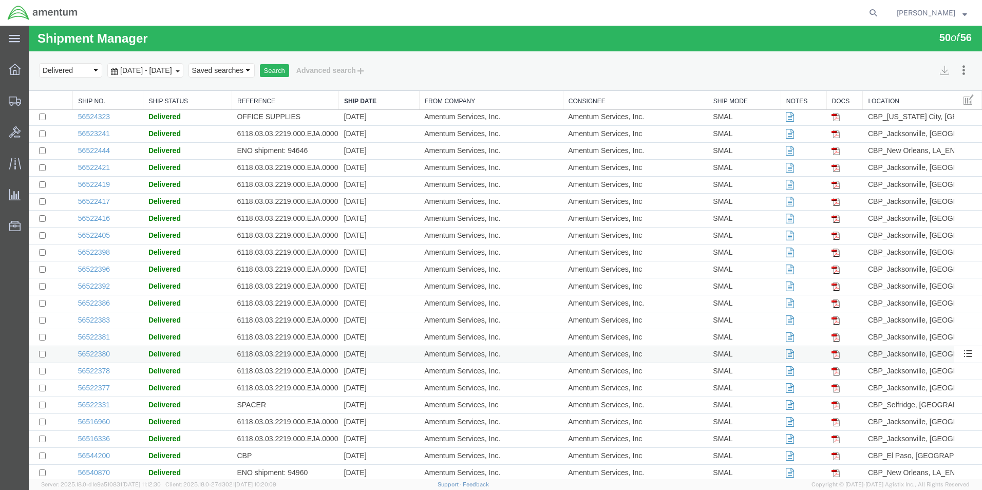
click at [311, 361] on td "6118.03.03.2219.000.EJA.0000" at bounding box center [285, 354] width 107 height 17
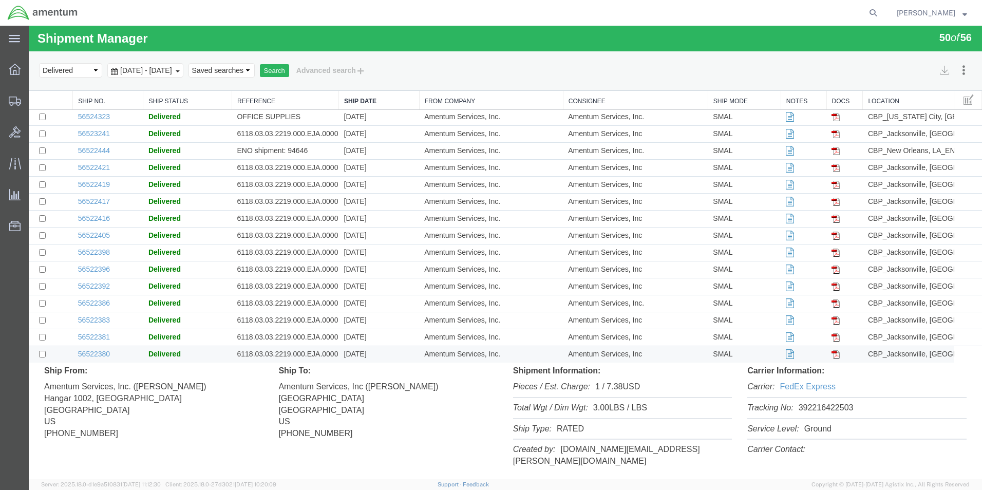
click at [311, 361] on td "6118.03.03.2219.000.EJA.0000" at bounding box center [285, 354] width 107 height 17
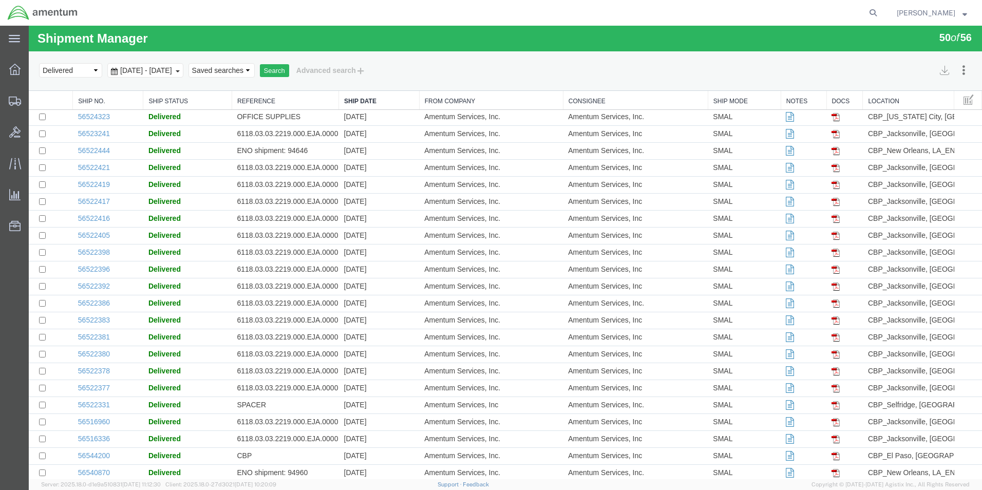
click at [828, 13] on agx-global-search at bounding box center [717, 13] width 329 height 26
click at [878, 13] on agx-global-search at bounding box center [717, 13] width 329 height 26
drag, startPoint x: 878, startPoint y: 13, endPoint x: 886, endPoint y: 15, distance: 7.5
click at [882, 15] on agx-global-search at bounding box center [717, 13] width 329 height 26
click at [880, 15] on icon at bounding box center [873, 13] width 14 height 14
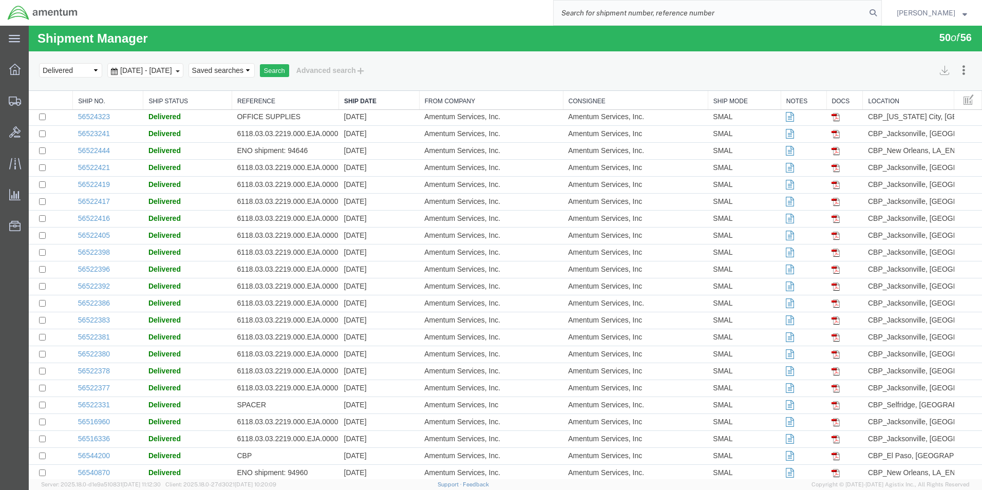
click at [780, 17] on input "search" at bounding box center [710, 13] width 312 height 25
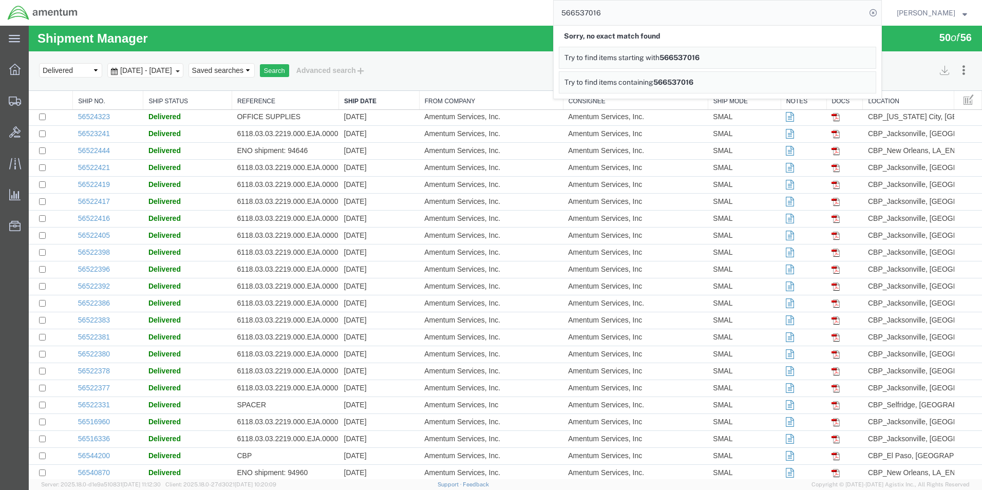
click at [594, 12] on input "566537016" at bounding box center [710, 13] width 312 height 25
type input "56537016"
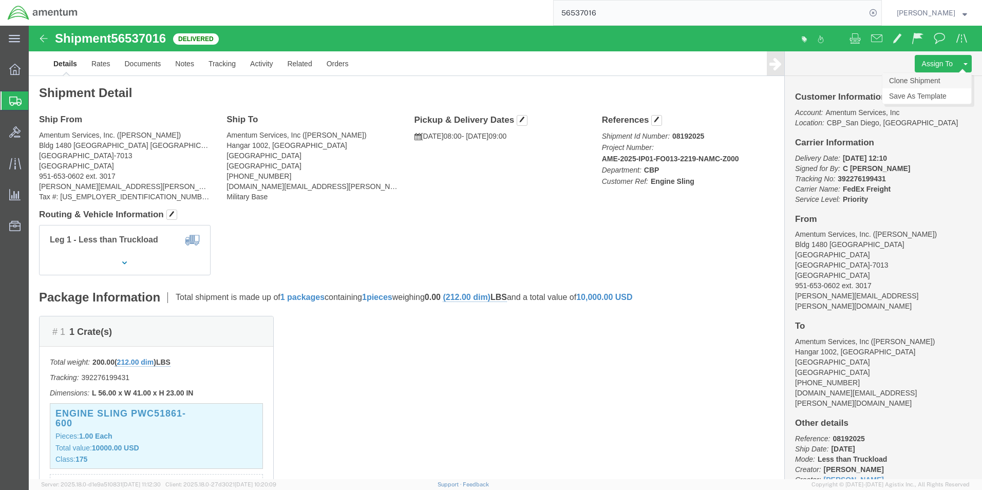
click link "Clone Shipment"
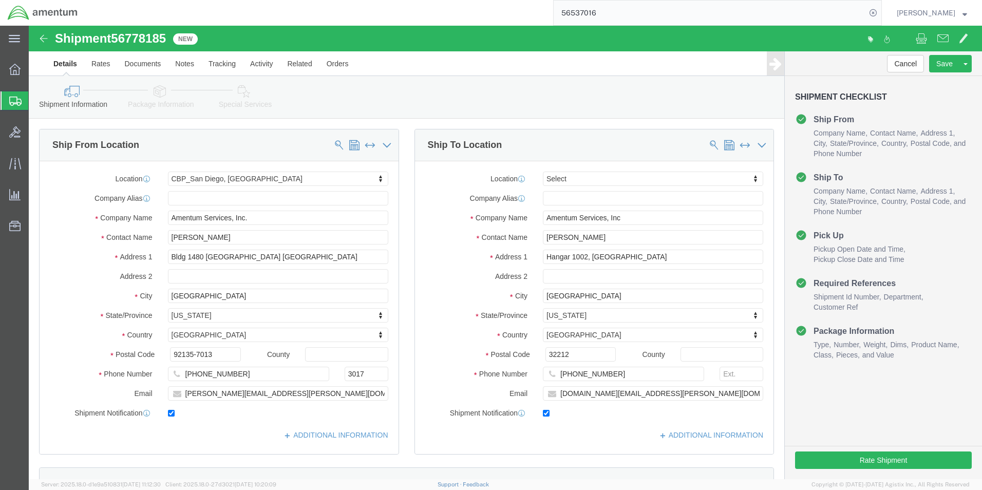
select select "49946"
select select
type input "EJA"
select select "49930"
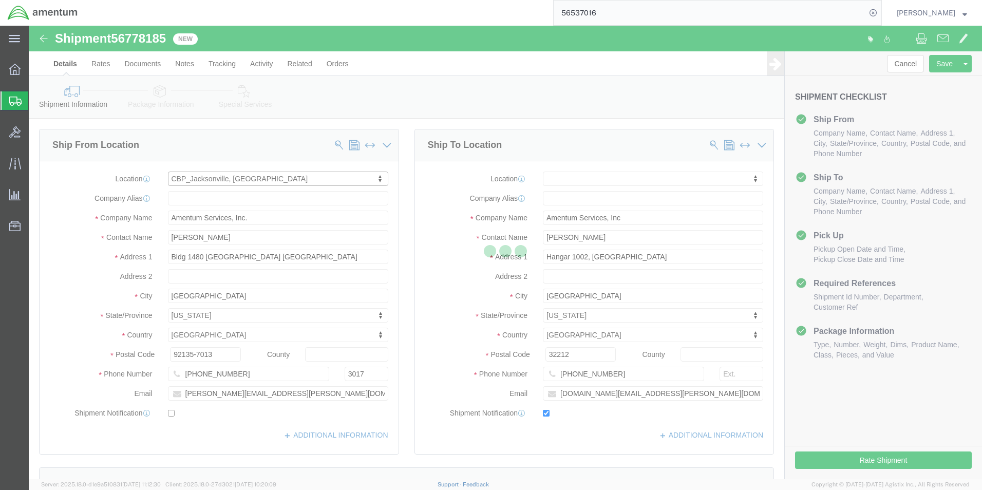
type input "Hangar 1002, [GEOGRAPHIC_DATA]"
type input "[GEOGRAPHIC_DATA]"
type input "32212"
type input "[PHONE_NUMBER]"
checkbox input "false"
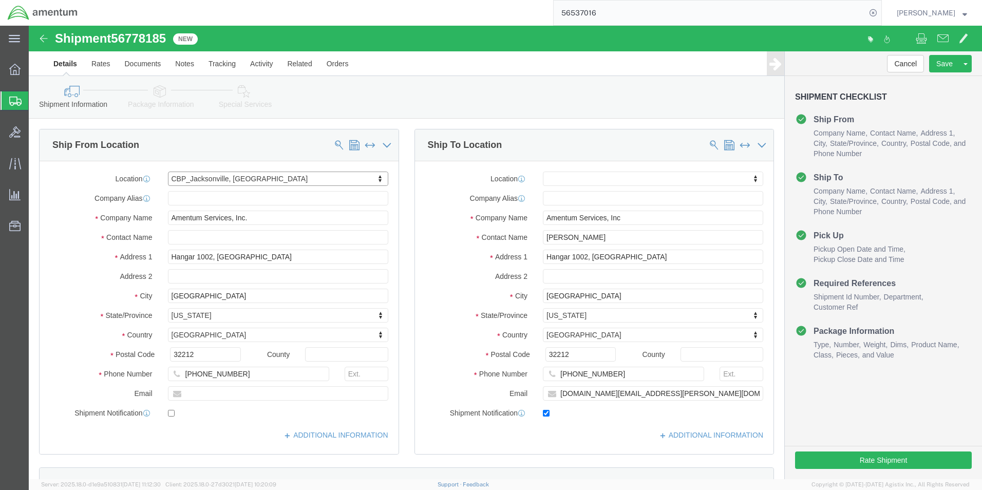
select select "FL"
click input "text"
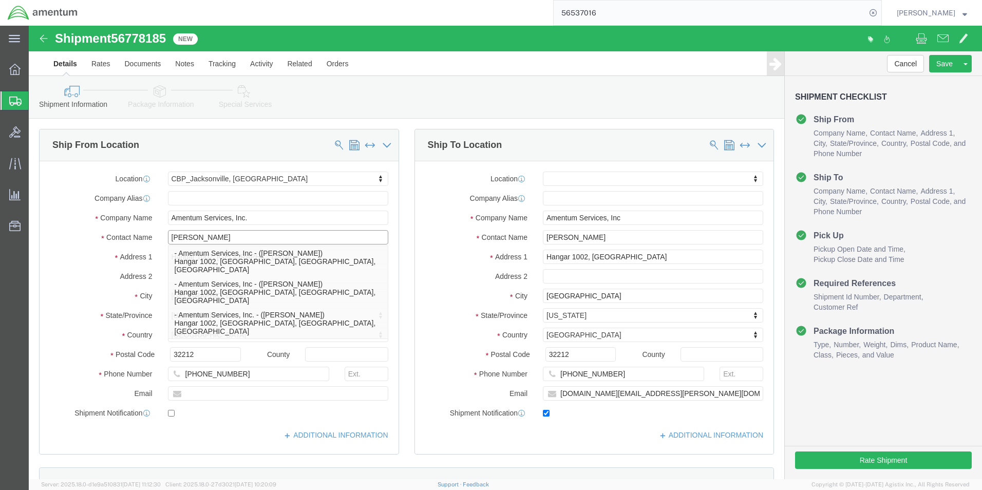
type input "[PERSON_NAME]"
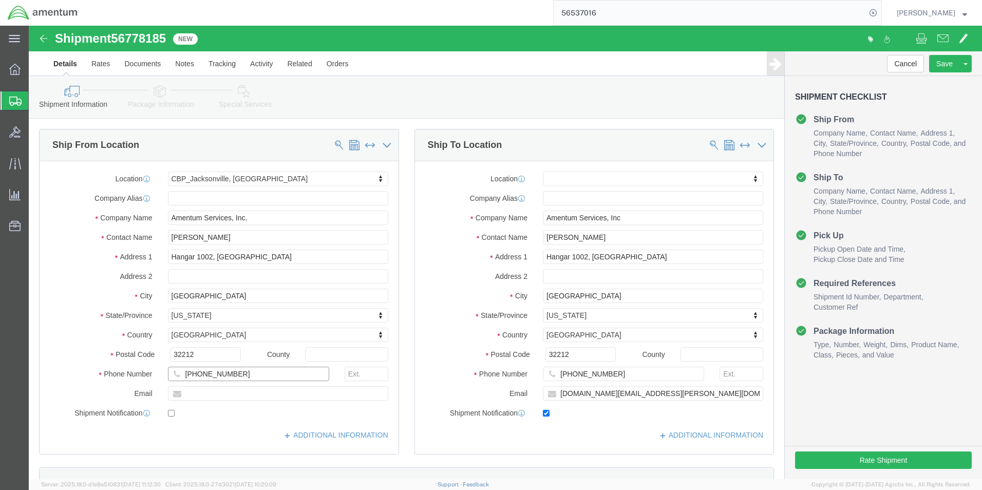
click input "[PHONE_NUMBER]"
type input "[PHONE_NUMBER]"
click input "text"
type input "[DOMAIN_NAME][EMAIL_ADDRESS][PERSON_NAME][DOMAIN_NAME]"
checkbox input "true"
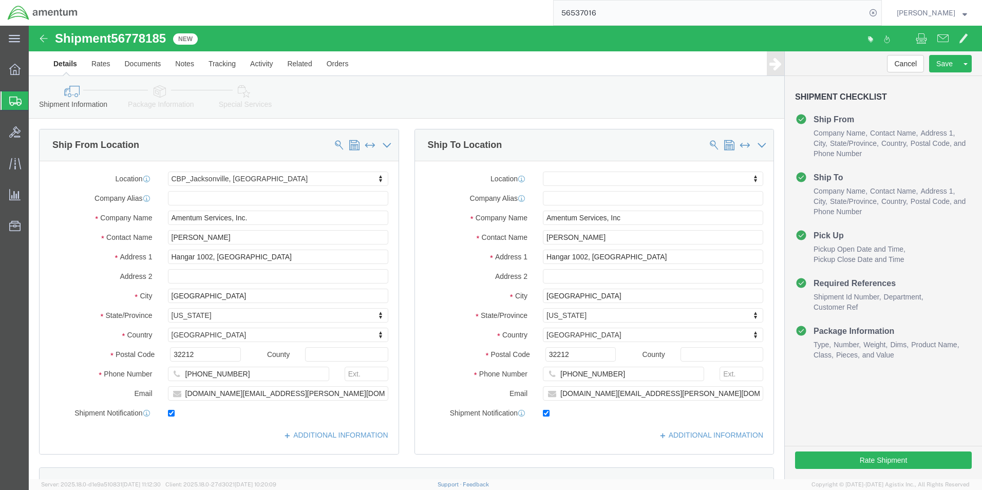
click div "Location My Profile Location [PHONE_NUMBER] [PHONE_NUMBER] [PHONE_NUMBER] [PHON…"
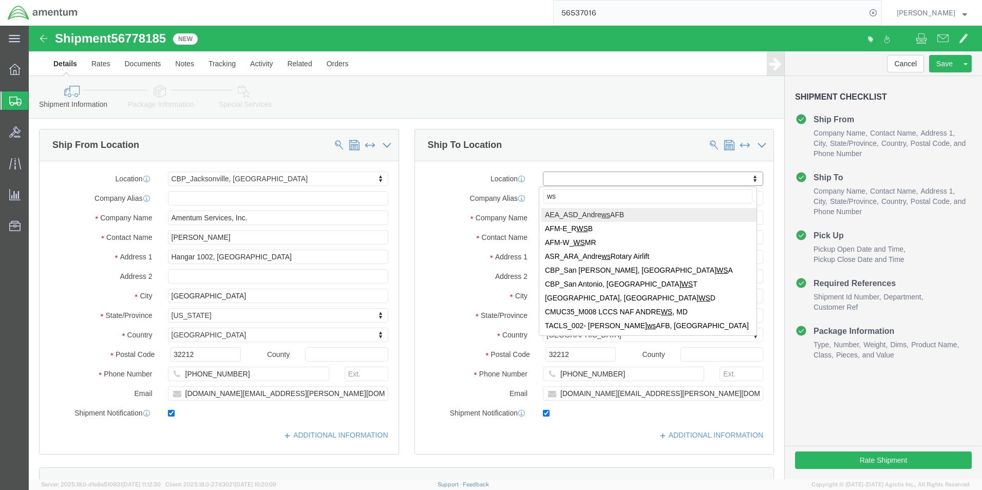
type input "wsd"
select select "49946"
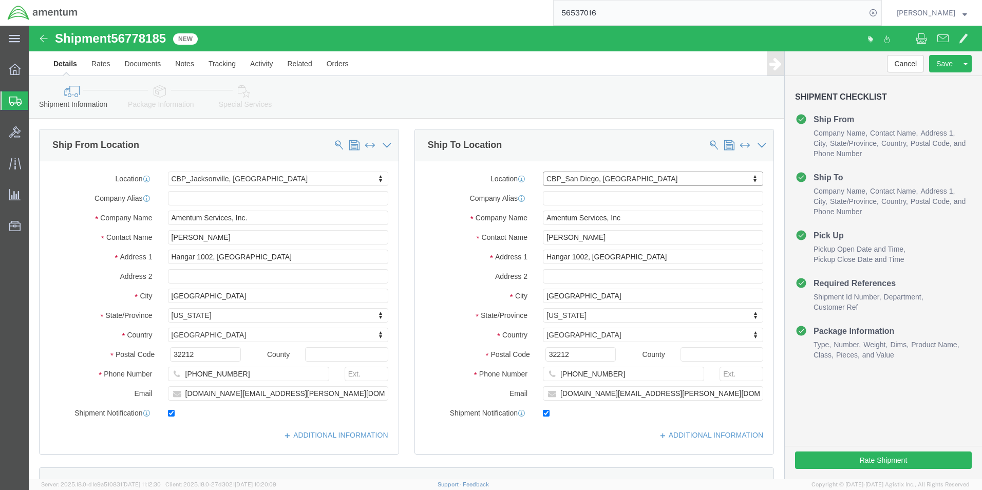
type input "[PERSON_NAME]"
type input "Bldg 1480 [GEOGRAPHIC_DATA] [GEOGRAPHIC_DATA]"
type input "[GEOGRAPHIC_DATA]"
type input "92135-7013"
type input "[PHONE_NUMBER]"
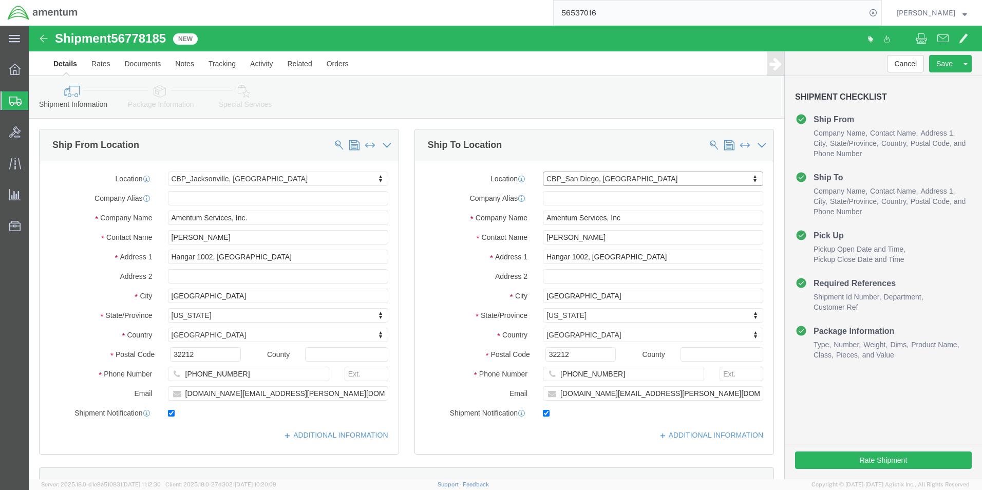
type input "3017"
type input "[PERSON_NAME][EMAIL_ADDRESS][PERSON_NAME][DOMAIN_NAME]"
select select "CA"
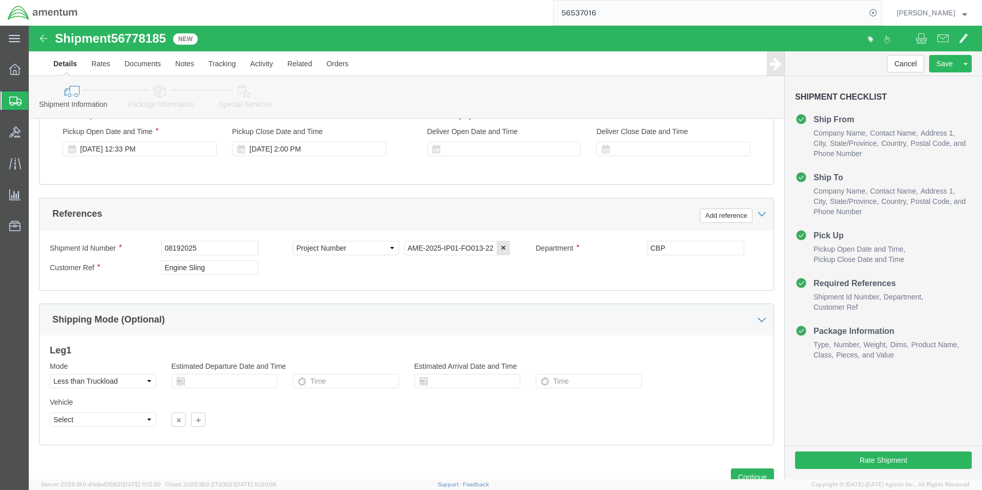
scroll to position [411, 0]
click icon "button"
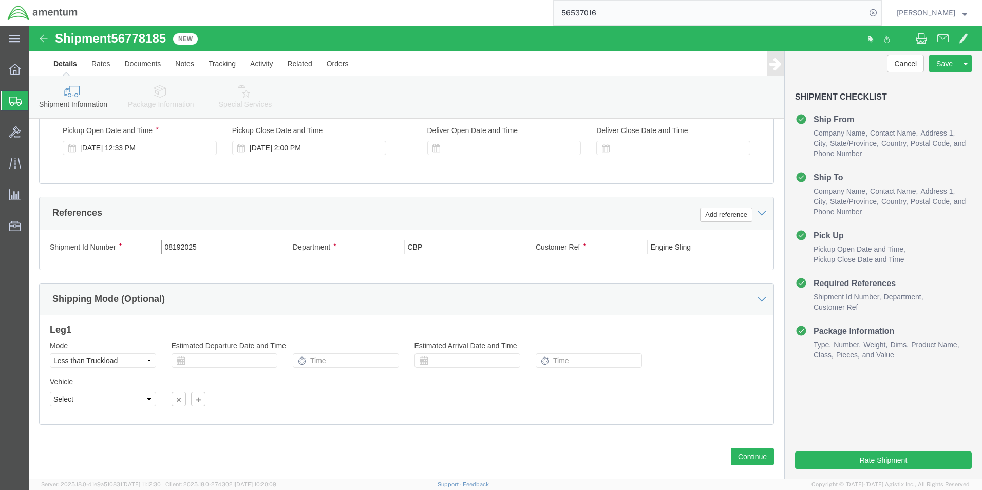
drag, startPoint x: 204, startPoint y: 221, endPoint x: 91, endPoint y: 219, distance: 113.5
click div "Shipment Id Number 08192025"
type input "6118.03.03.2219.000.EJA.0000"
click button "Continue"
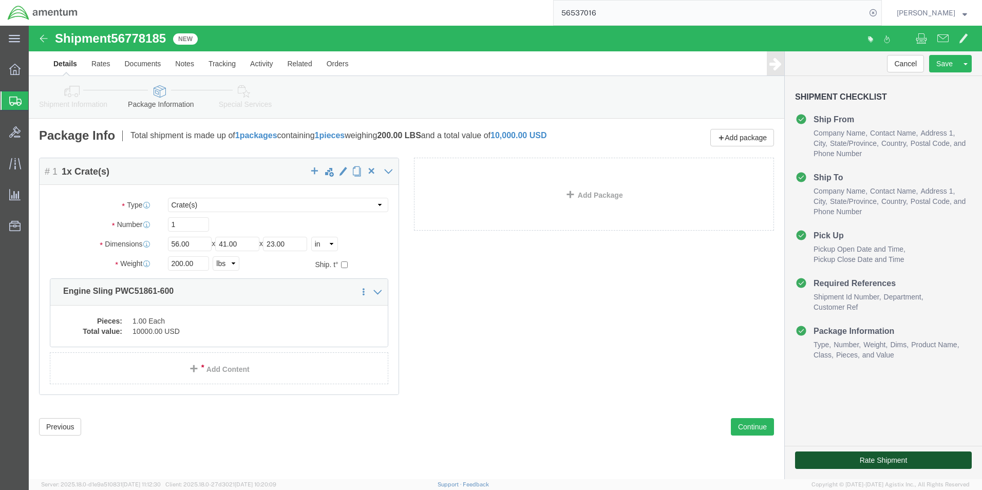
click button "Rate Shipment"
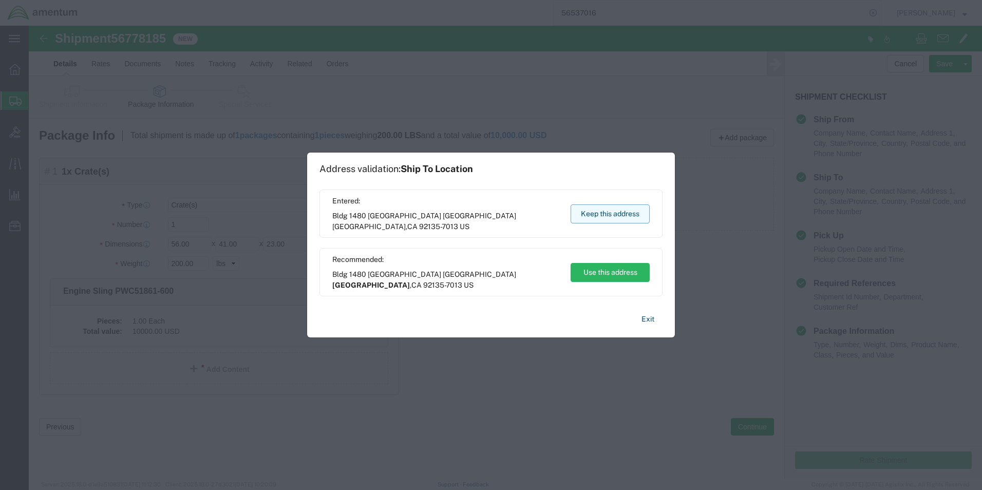
click at [594, 213] on button "Keep this address" at bounding box center [610, 213] width 79 height 19
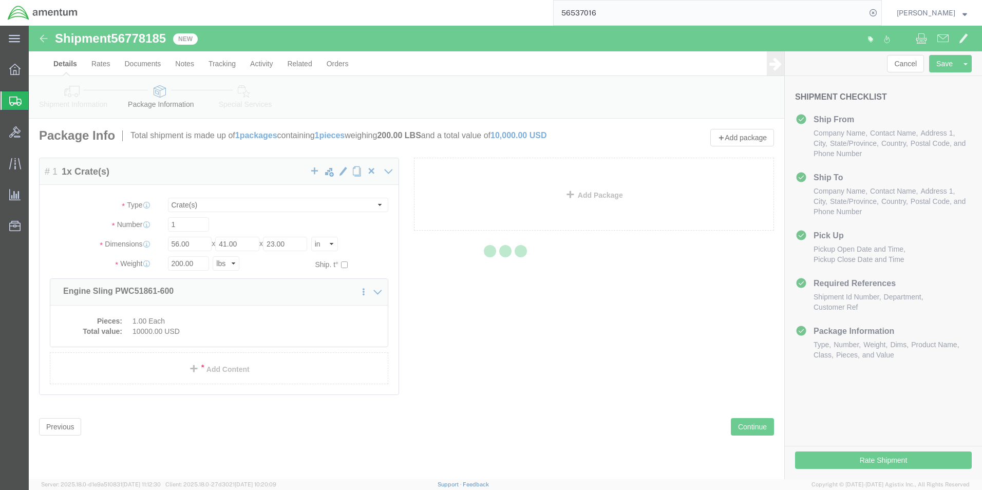
select select "49930"
select select "49946"
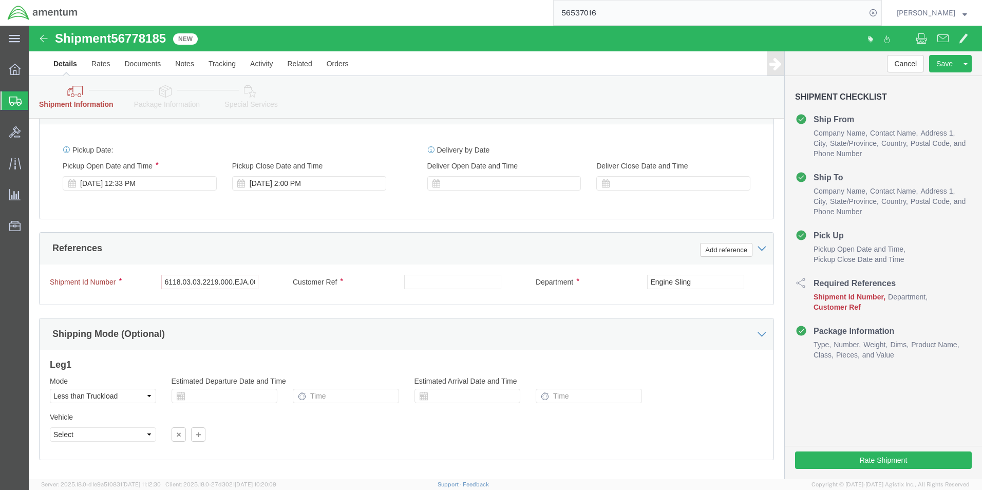
scroll to position [471, 0]
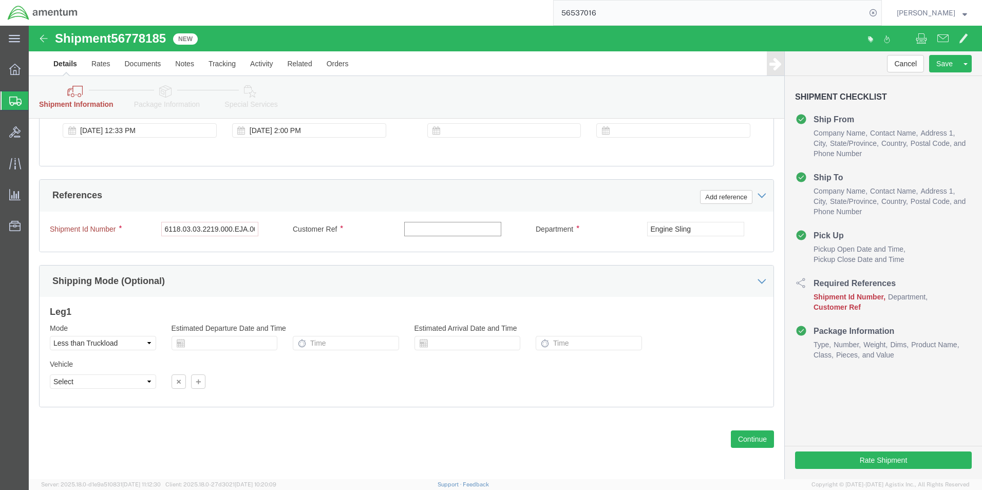
click input "text"
type input "ENGINE SLING"
drag, startPoint x: 683, startPoint y: 204, endPoint x: 568, endPoint y: 202, distance: 115.6
click div "Department Engine Sling"
type input "CBP"
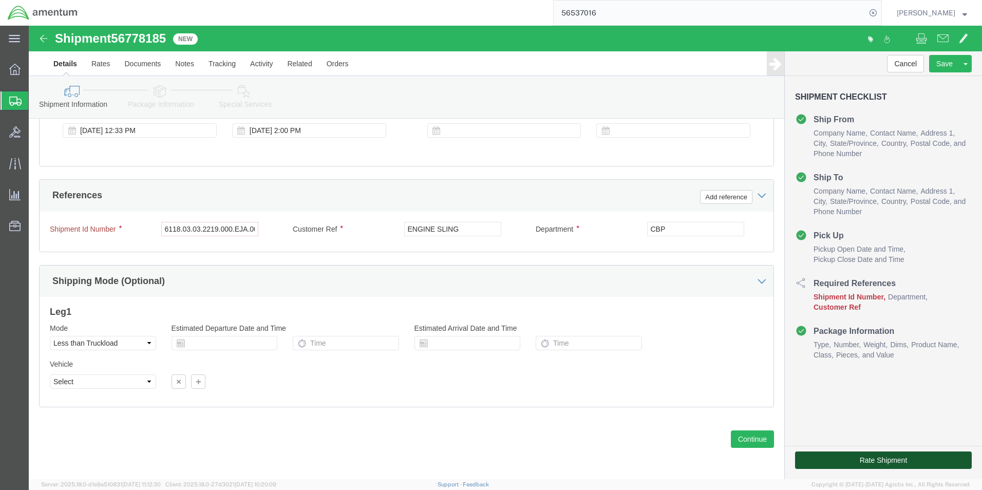
click button "Rate Shipment"
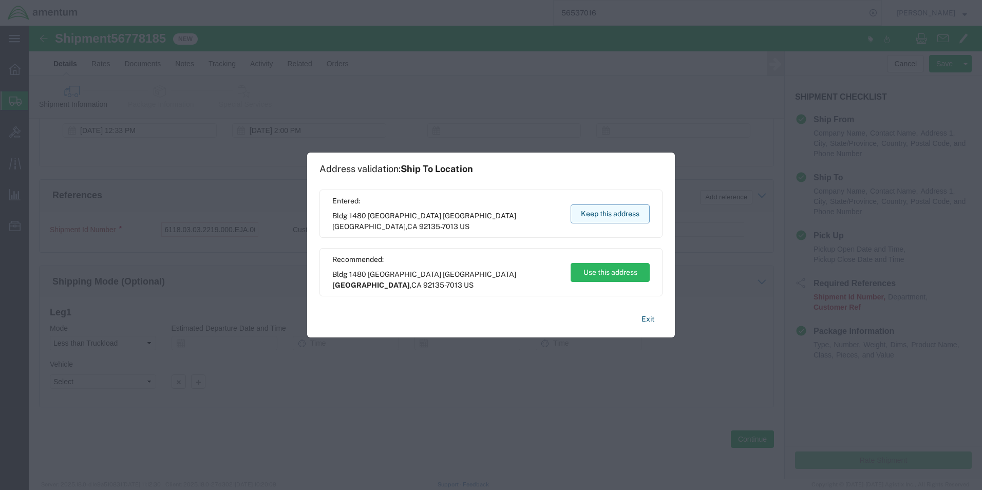
click at [614, 212] on button "Keep this address" at bounding box center [610, 213] width 79 height 19
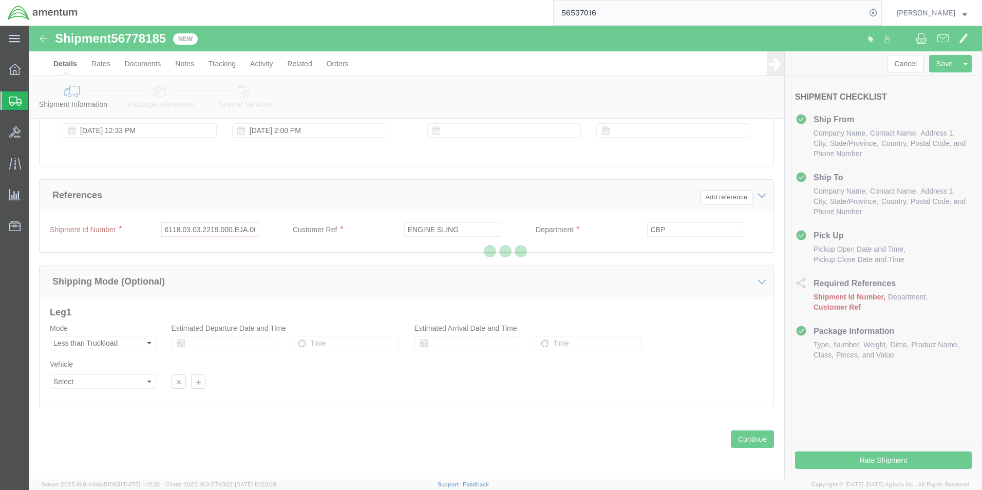
scroll to position [0, 0]
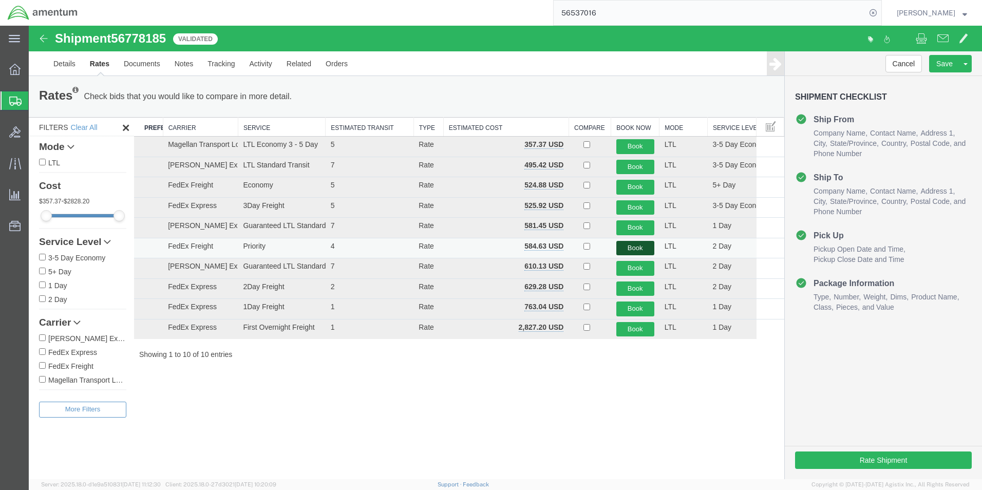
click at [623, 249] on button "Book" at bounding box center [635, 248] width 38 height 15
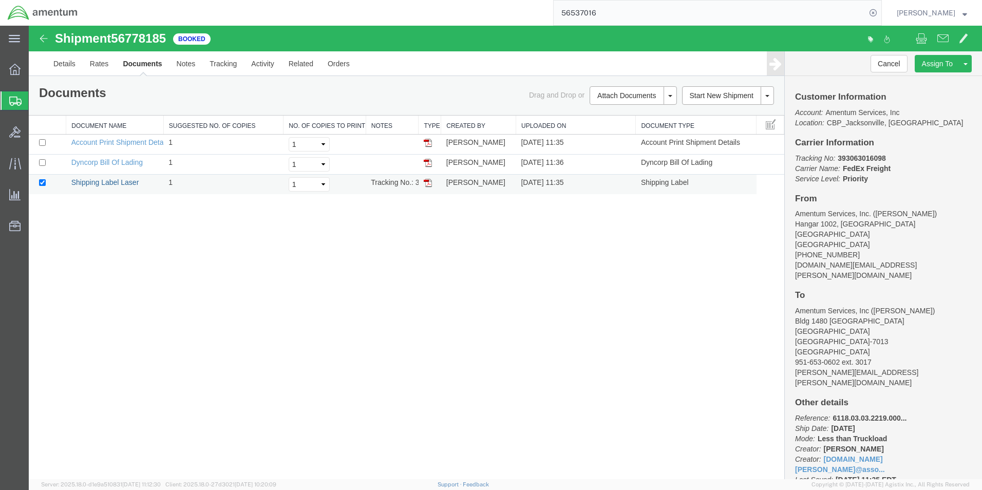
drag, startPoint x: 100, startPoint y: 183, endPoint x: 272, endPoint y: 186, distance: 171.6
click at [100, 183] on link "Shipping Label Laser" at bounding box center [105, 182] width 68 height 8
click at [70, 63] on link "Details" at bounding box center [64, 63] width 36 height 25
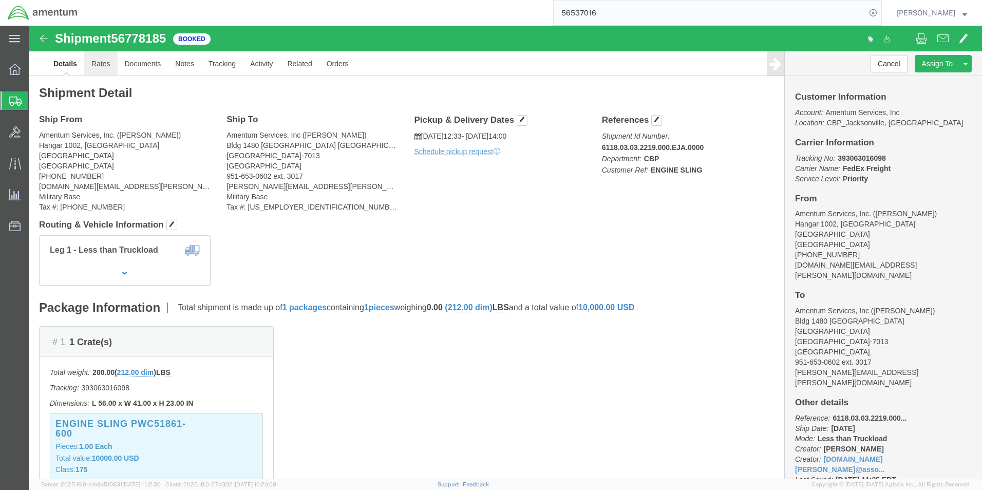
click link "Rates"
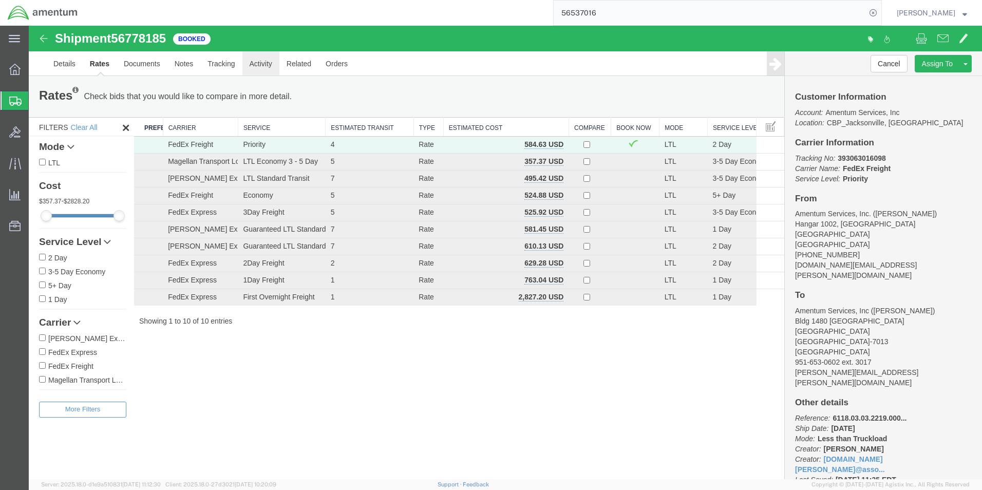
click at [256, 68] on link "Activity" at bounding box center [260, 63] width 37 height 25
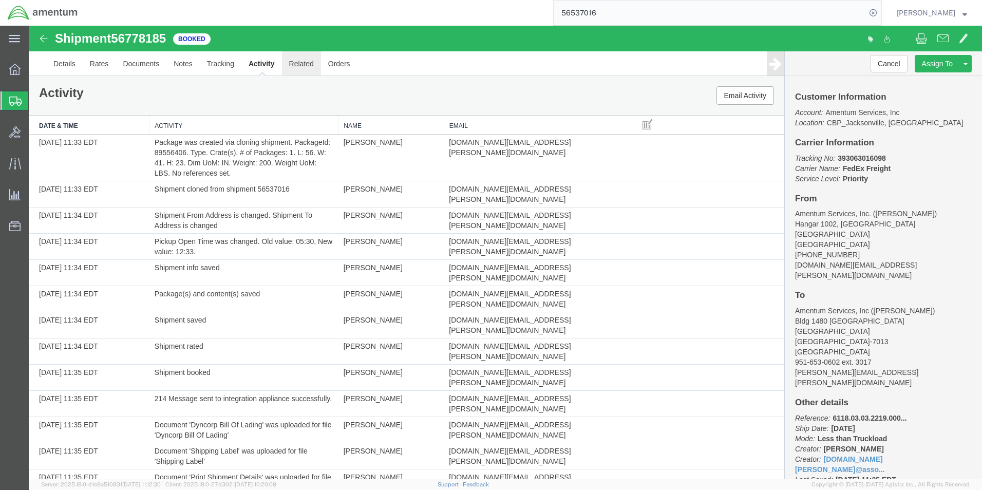
click at [296, 64] on link "Related" at bounding box center [301, 63] width 39 height 25
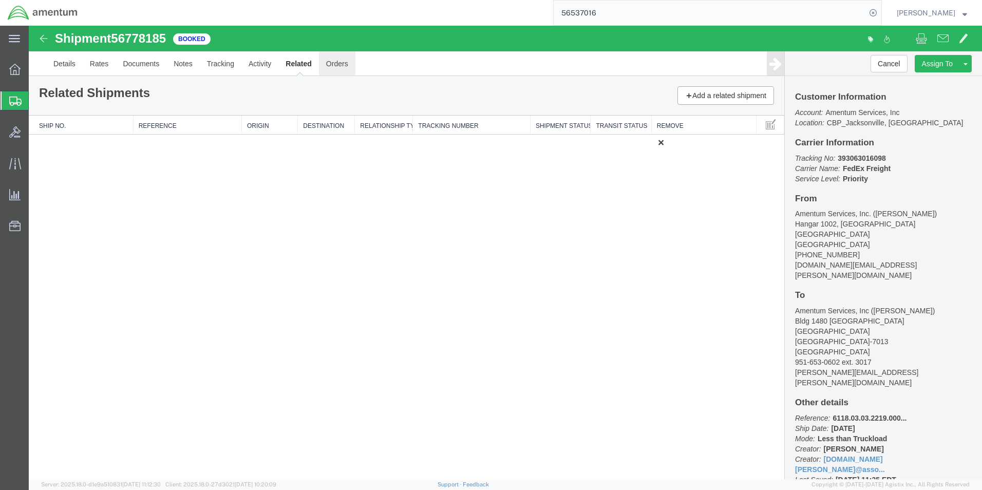
click at [350, 59] on link "Orders" at bounding box center [337, 63] width 36 height 25
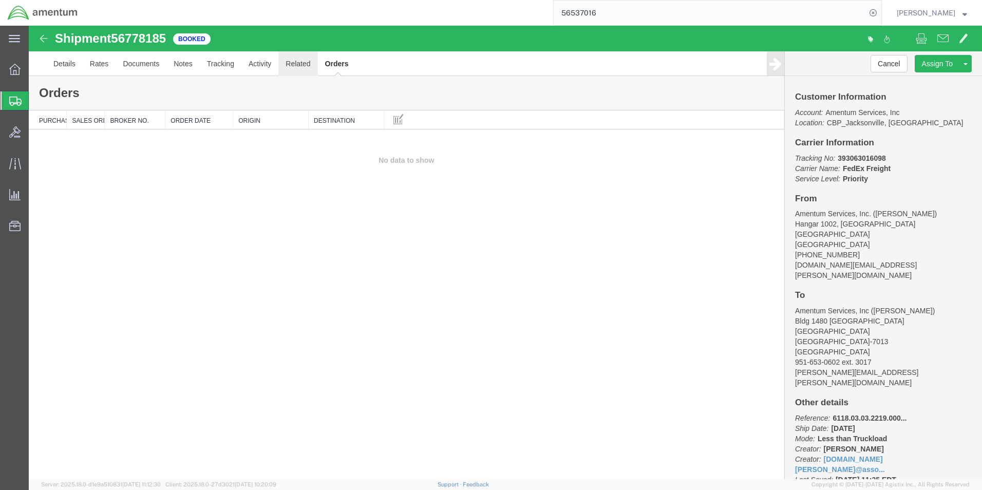
click at [313, 62] on link "Related" at bounding box center [297, 63] width 39 height 25
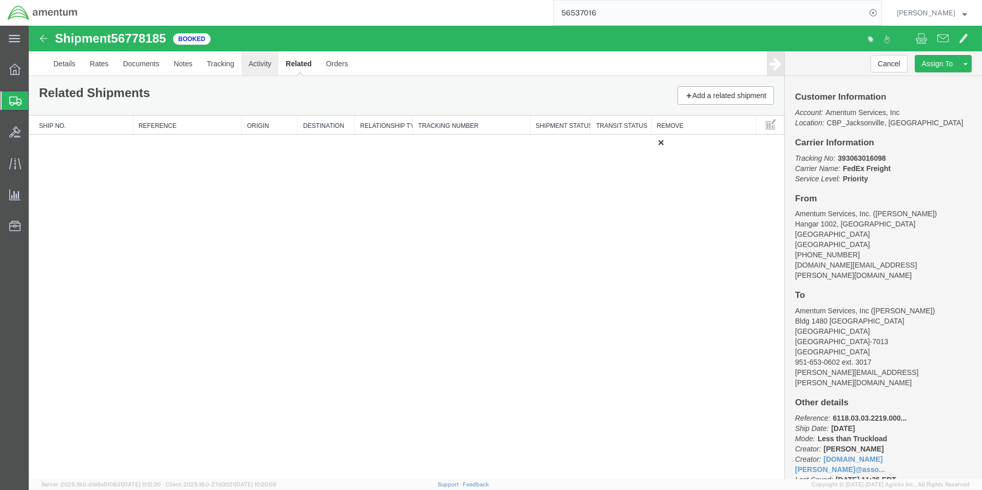
click at [260, 62] on link "Activity" at bounding box center [259, 63] width 37 height 25
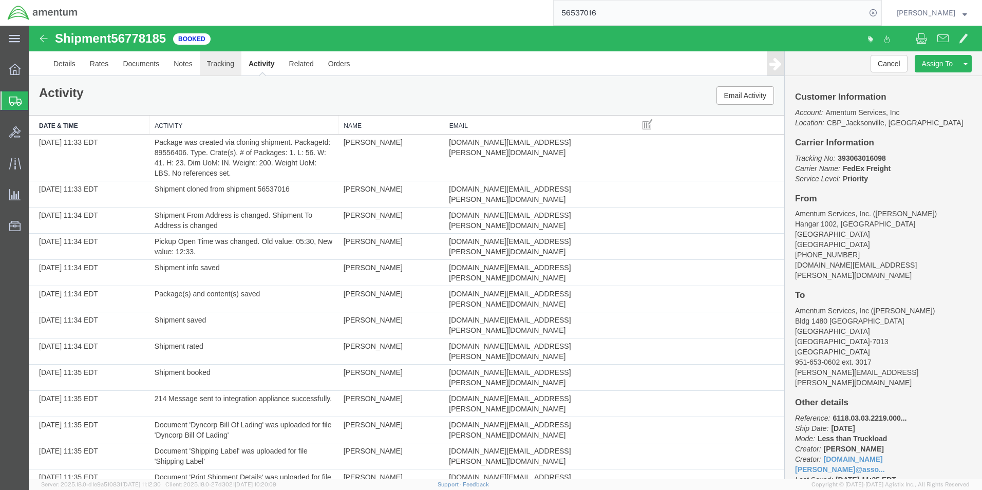
click at [212, 64] on link "Tracking" at bounding box center [221, 63] width 42 height 25
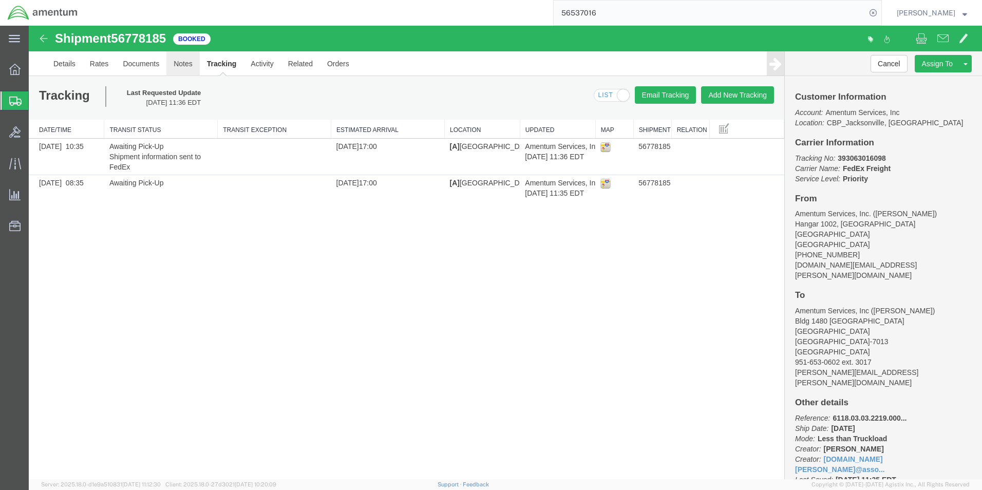
click at [174, 66] on link "Notes" at bounding box center [182, 63] width 33 height 25
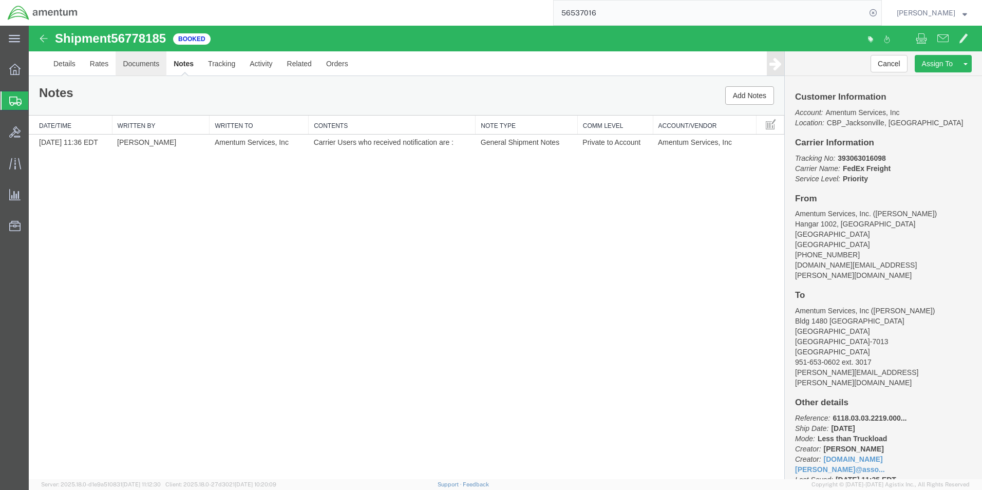
click at [151, 66] on link "Documents" at bounding box center [141, 63] width 51 height 25
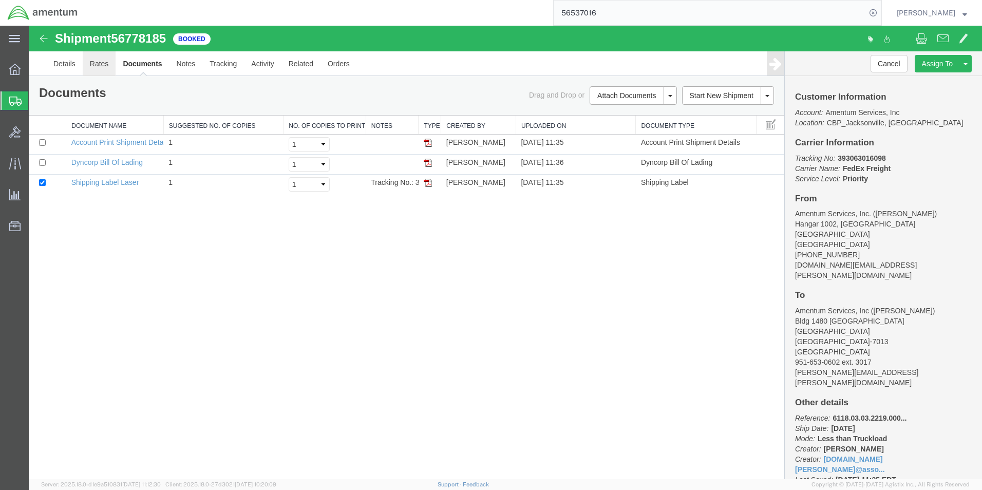
click at [100, 67] on link "Rates" at bounding box center [99, 63] width 33 height 25
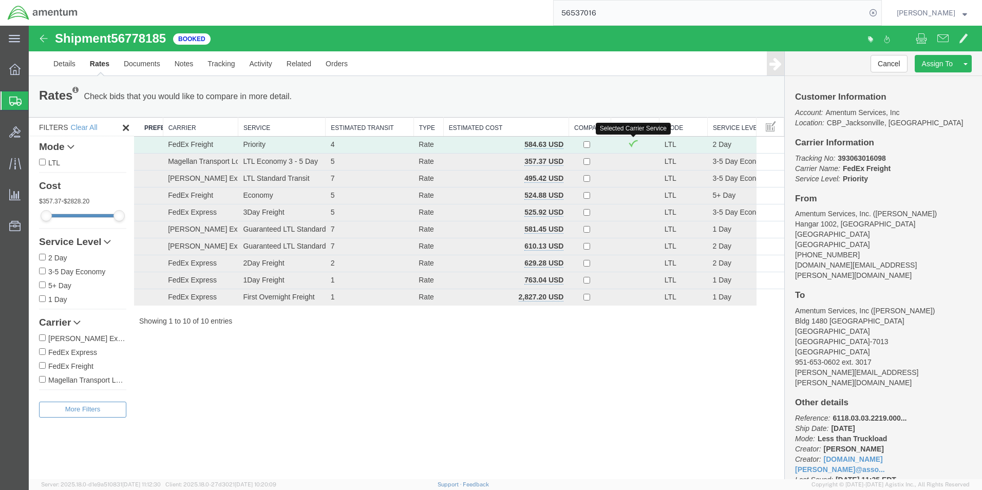
click at [633, 143] on span at bounding box center [633, 143] width 10 height 9
click at [636, 124] on th "Book Now" at bounding box center [635, 127] width 48 height 19
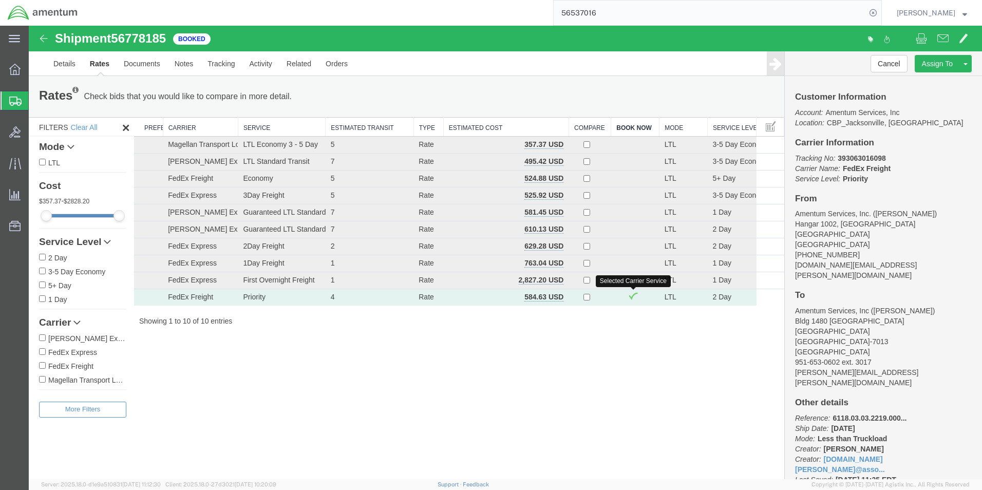
click at [631, 297] on span at bounding box center [633, 295] width 10 height 9
click at [51, 69] on link "Details" at bounding box center [64, 63] width 36 height 25
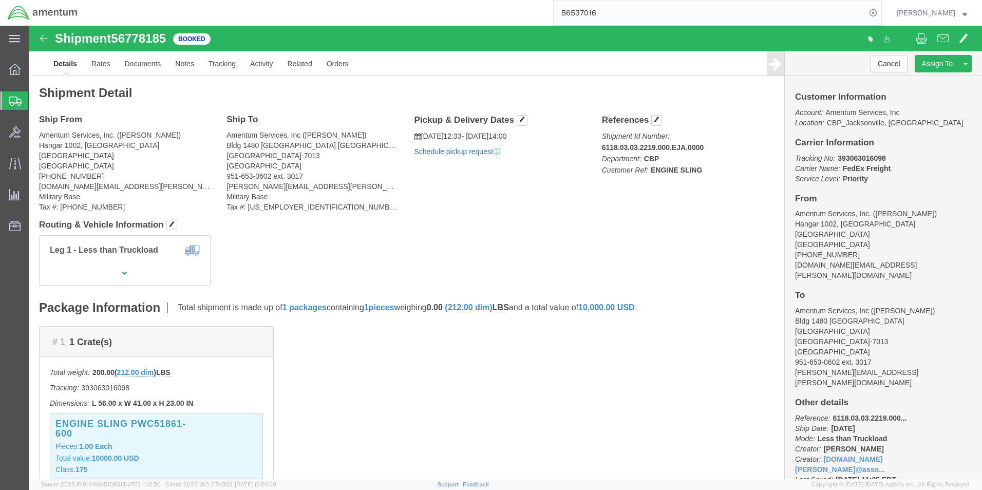
click link "Schedule pickup request"
